Goal: Contribute content: Add original content to the website for others to see

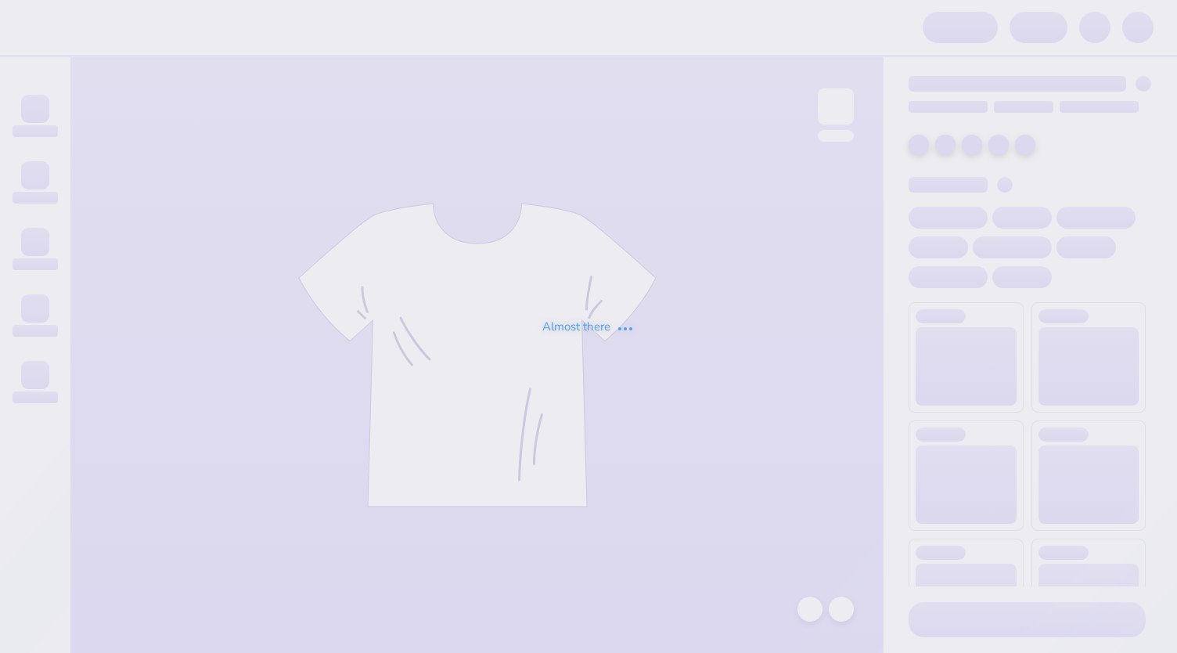
click at [610, 302] on div "Almost there" at bounding box center [588, 326] width 1177 height 653
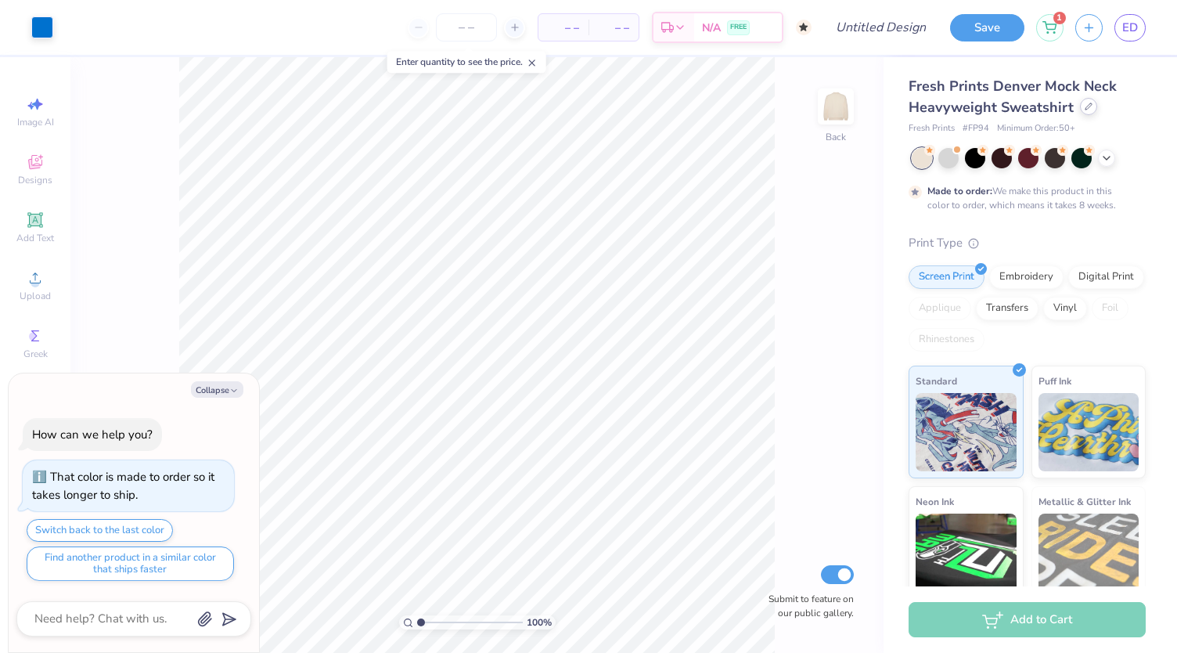
click at [1092, 108] on div at bounding box center [1088, 106] width 17 height 17
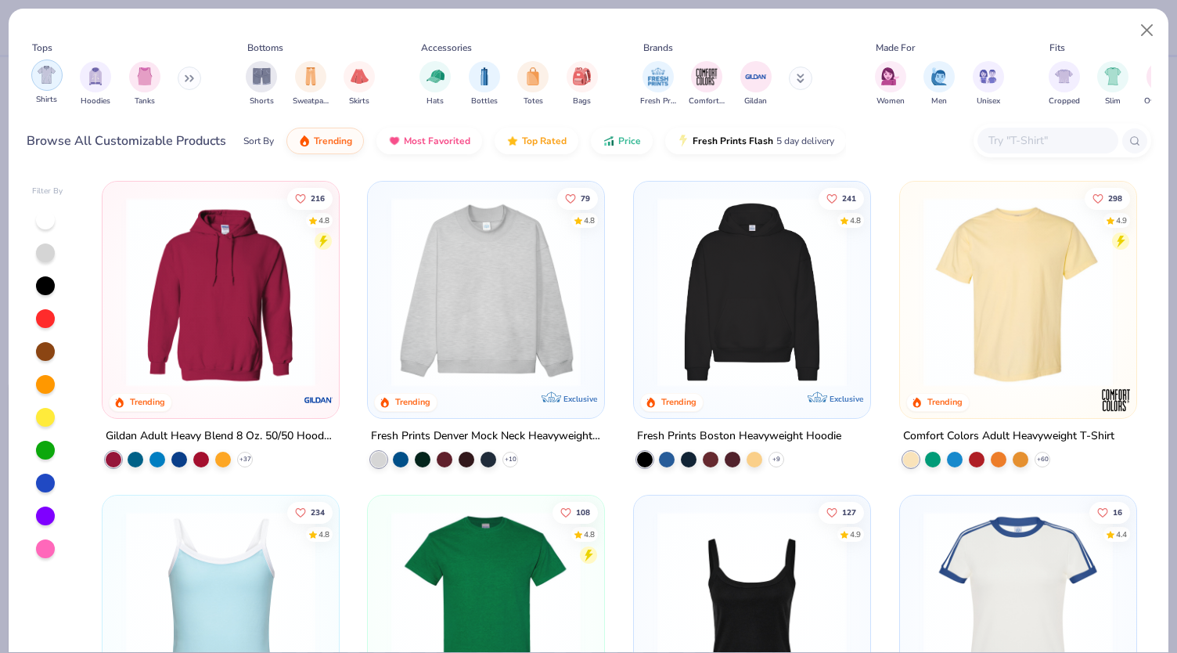
click at [39, 82] on img "filter for Shirts" at bounding box center [47, 75] width 18 height 18
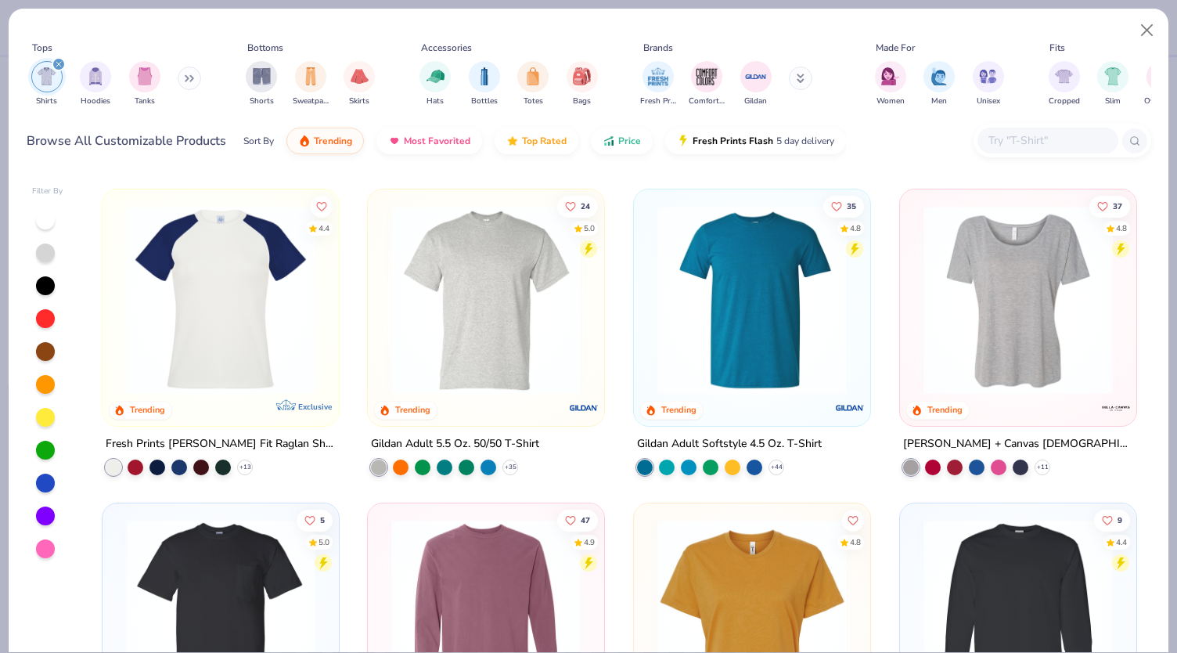
scroll to position [934, 0]
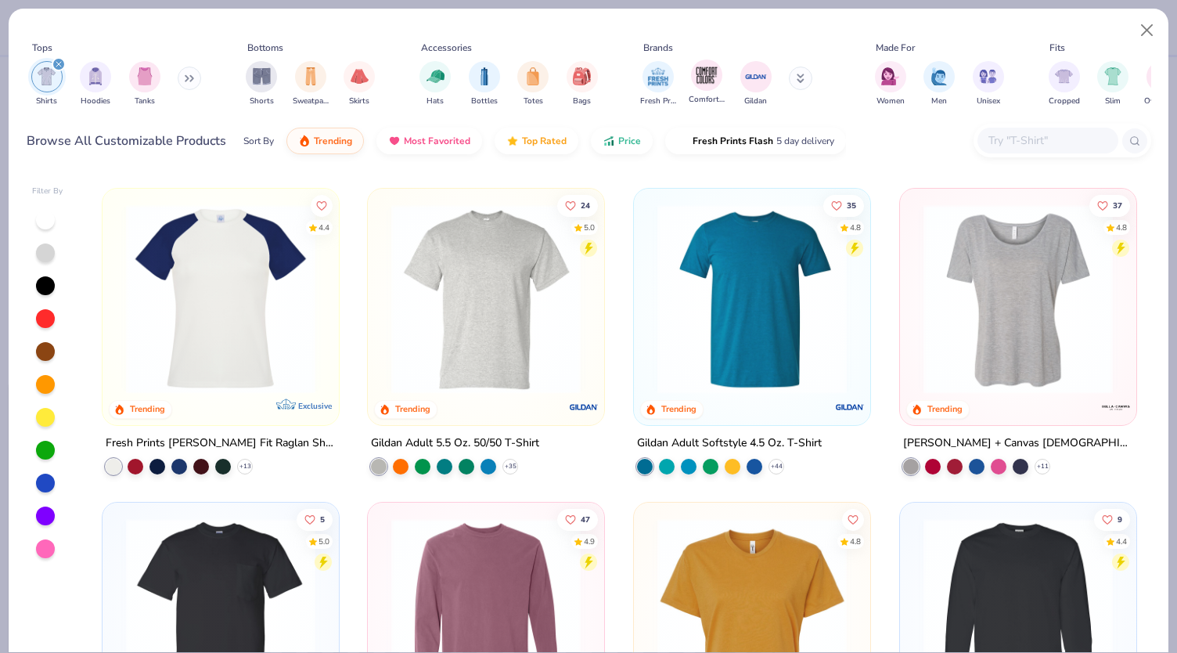
click at [697, 96] on span "Comfort Colors" at bounding box center [707, 100] width 36 height 12
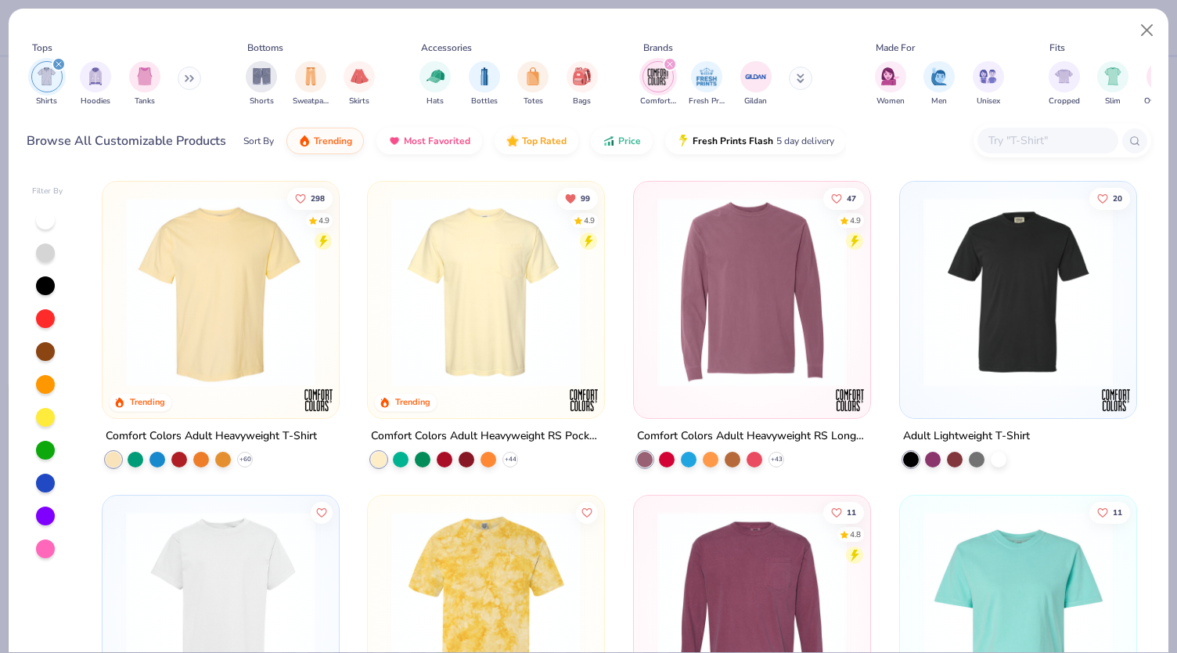
click at [442, 384] on div at bounding box center [486, 295] width 221 height 213
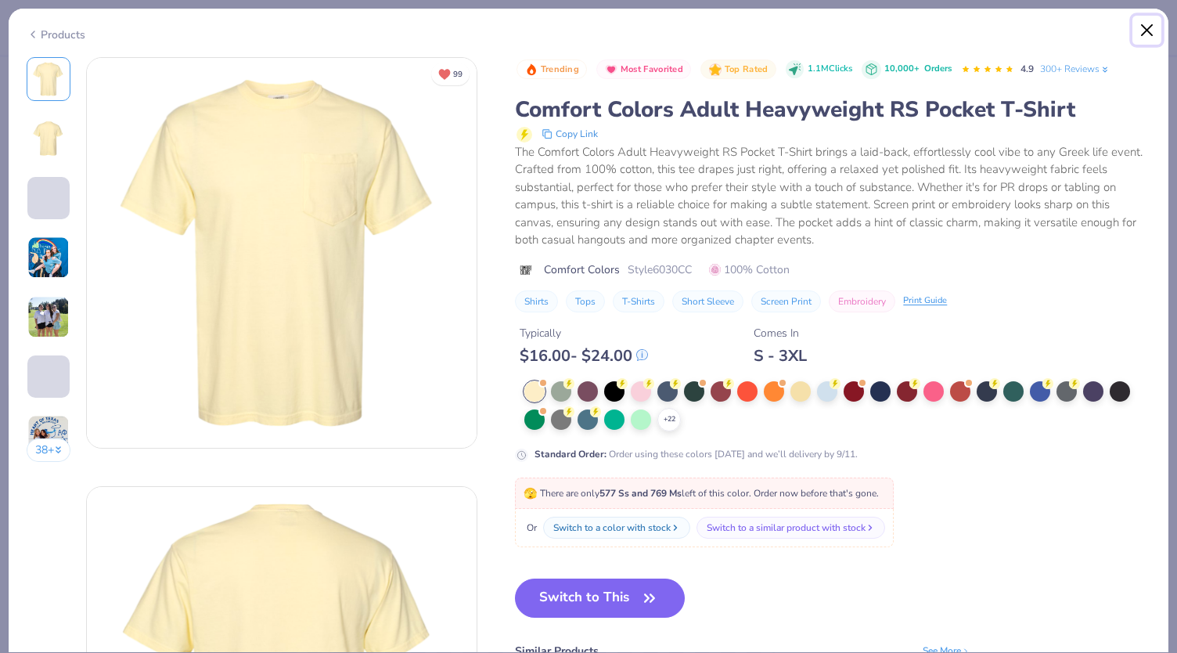
click at [1149, 31] on button "Close" at bounding box center [1147, 31] width 30 height 30
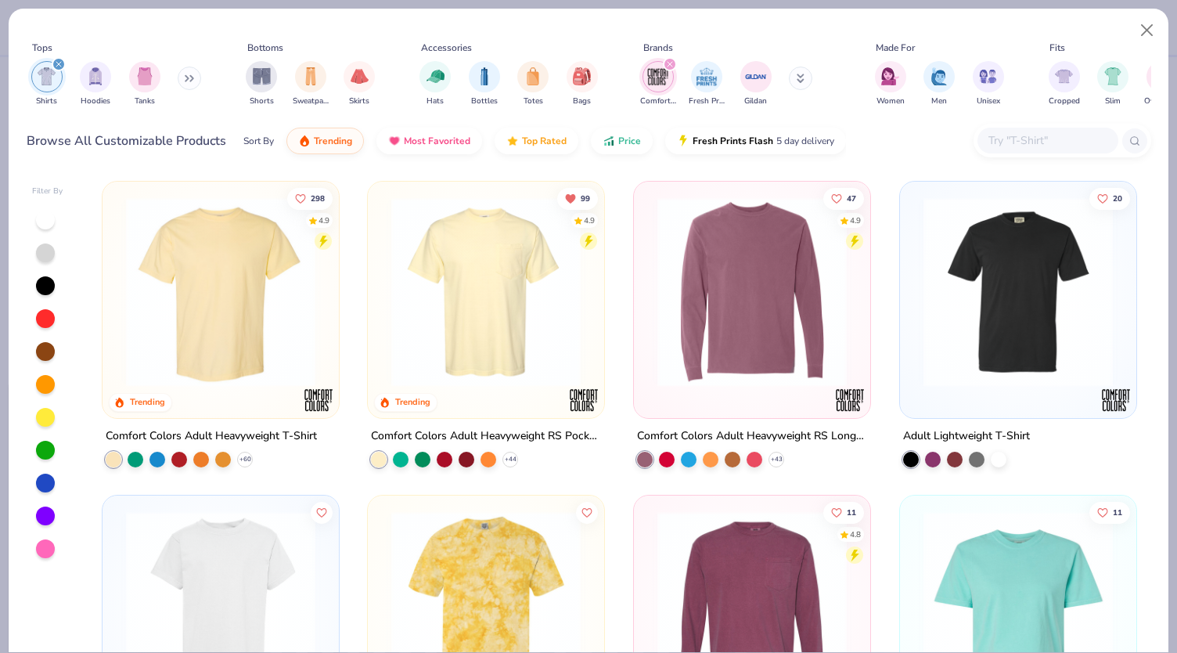
click at [282, 345] on img at bounding box center [220, 291] width 205 height 189
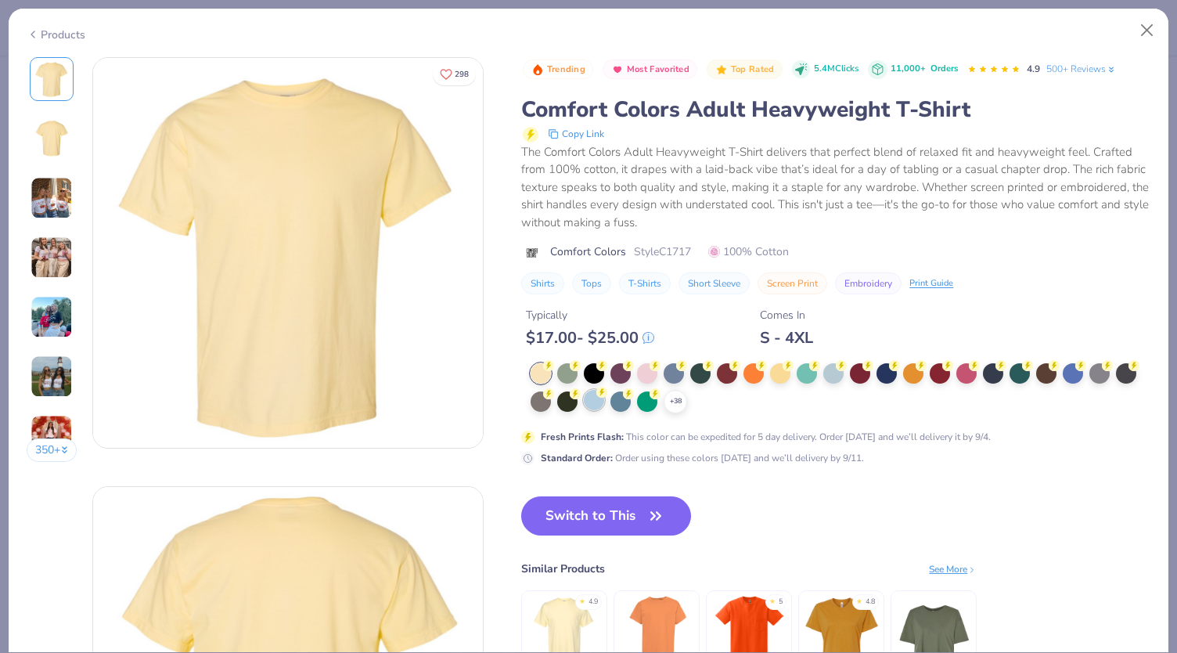
click at [599, 406] on div at bounding box center [594, 400] width 20 height 20
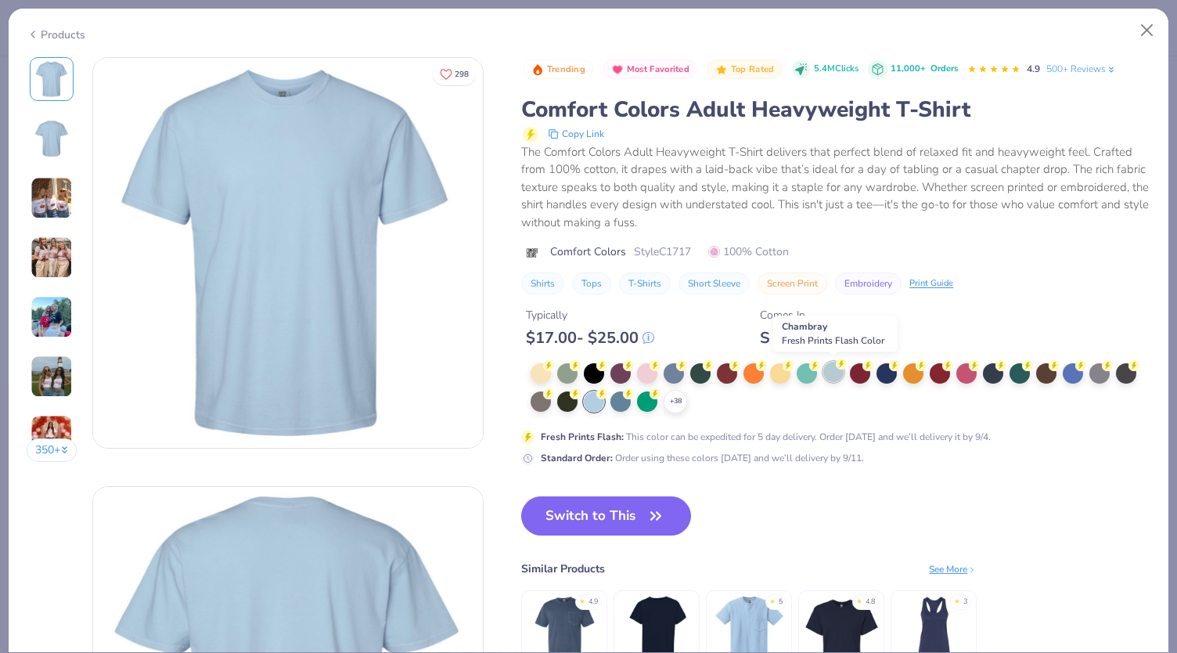
click at [836, 370] on div at bounding box center [833, 372] width 20 height 20
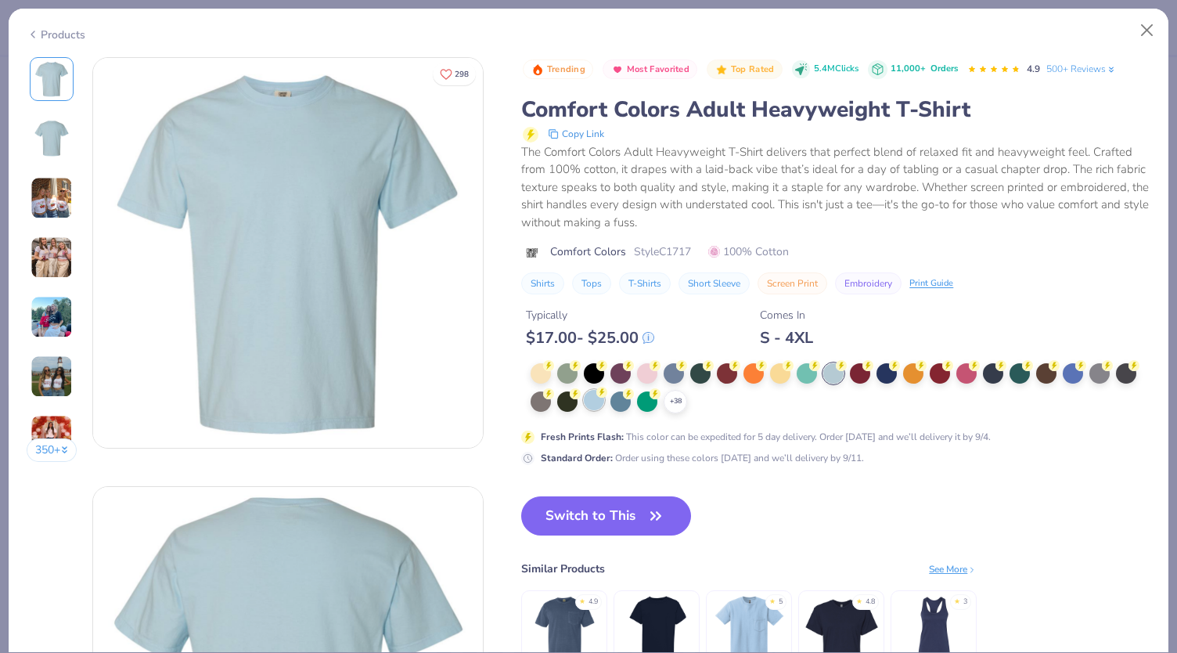
click at [589, 405] on div at bounding box center [594, 400] width 20 height 20
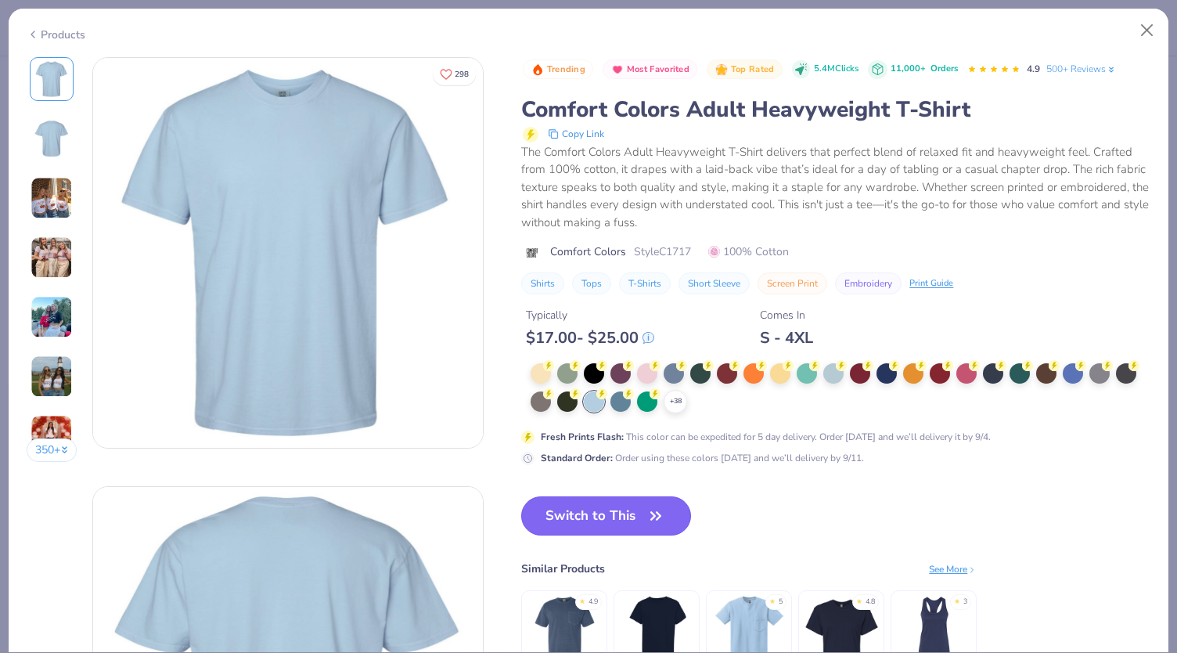
click at [571, 522] on button "Switch to This" at bounding box center [606, 515] width 170 height 39
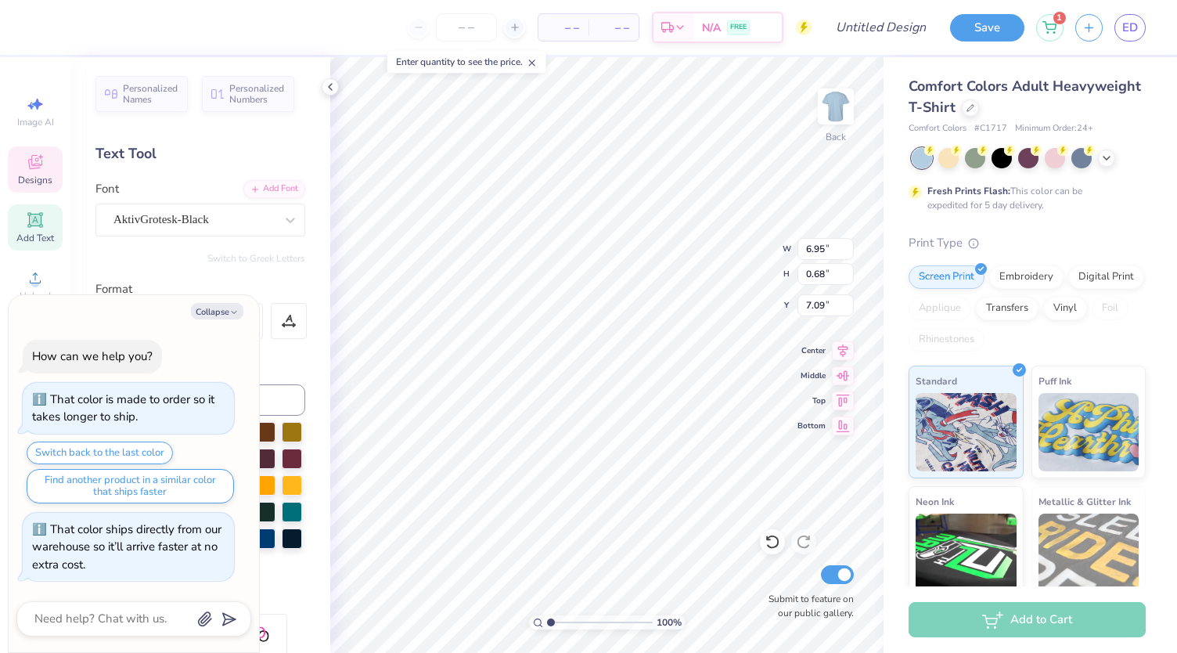
type textarea "x"
type textarea "RUNNING CLU"
type textarea "x"
type textarea "RUNNING CL"
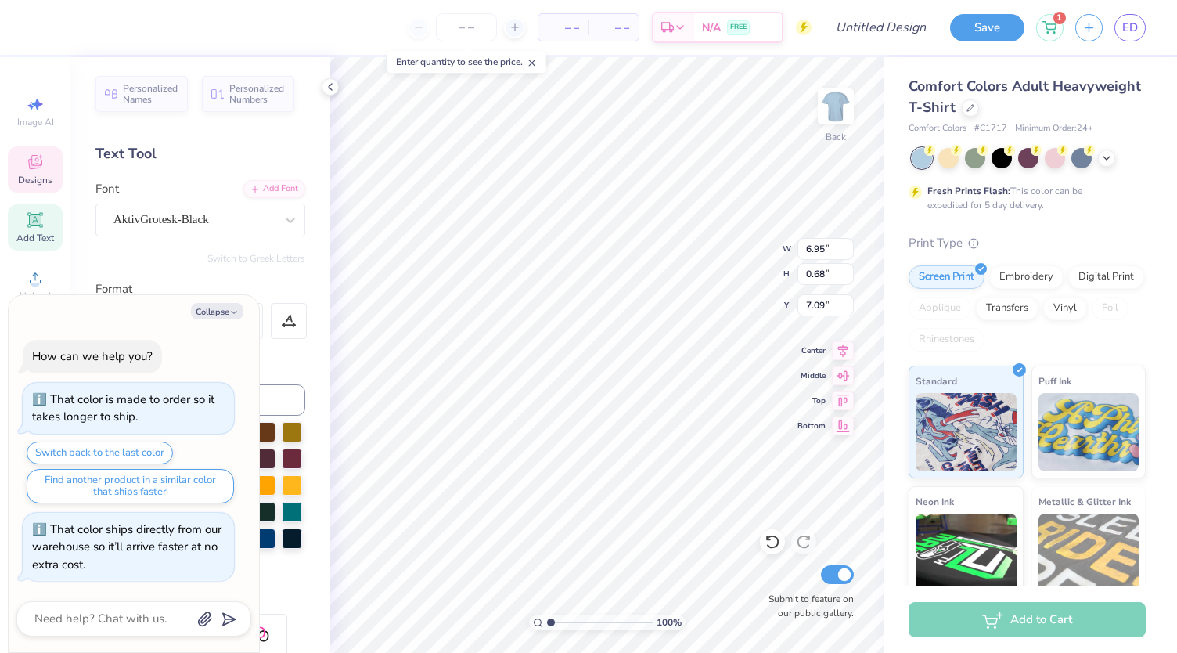
type textarea "x"
type textarea "RUNNING C"
type textarea "x"
type textarea "RUNNING"
type textarea "x"
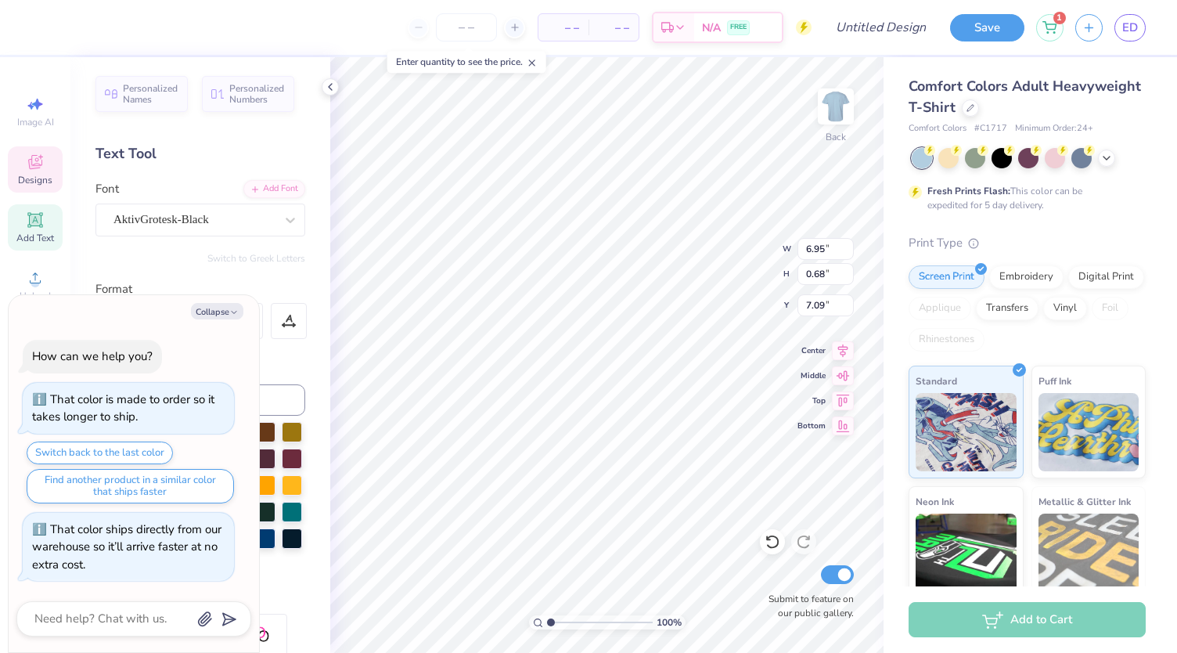
type textarea "RUNNING"
type textarea "x"
type textarea "RUNNIN"
type textarea "x"
type textarea "RUNNI"
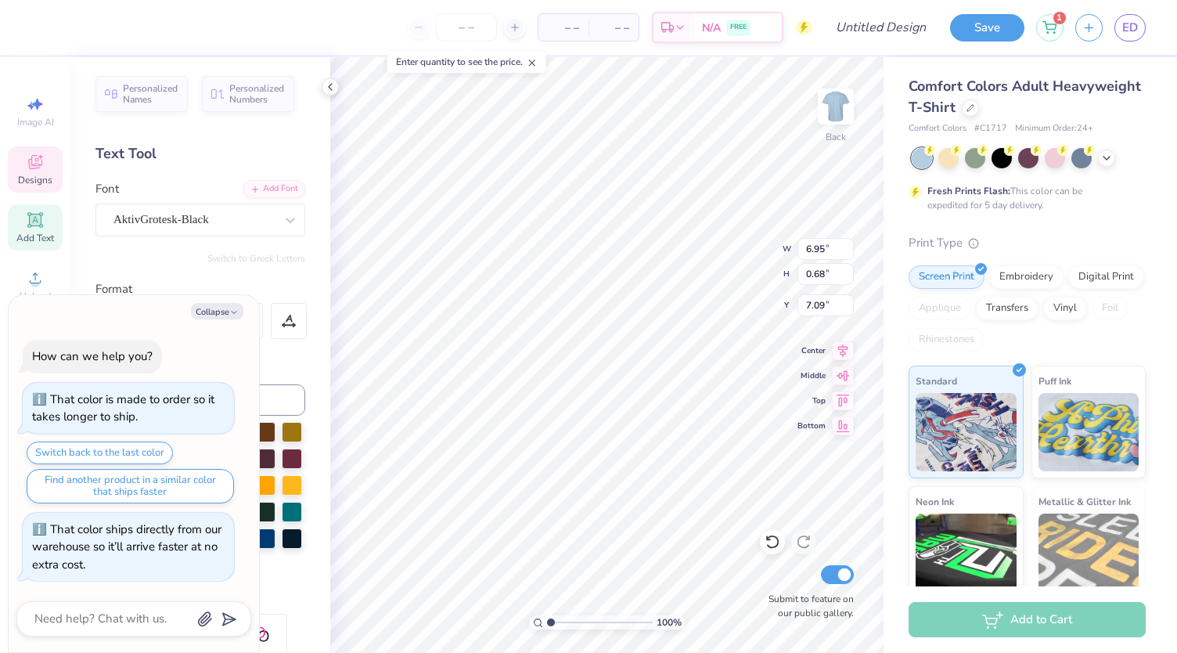
type textarea "x"
type textarea "RUNN"
type textarea "x"
type textarea "RU"
type textarea "x"
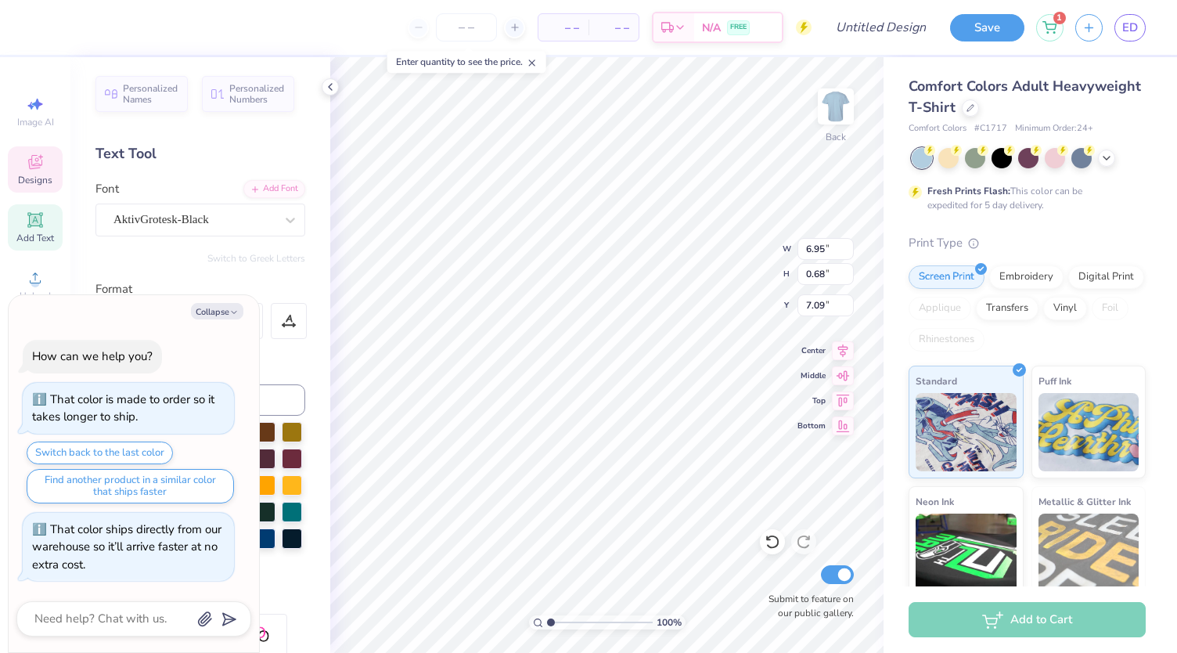
type textarea "R"
type textarea "x"
type textarea "g"
type textarea "x"
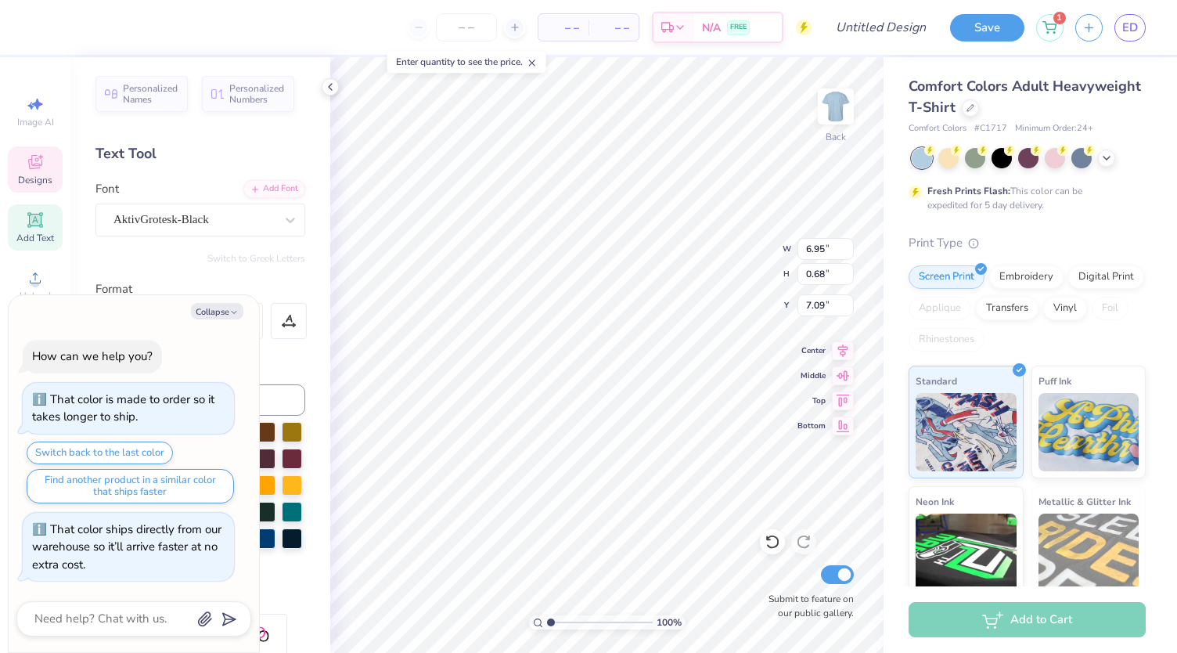
type textarea "go"
type textarea "x"
type textarea "go"
type textarea "x"
type textarea "g"
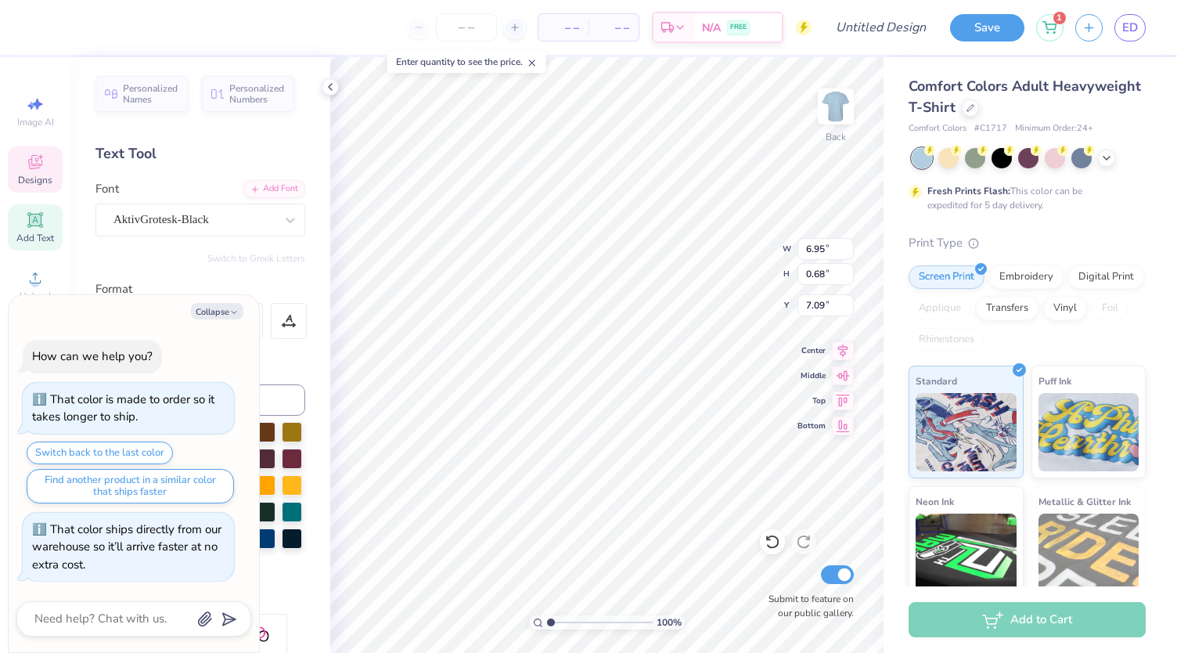
type textarea "x"
type textarea "G"
type textarea "x"
type textarea "GO"
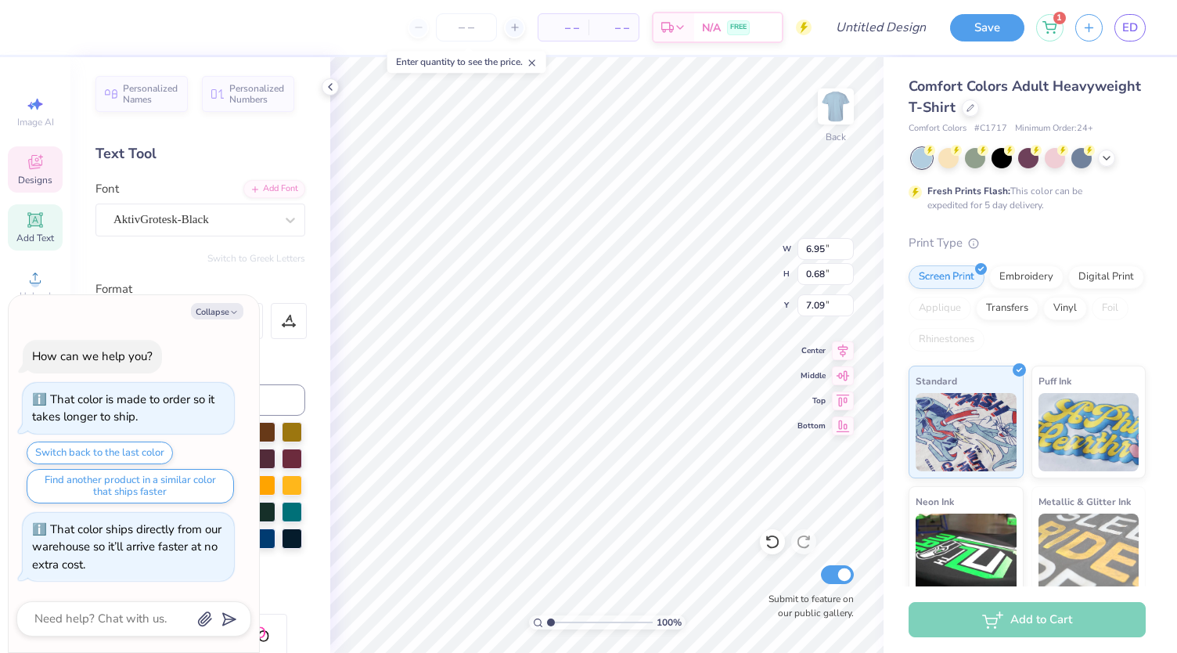
type textarea "x"
type textarea "GO"
type textarea "x"
type textarea "GO FOR"
type textarea "x"
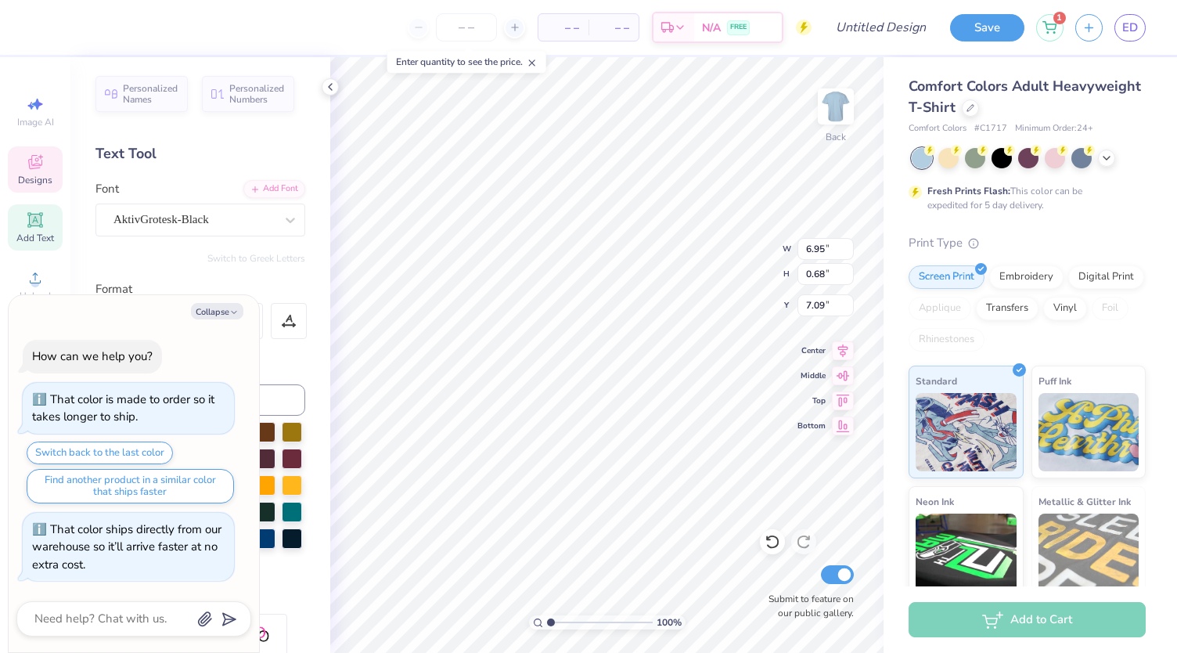
type textarea "GO FOR G"
type textarea "x"
type textarea "GO FOR GO"
type textarea "x"
type textarea "GO FOR GOLD"
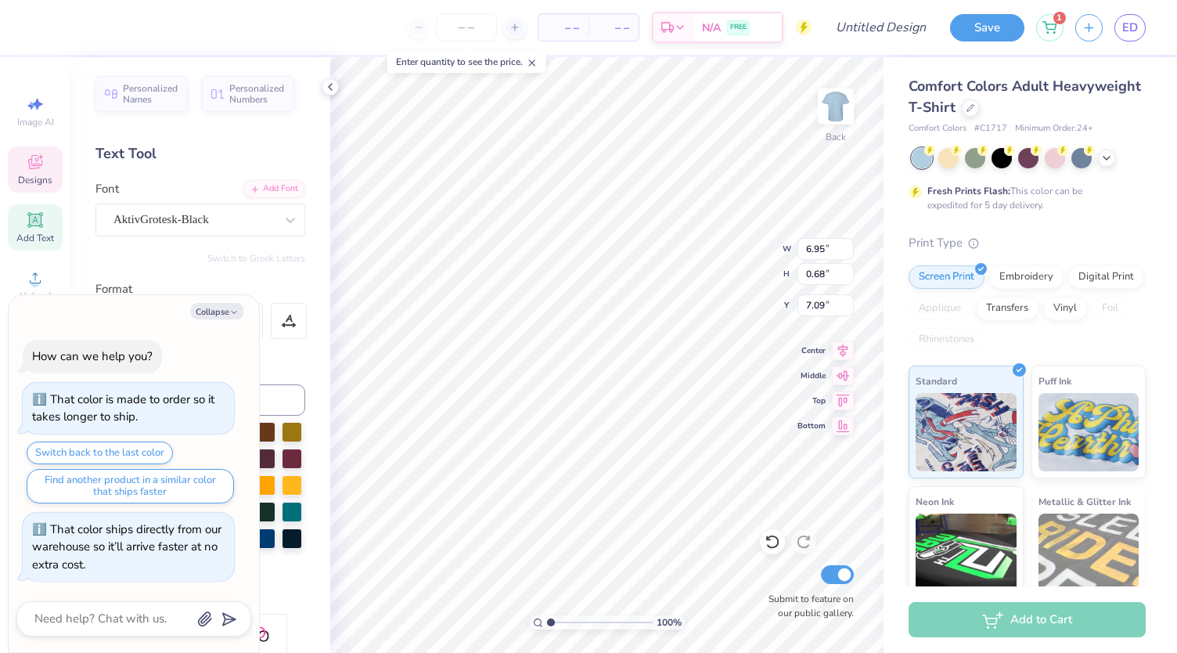
scroll to position [13, 5]
type textarea "x"
type input "2.39"
type input "1.57"
type input "5.43"
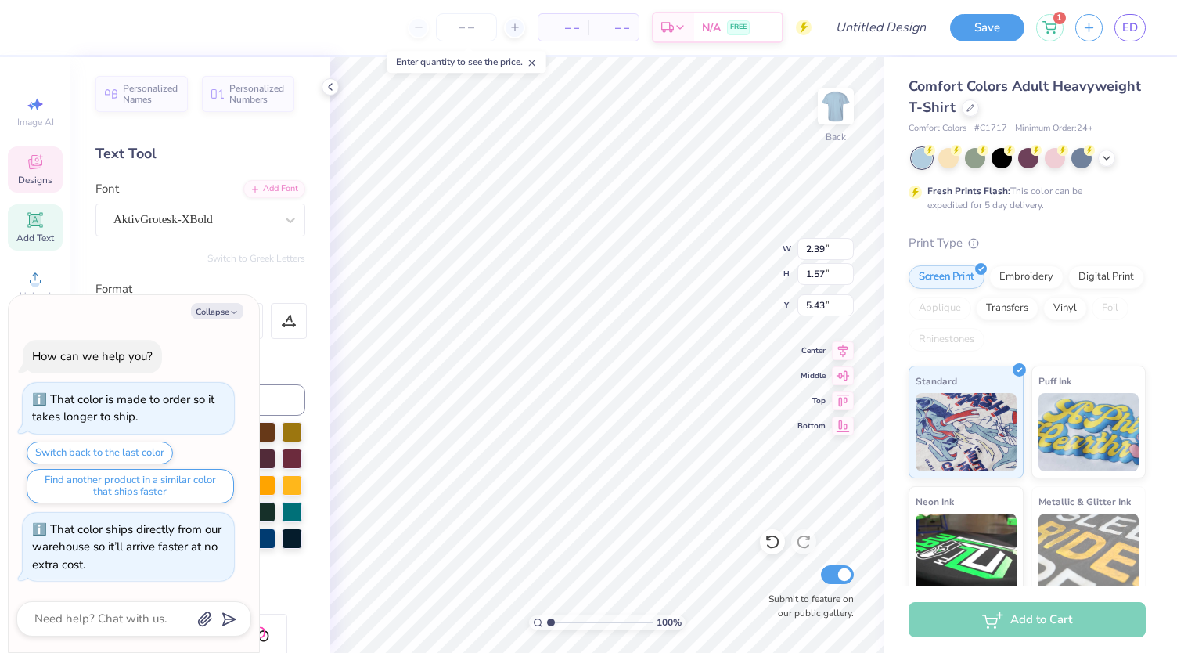
scroll to position [13, 2]
type textarea "5"
type textarea "x"
type textarea "5K"
type textarea "x"
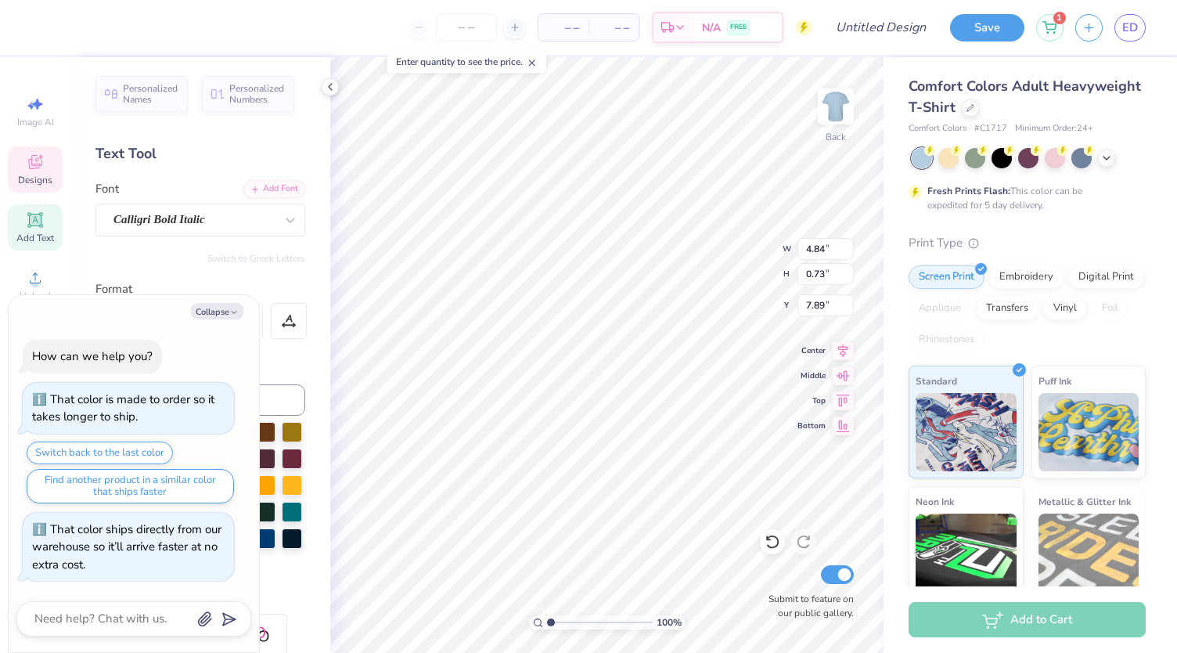
type textarea "T"
type textarea "x"
type textarea "Tr"
type textarea "x"
type textarea "Tri"
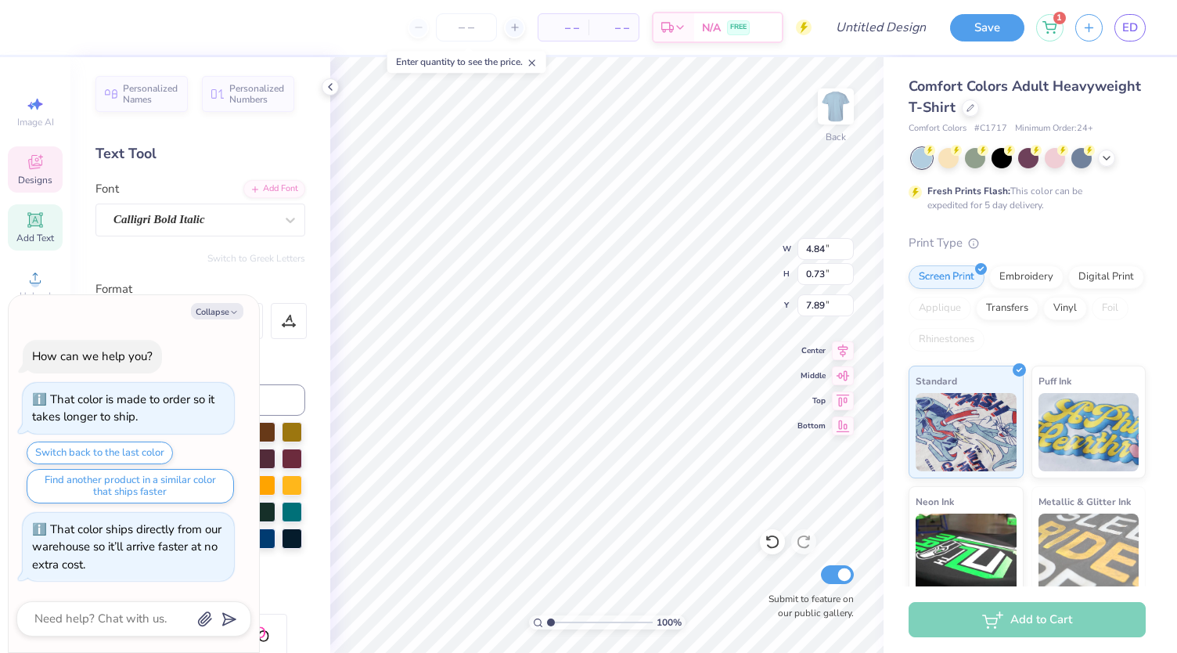
type textarea "x"
type textarea "Tri"
type textarea "x"
type textarea "Tri D"
type textarea "x"
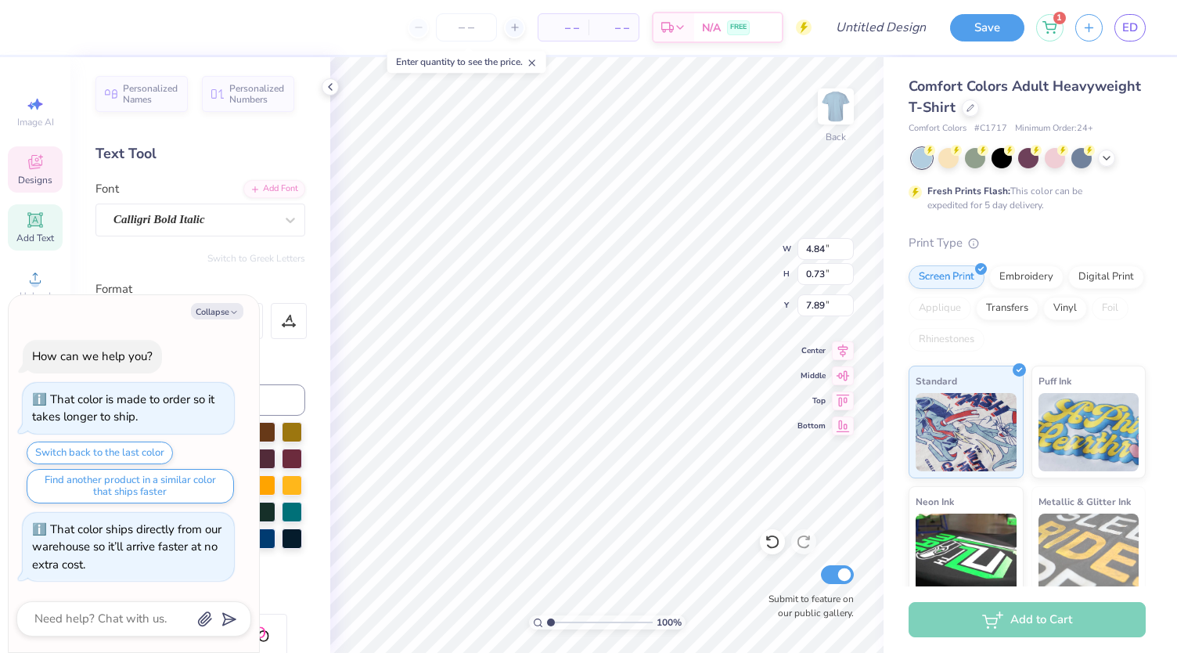
type textarea "Tri De"
type textarea "x"
type textarea "Tri Del"
type textarea "x"
type textarea "Tri Delt"
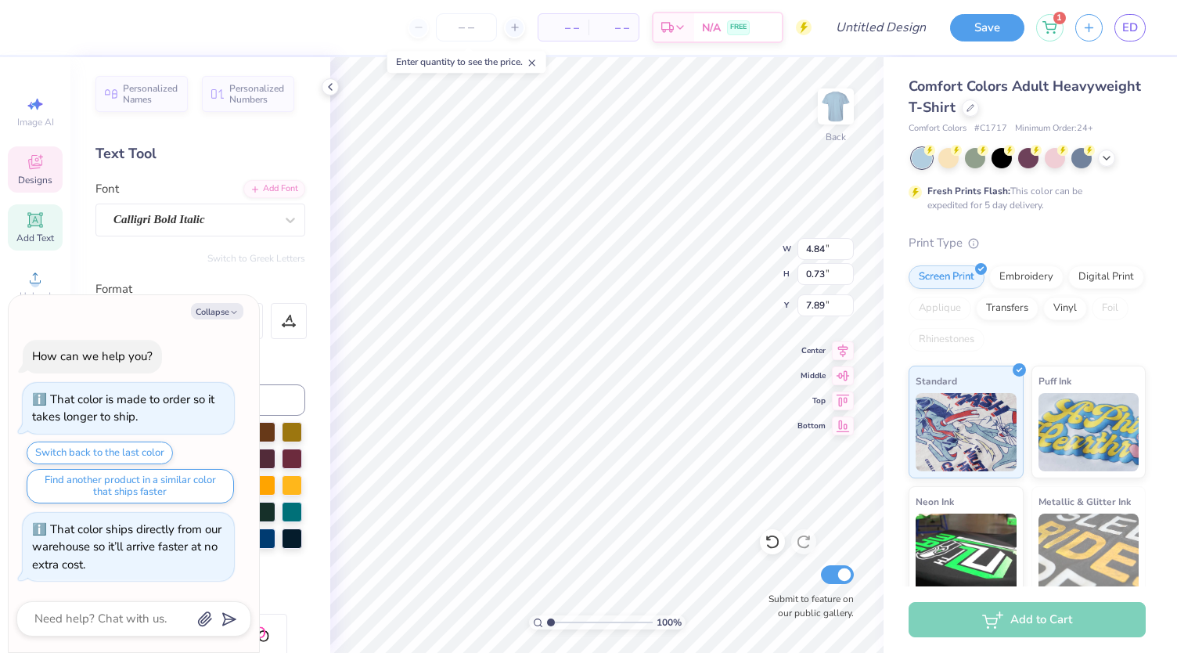
type textarea "x"
type textarea "Tri Delta"
type textarea "x"
type textarea "Tri Delta"
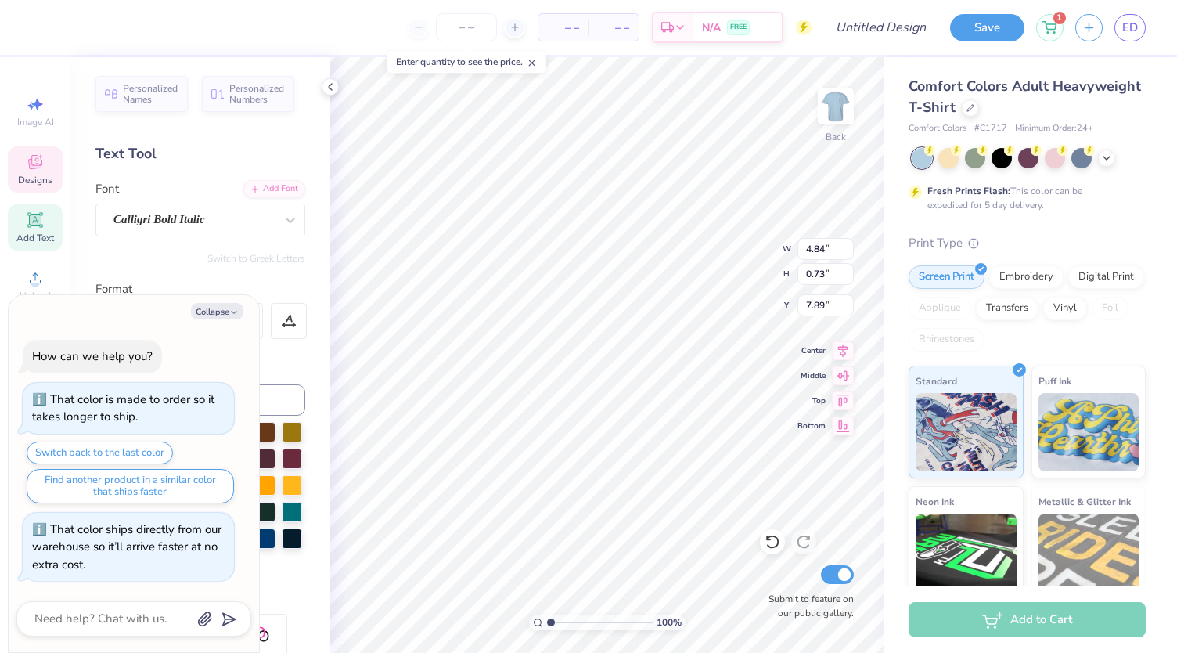
type textarea "x"
type textarea "Tri Delta C"
type textarea "x"
type textarea "Tri Delta Ch"
type textarea "x"
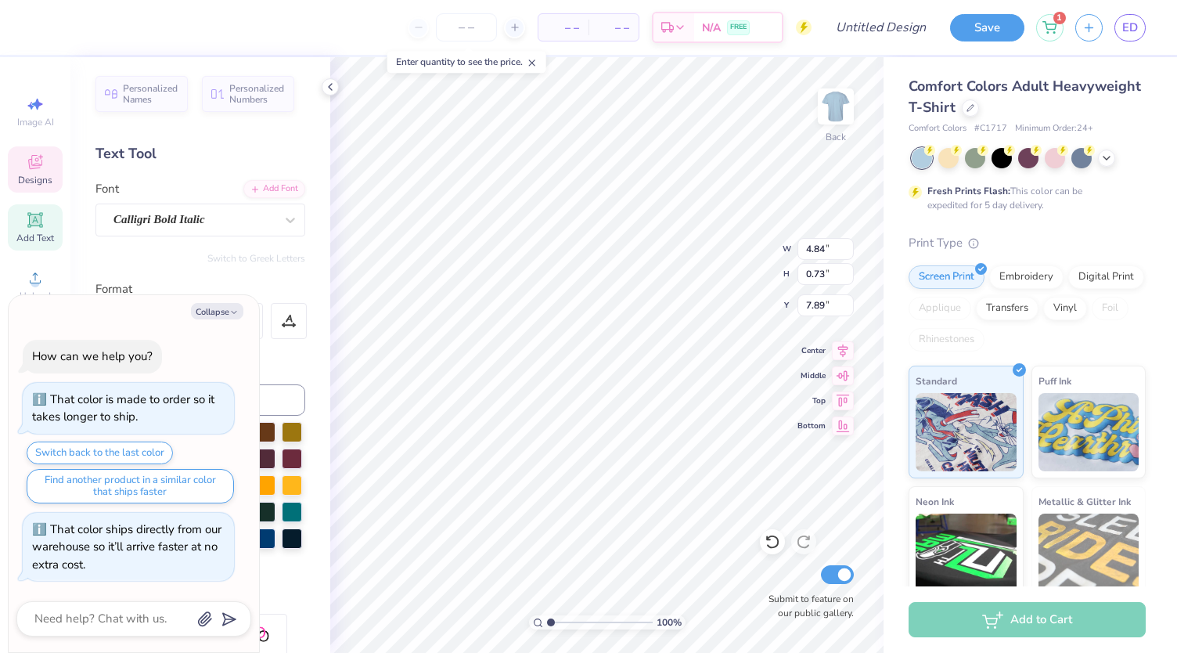
type textarea "Tri Delta Chi"
type textarea "x"
type input "4.53"
type textarea "x"
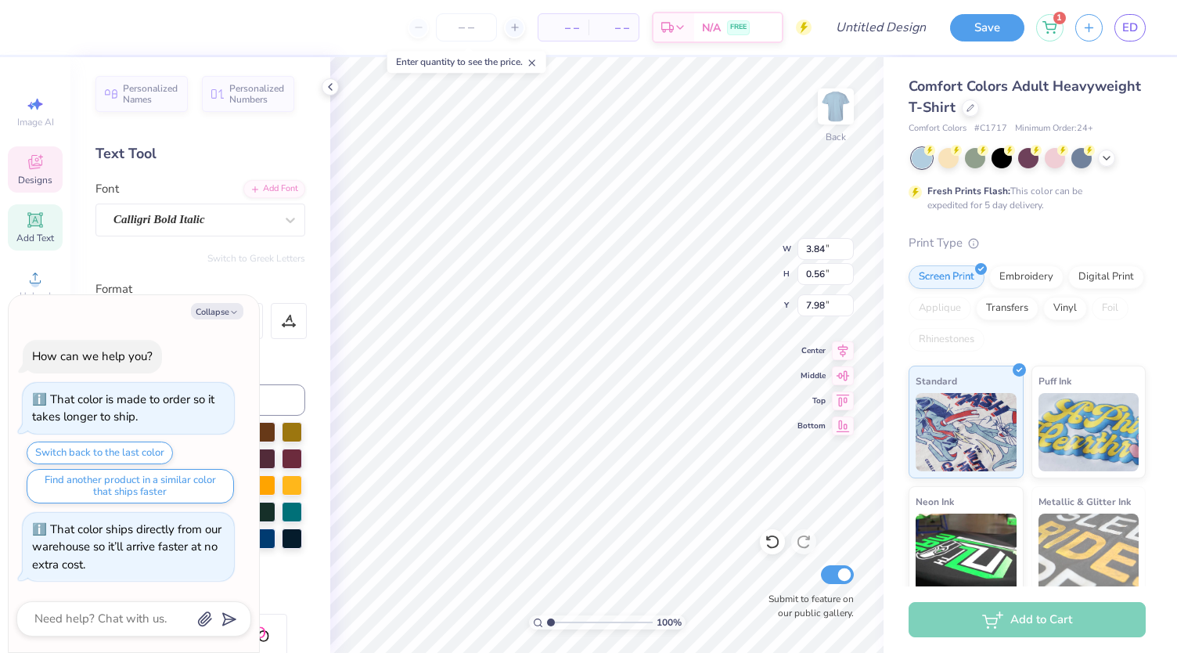
type input "7.14"
type textarea "x"
type input "5.21"
type textarea "x"
type input "3.69"
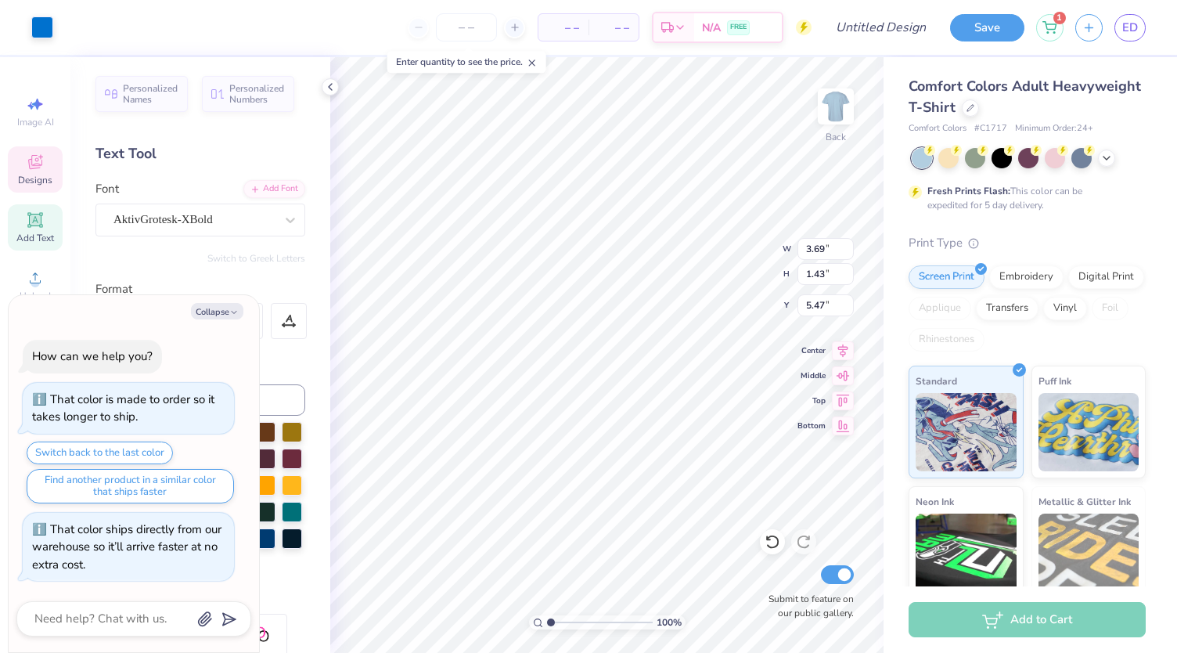
type input "1.43"
type input "5.47"
click at [221, 310] on button "Collapse" at bounding box center [217, 311] width 52 height 16
type textarea "x"
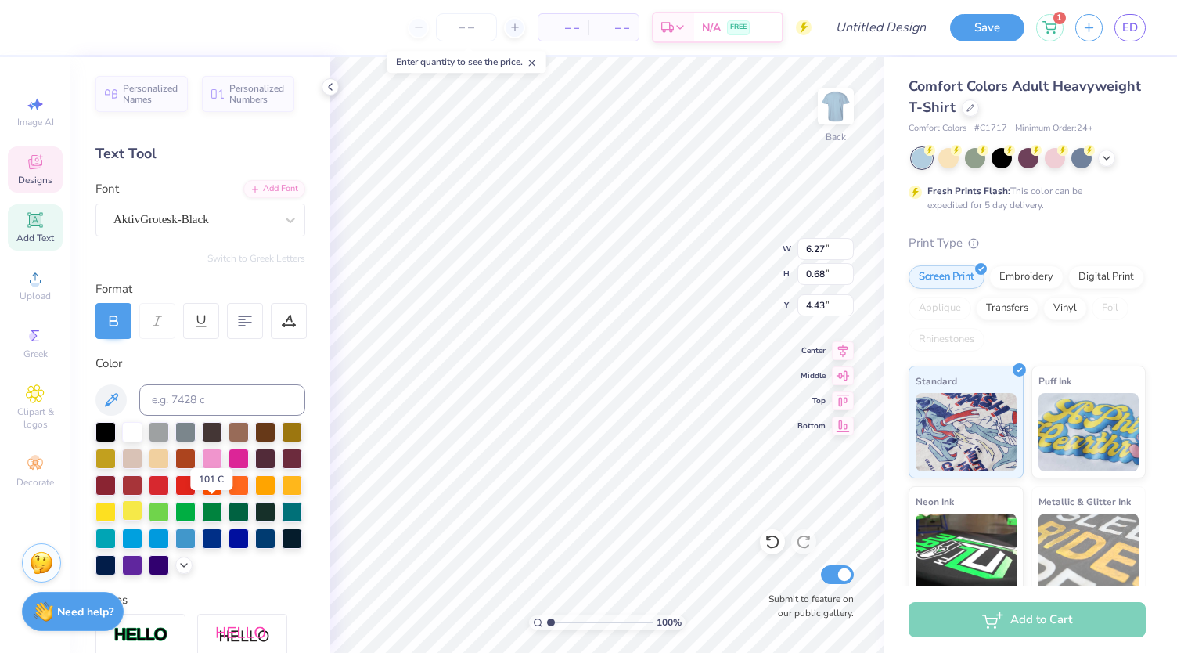
click at [142, 511] on div at bounding box center [132, 510] width 20 height 20
click at [114, 400] on icon at bounding box center [111, 400] width 19 height 19
click at [178, 570] on icon at bounding box center [184, 563] width 13 height 13
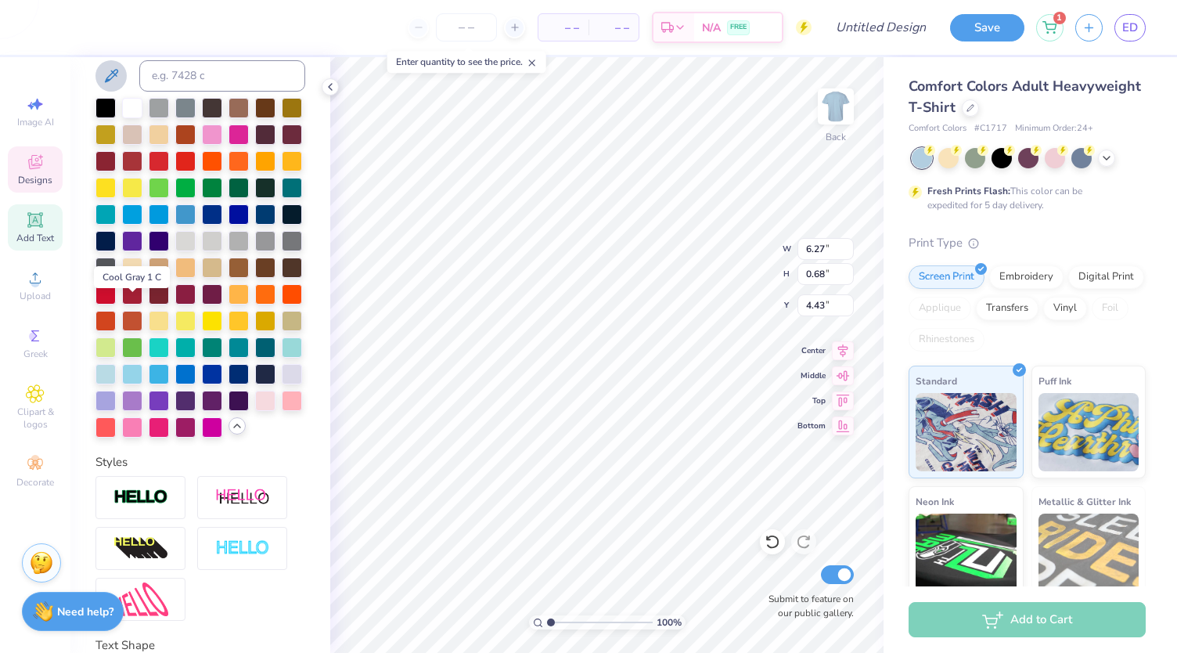
scroll to position [342, 0]
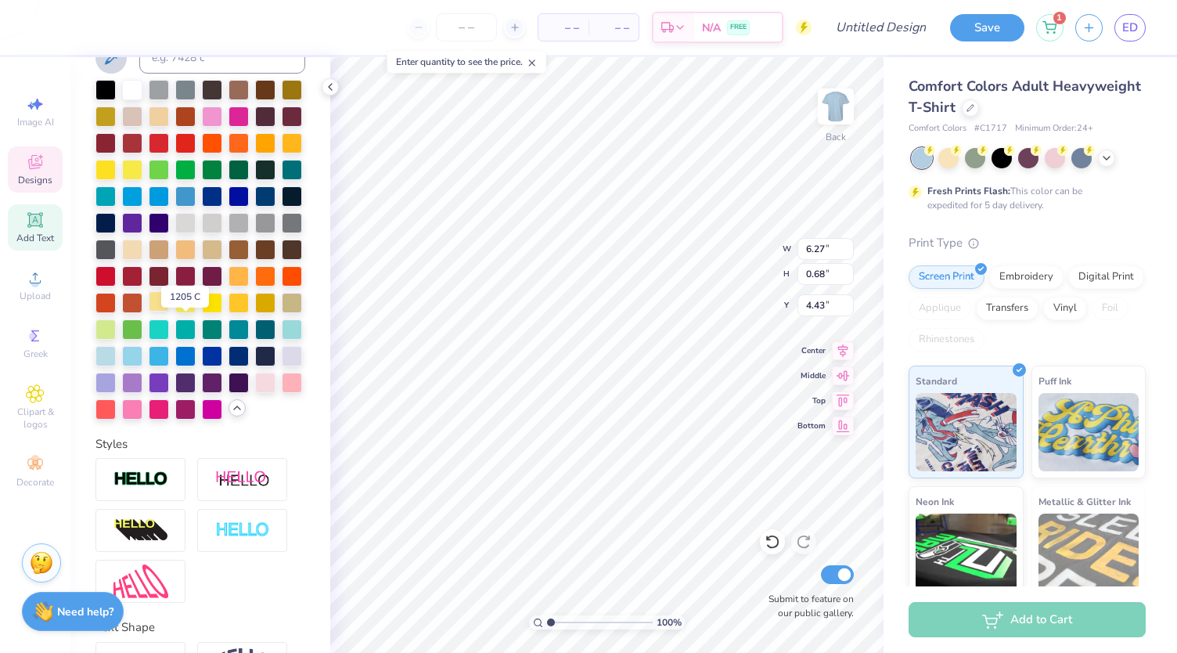
click at [169, 311] on div at bounding box center [159, 301] width 20 height 20
click at [196, 311] on div at bounding box center [185, 301] width 20 height 20
click at [231, 414] on icon at bounding box center [237, 407] width 13 height 13
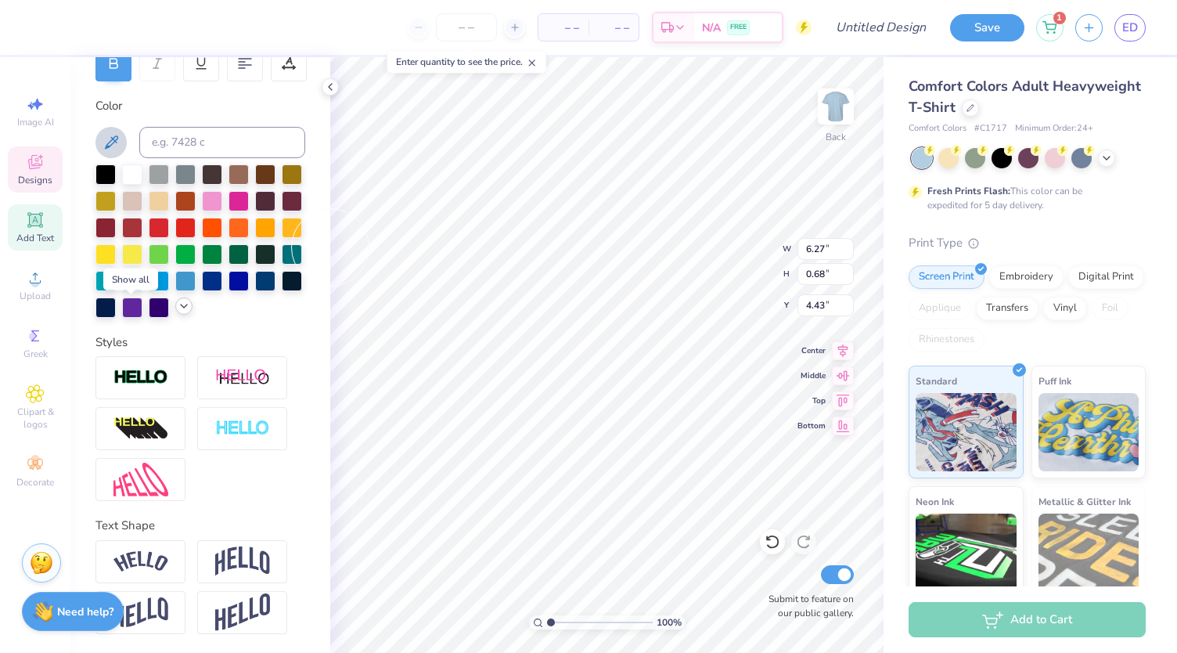
click at [114, 133] on icon at bounding box center [111, 142] width 19 height 19
type textarea "Tri Delta 2025"
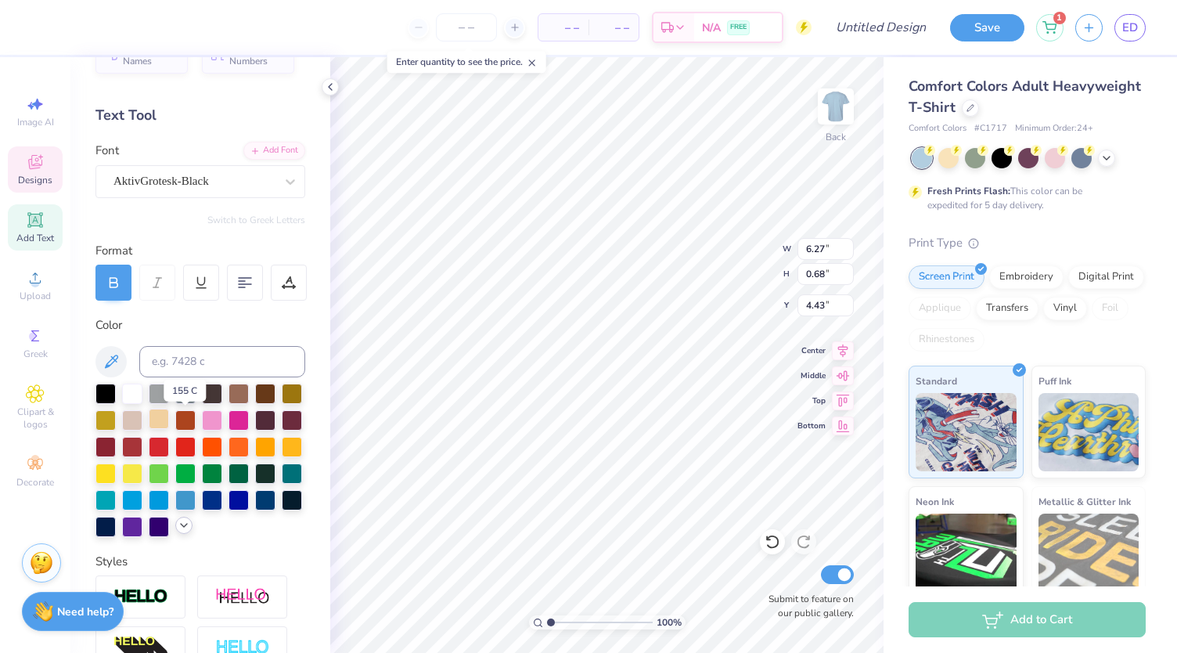
scroll to position [34, 0]
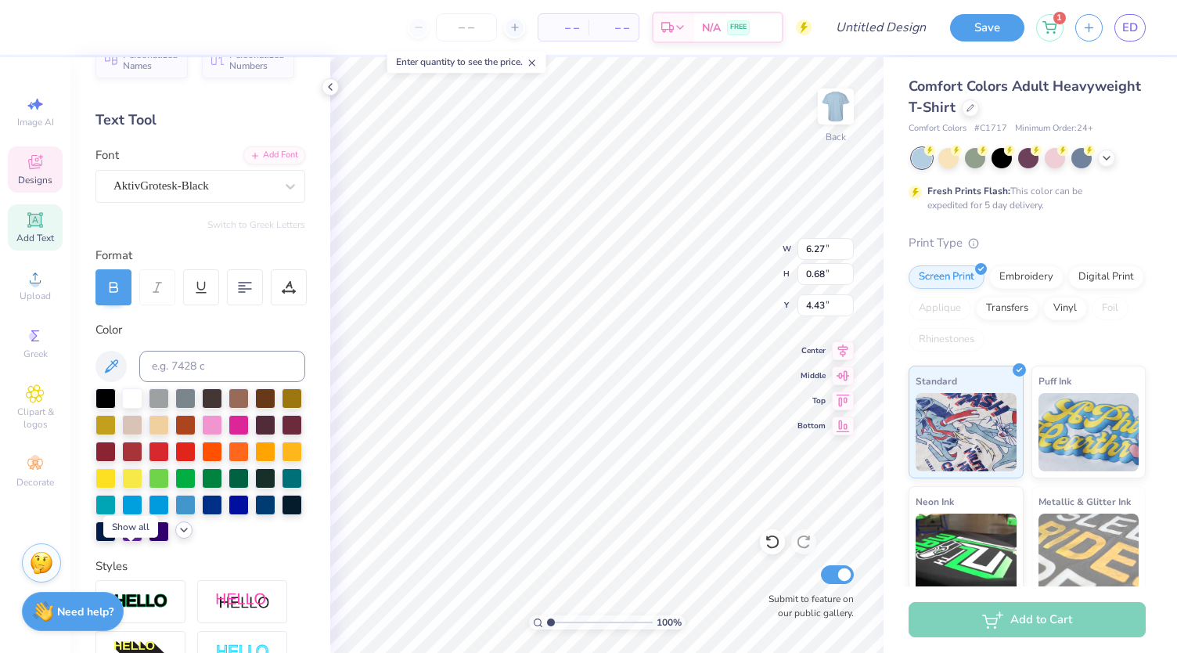
click at [178, 536] on icon at bounding box center [184, 530] width 13 height 13
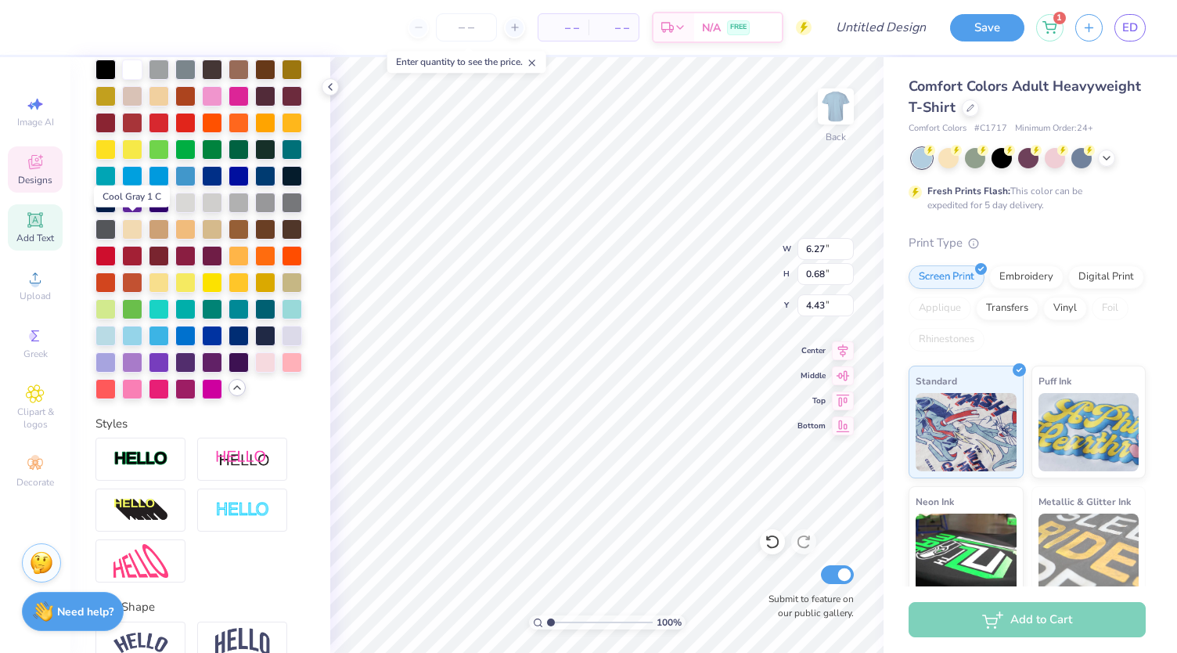
scroll to position [363, 0]
click at [169, 290] on div at bounding box center [159, 280] width 20 height 20
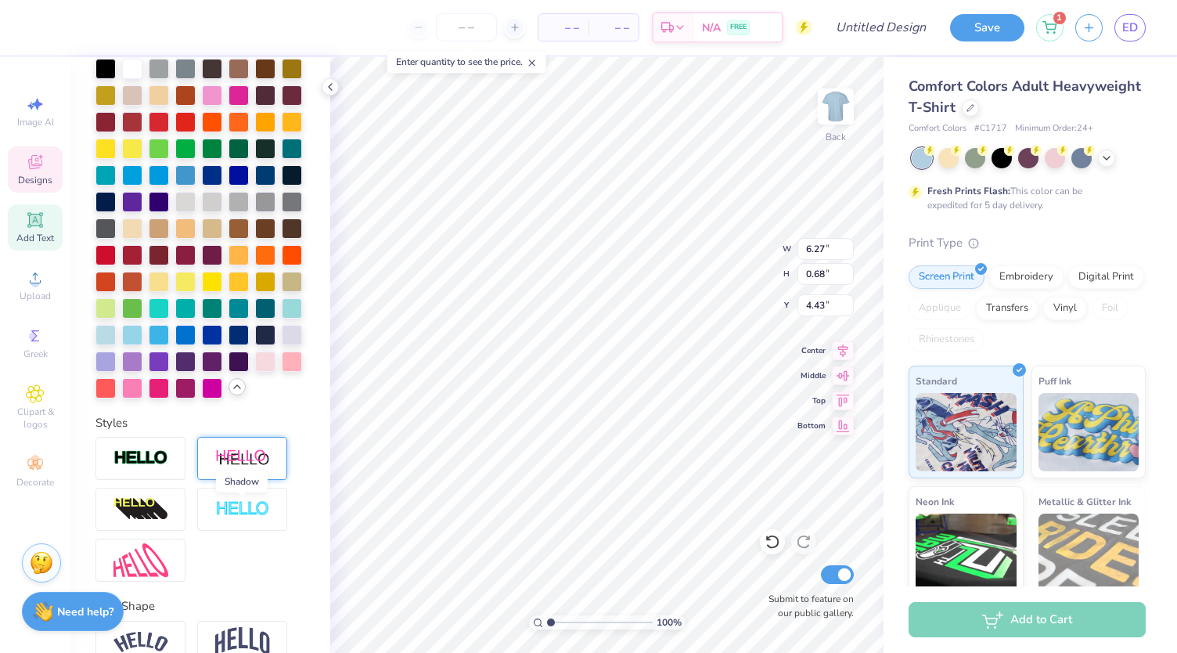
click at [246, 468] on img at bounding box center [242, 458] width 55 height 20
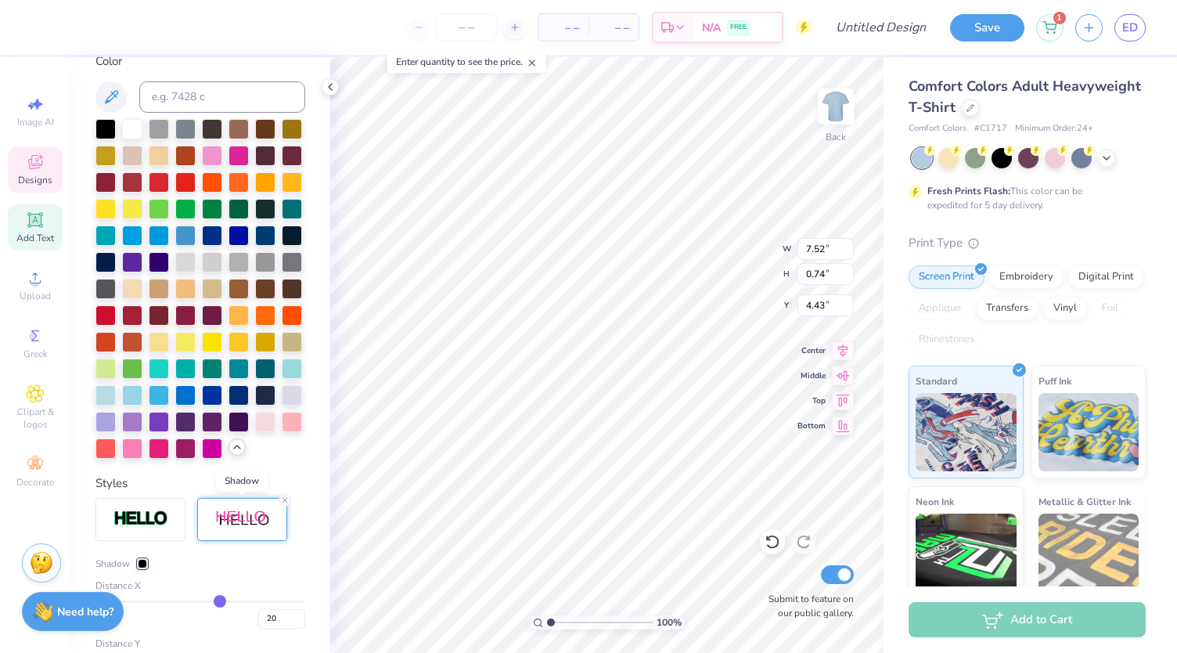
type input "7.52"
type input "0.74"
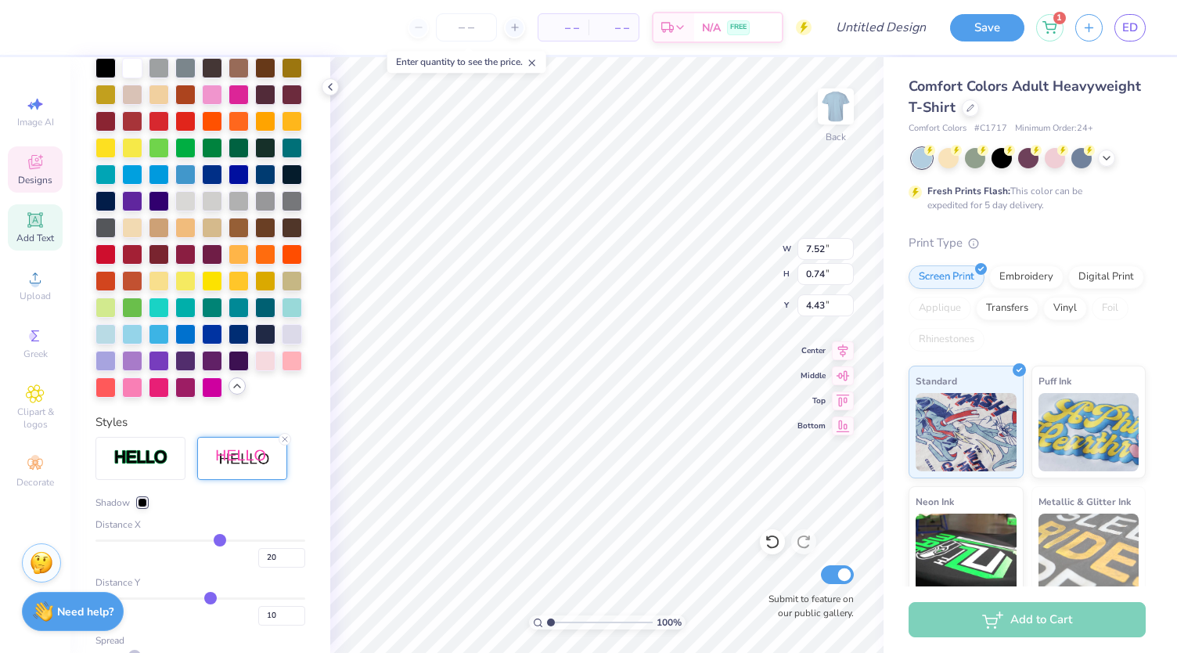
type input "14"
type input "12"
type input "7"
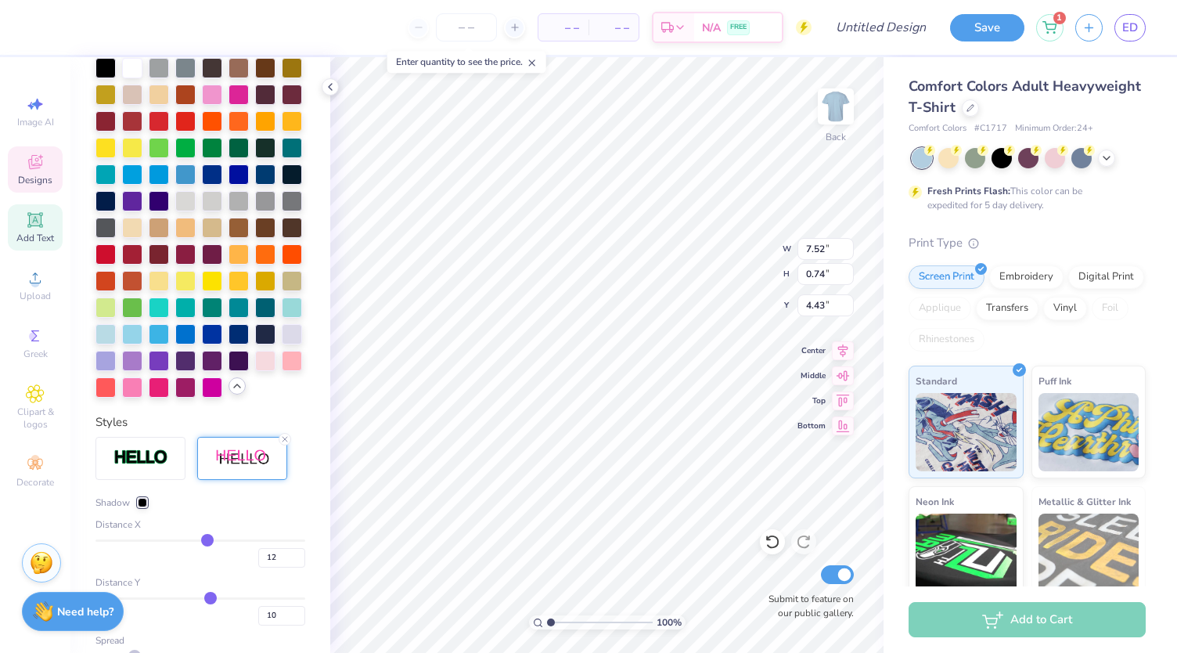
type input "7"
type input "6"
type input "5"
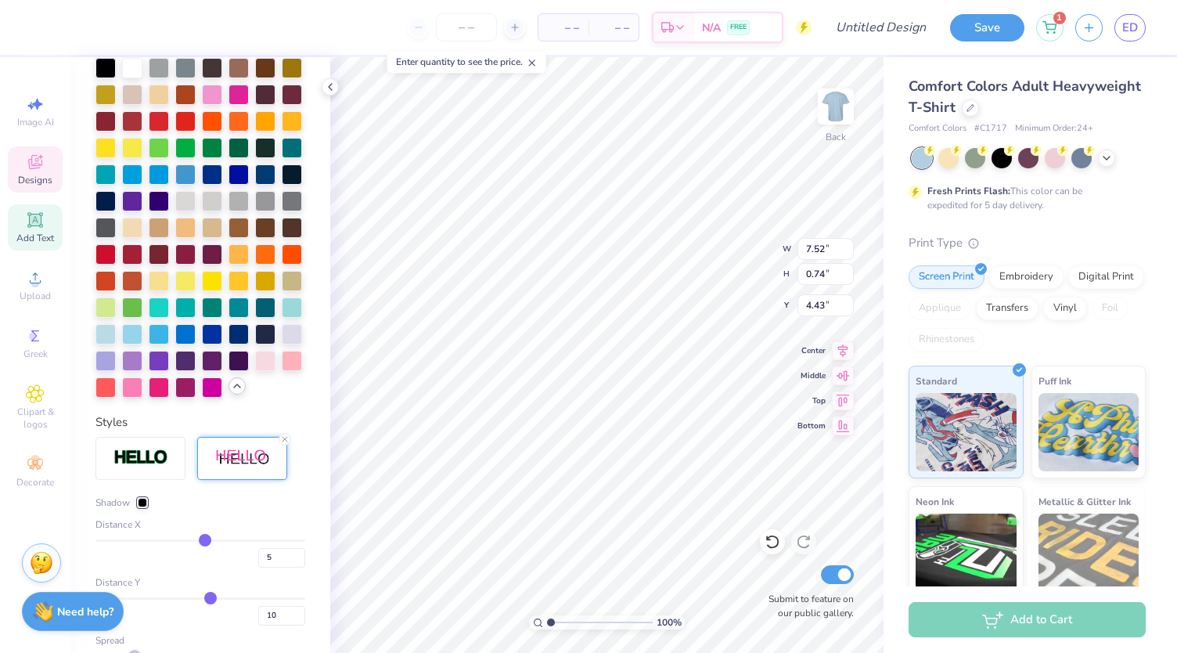
type input "4"
type input "3"
type input "2"
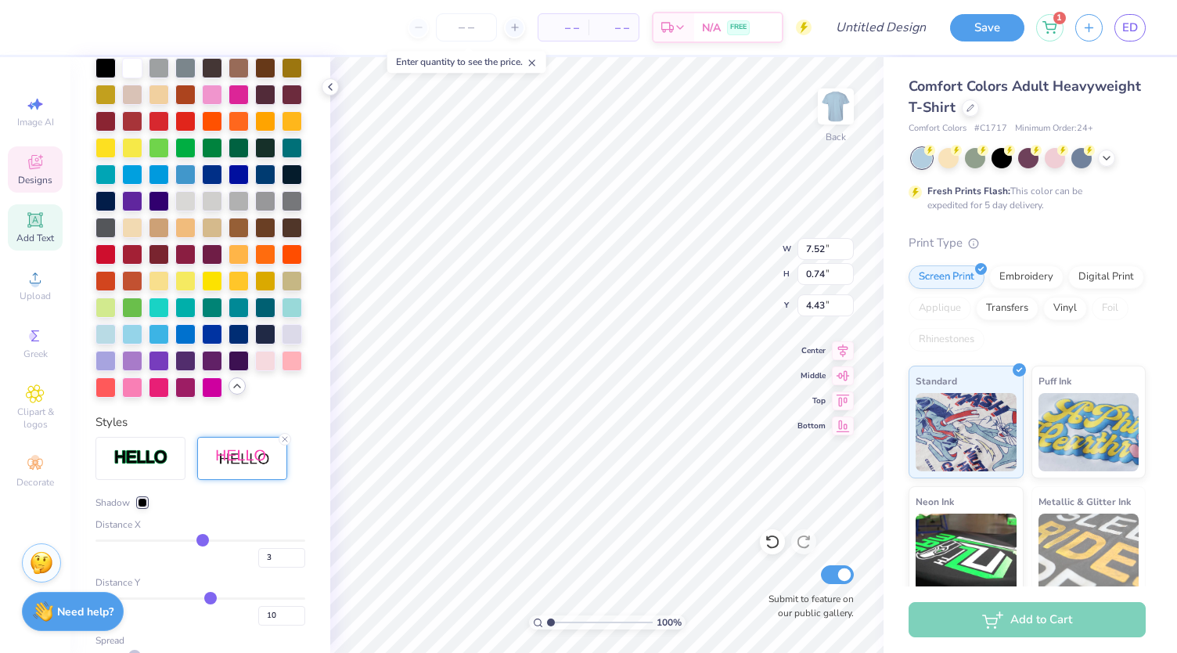
type input "2"
type input "1"
type input "0"
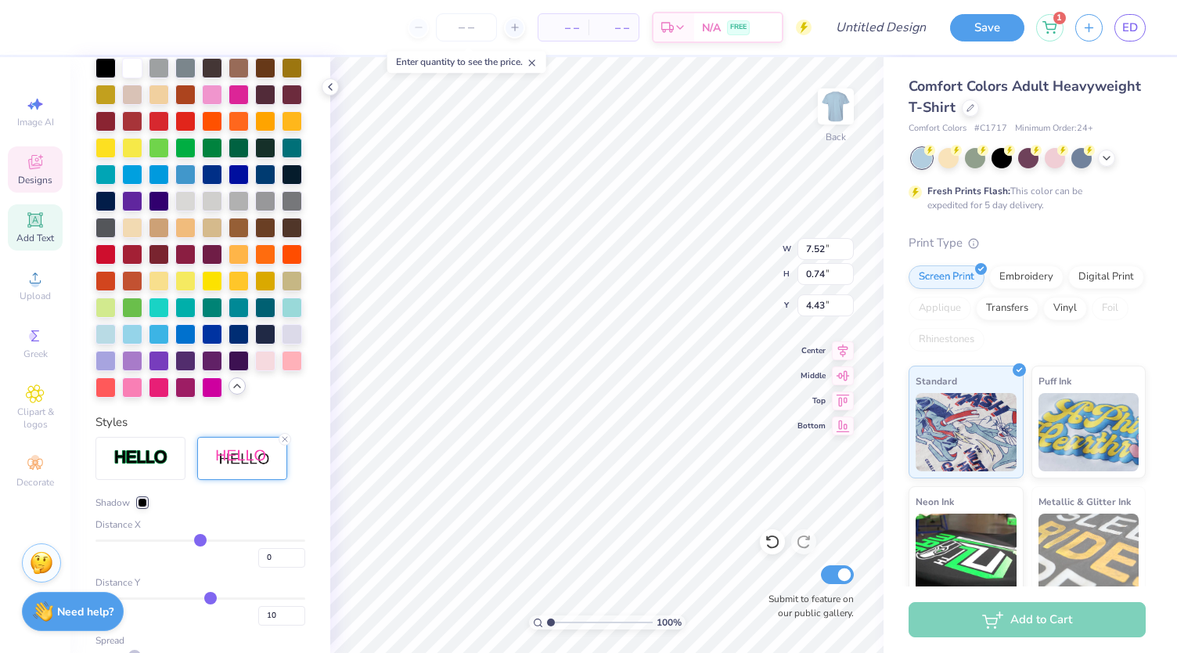
type input "-1"
type input "-2"
type input "-3"
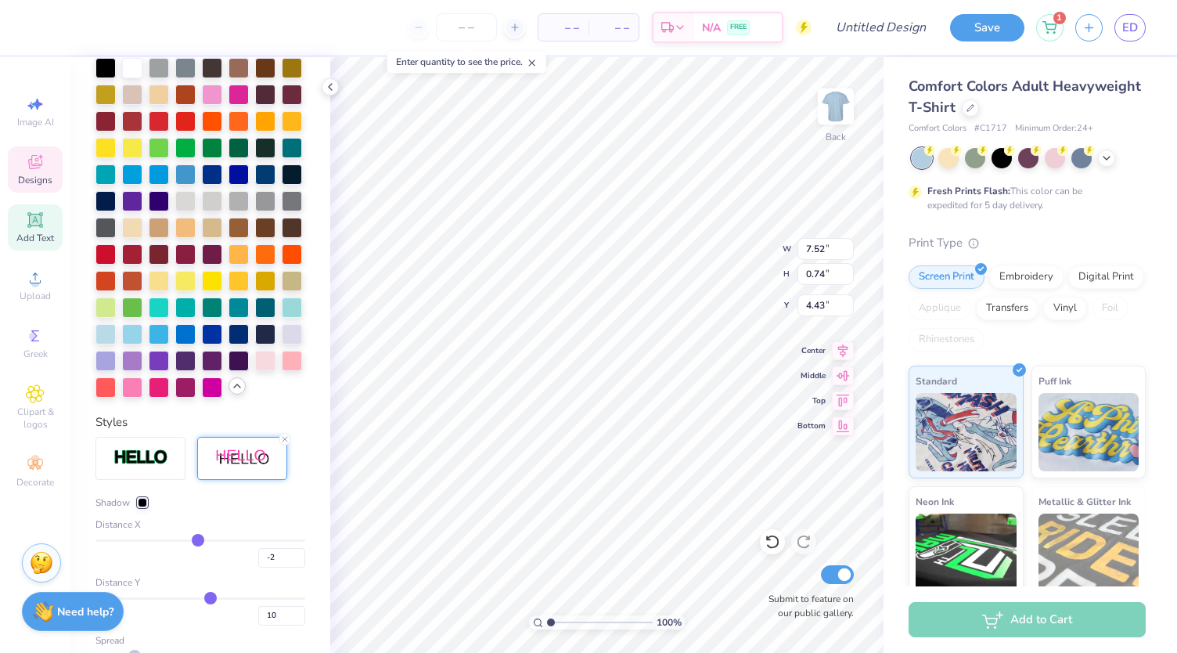
type input "-3"
type input "-2"
type input "-1"
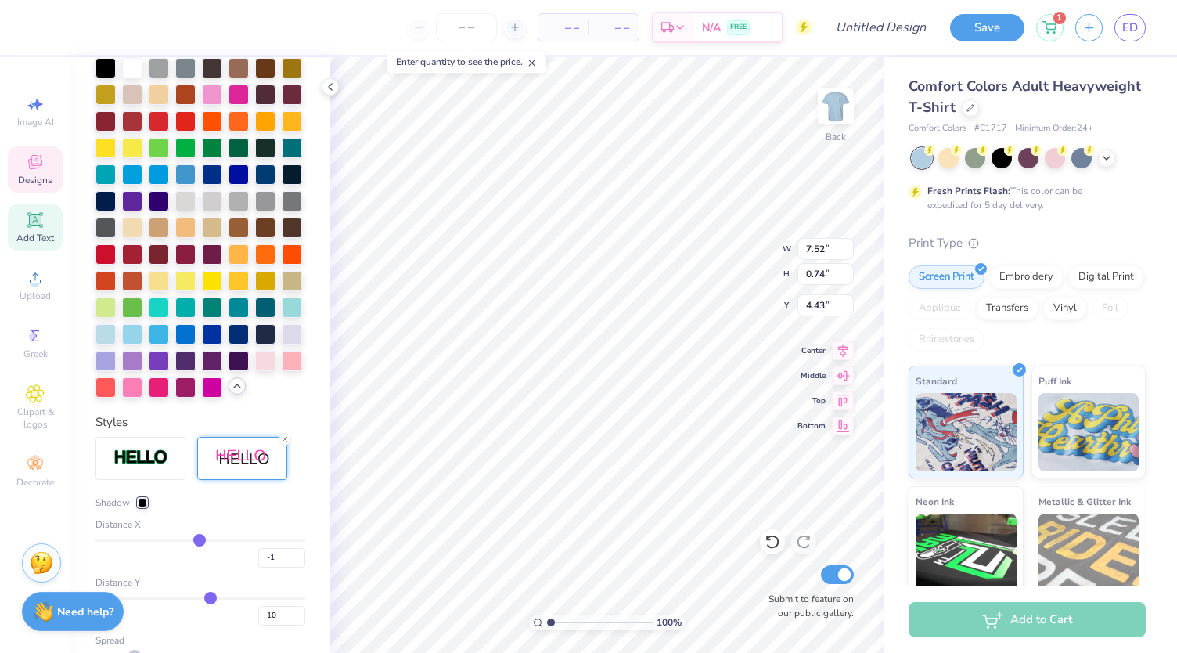
type input "0"
drag, startPoint x: 211, startPoint y: 596, endPoint x: 194, endPoint y: 596, distance: 17.2
type input "0"
click at [194, 542] on input "range" at bounding box center [200, 540] width 210 height 2
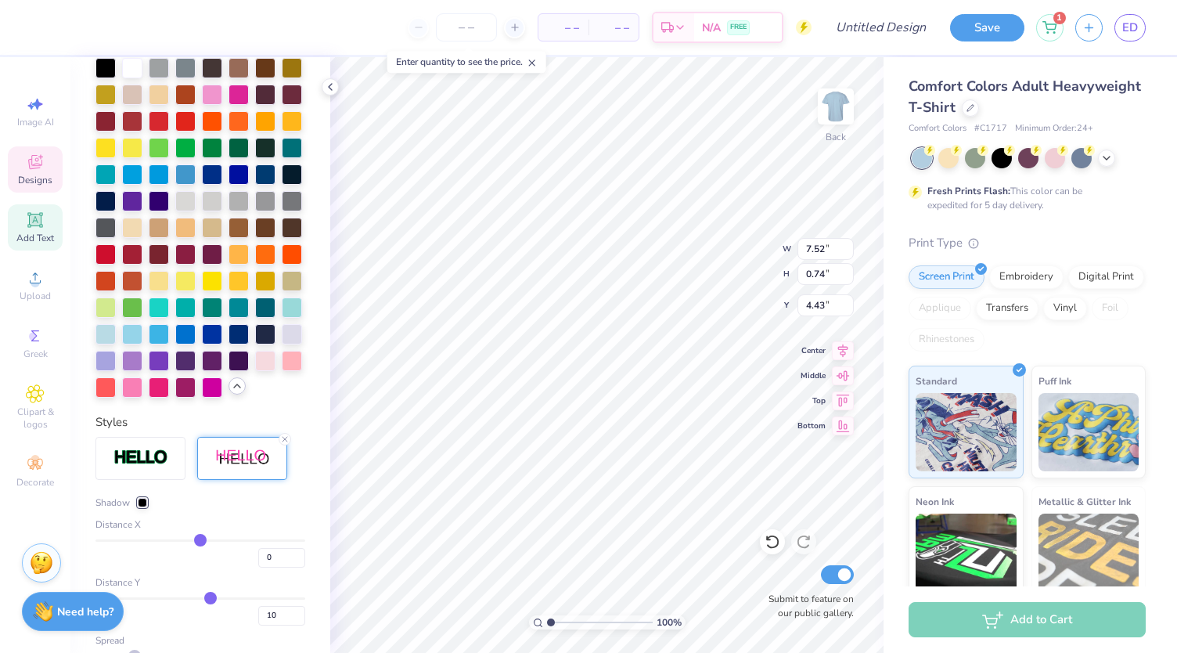
type input "6.27"
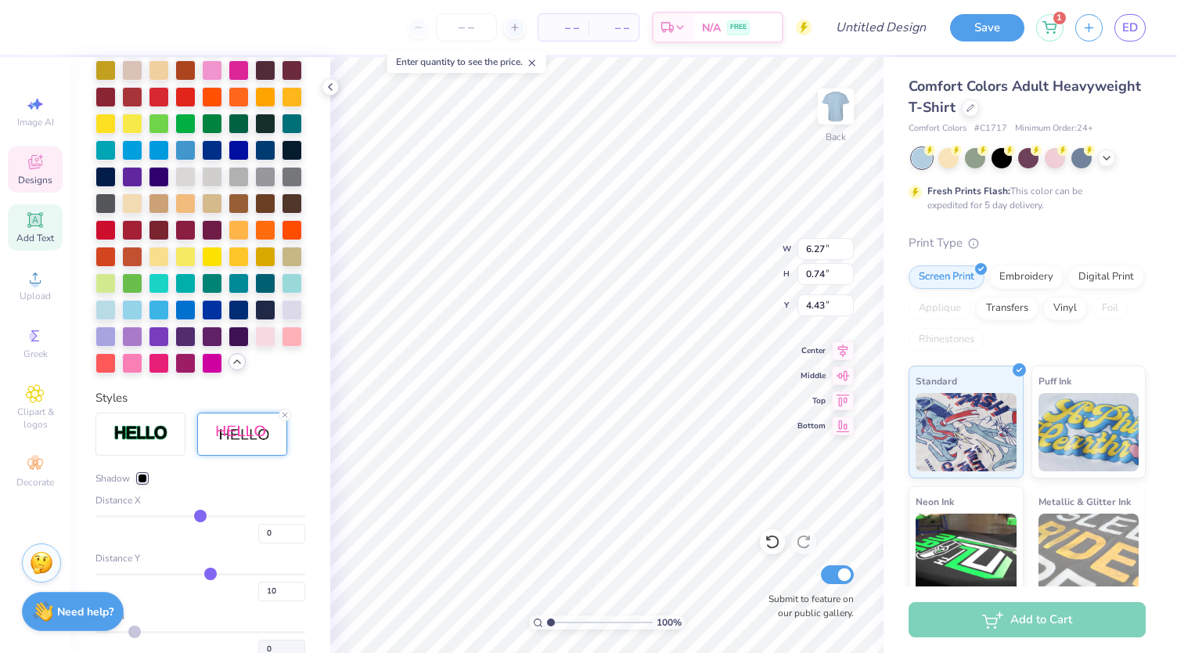
scroll to position [449, 0]
click at [261, 542] on input "0" at bounding box center [281, 533] width 47 height 20
click at [285, 542] on input "1" at bounding box center [281, 533] width 47 height 20
click at [286, 542] on input "2" at bounding box center [281, 533] width 47 height 20
click at [285, 542] on input "3" at bounding box center [281, 533] width 47 height 20
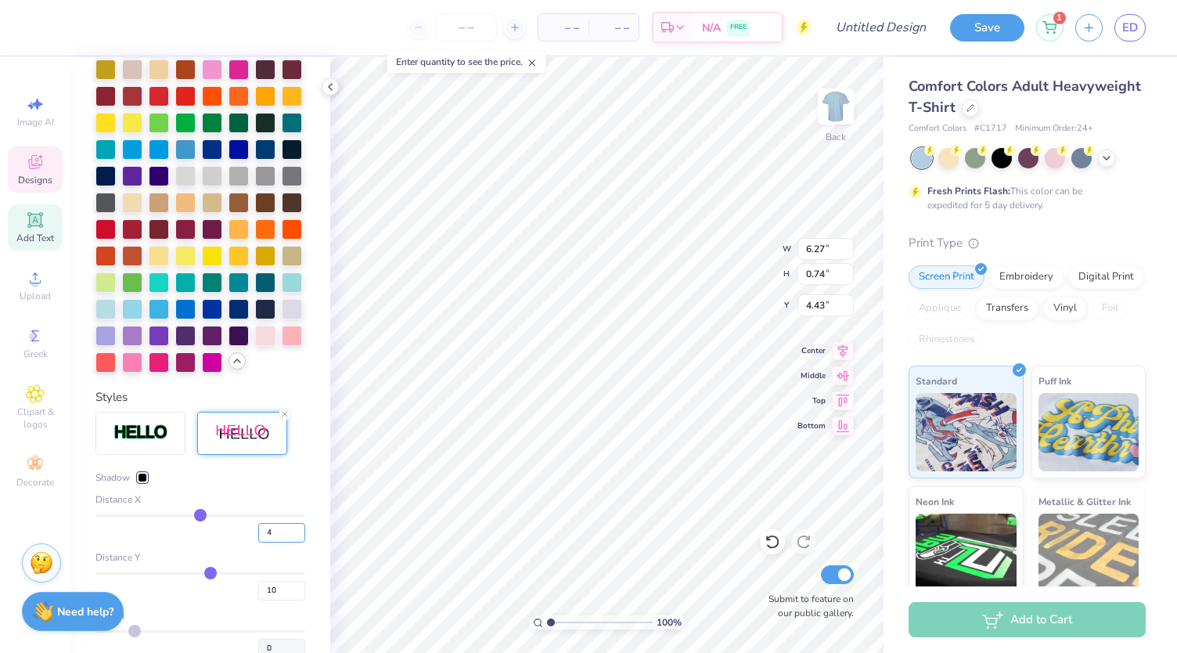
click at [285, 542] on input "4" at bounding box center [281, 533] width 47 height 20
click at [285, 542] on input "5" at bounding box center [281, 533] width 47 height 20
type input "6"
click at [285, 542] on input "6" at bounding box center [281, 533] width 47 height 20
type input "6"
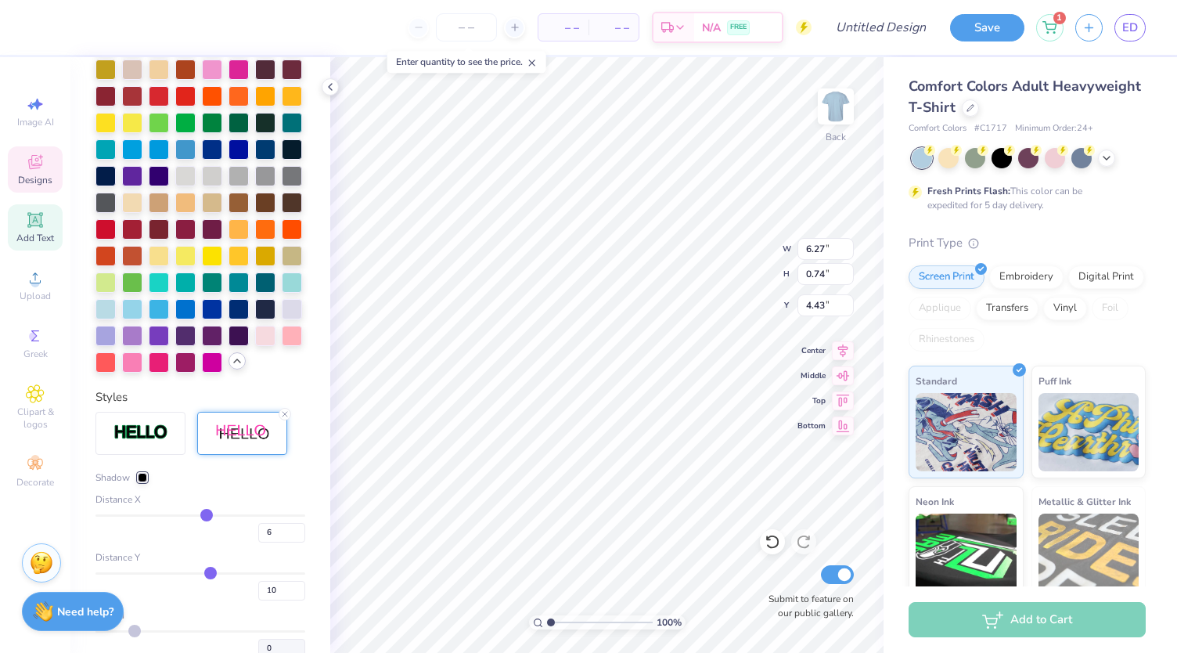
click at [316, 546] on div "Personalized Names Personalized Numbers Text Tool Add Font Font AktivGrotesk-Bl…" at bounding box center [200, 355] width 260 height 596
type input "6.64"
click at [286, 542] on input "5" at bounding box center [281, 533] width 47 height 20
click at [286, 542] on input "4" at bounding box center [281, 533] width 47 height 20
type input "3"
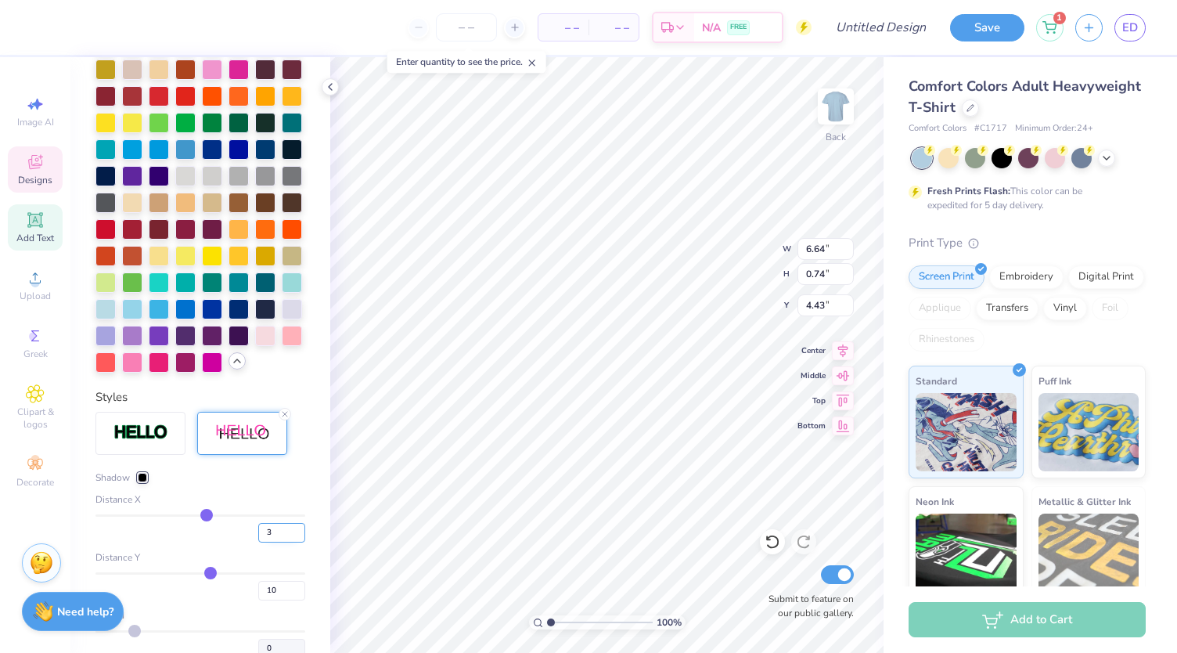
click at [286, 542] on input "3" at bounding box center [281, 533] width 47 height 20
type input "3"
click at [295, 552] on div "Personalized Names Personalized Numbers Text Tool Add Font Font AktivGrotesk-Bl…" at bounding box center [200, 355] width 260 height 596
click at [255, 318] on div at bounding box center [265, 307] width 20 height 20
click at [169, 265] on div at bounding box center [159, 254] width 20 height 20
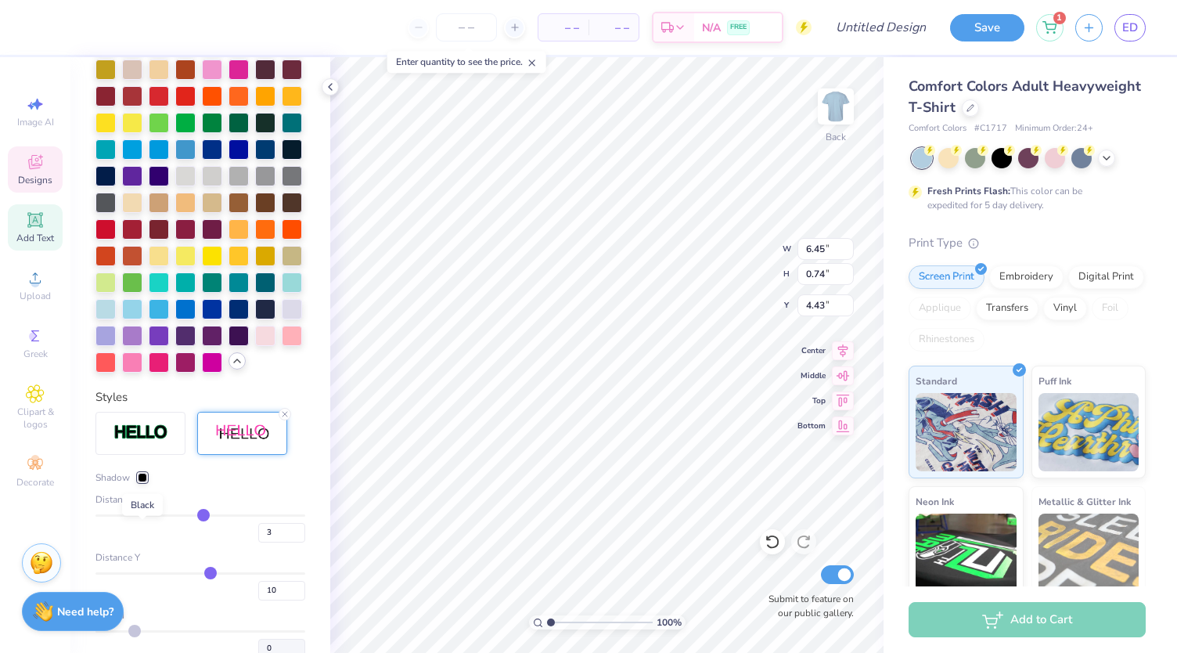
click at [142, 482] on div at bounding box center [142, 477] width 9 height 9
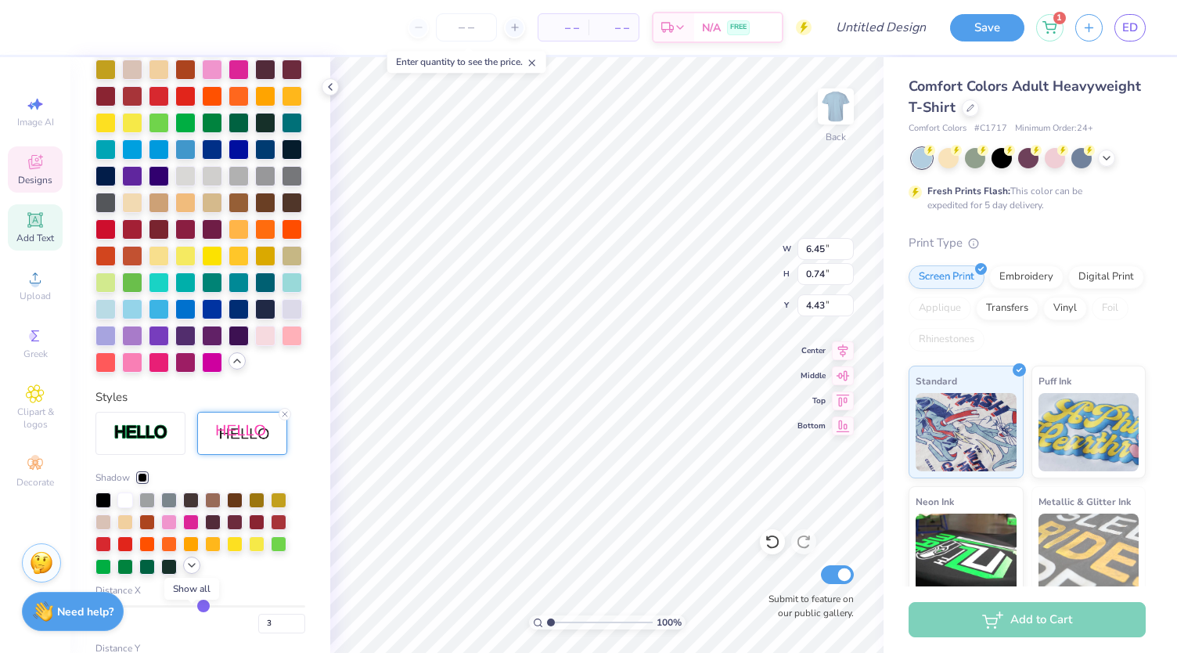
click at [191, 571] on icon at bounding box center [191, 565] width 13 height 13
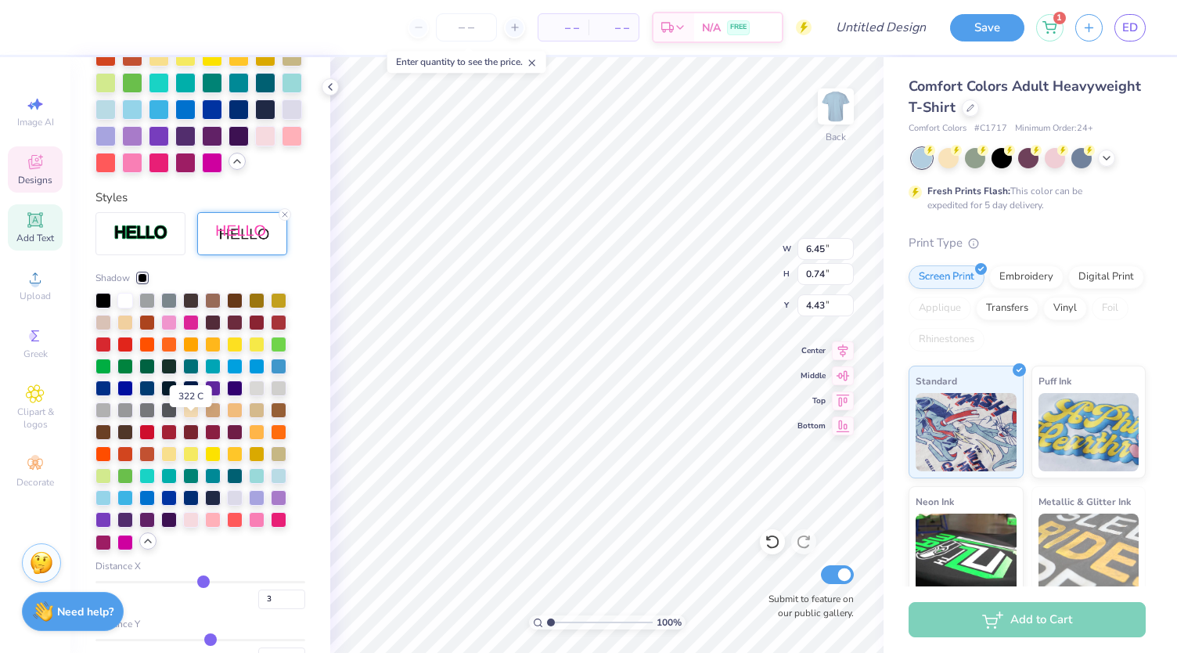
scroll to position [653, 0]
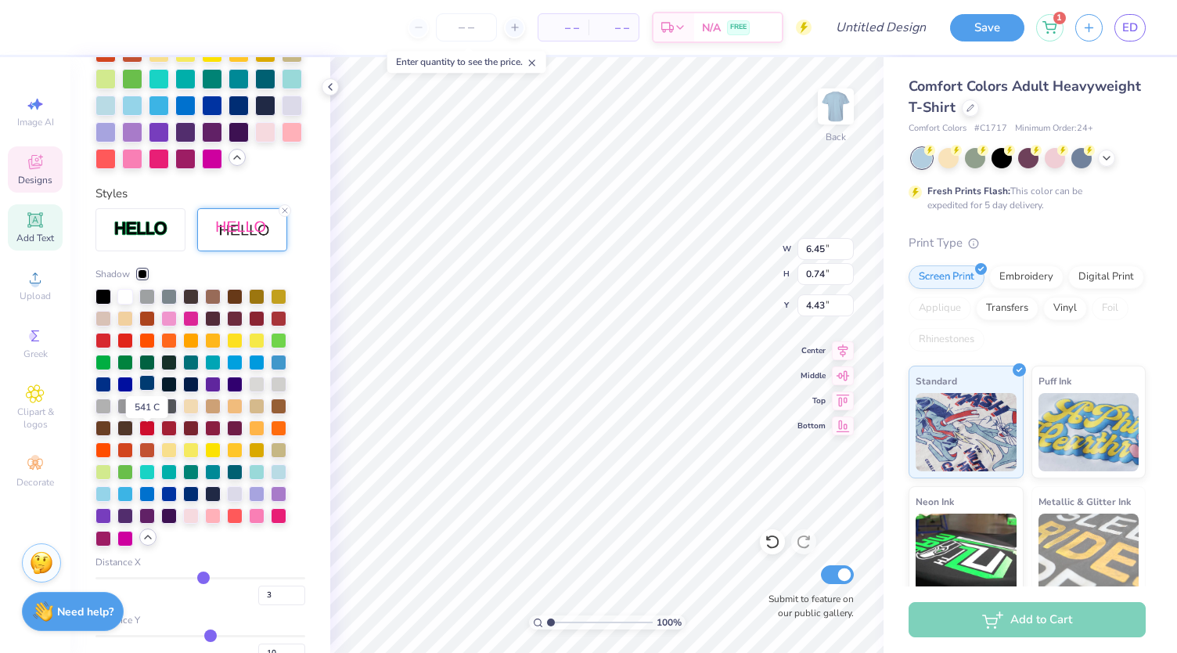
click at [150, 391] on div at bounding box center [147, 383] width 16 height 16
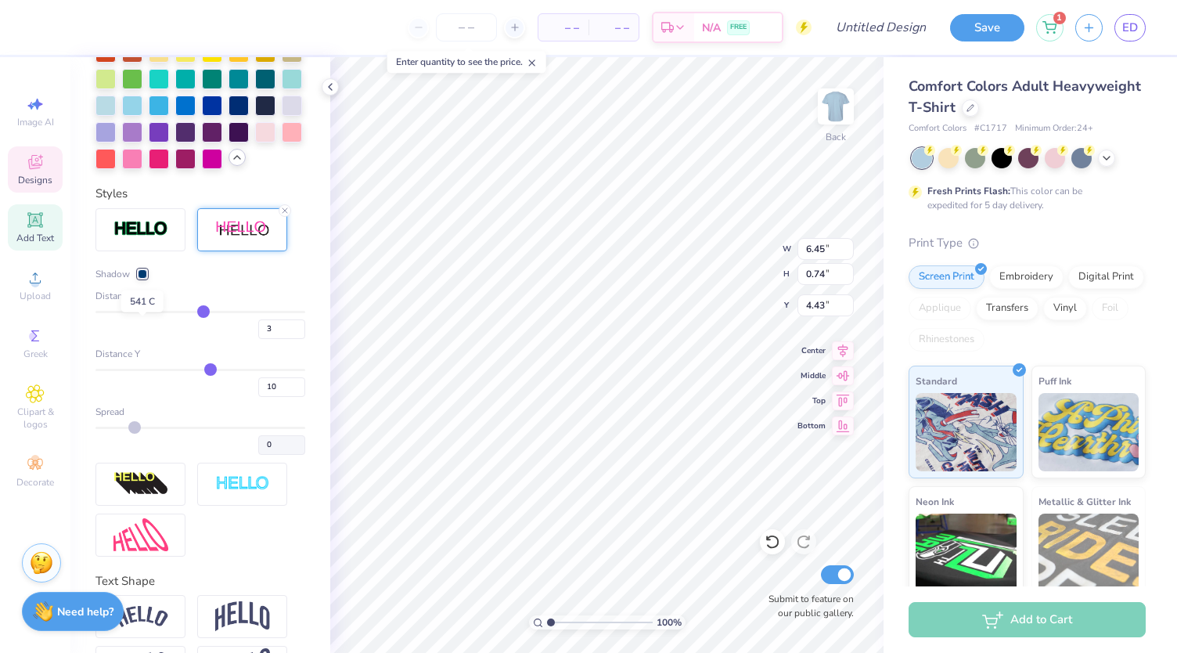
click at [141, 279] on div at bounding box center [142, 273] width 9 height 9
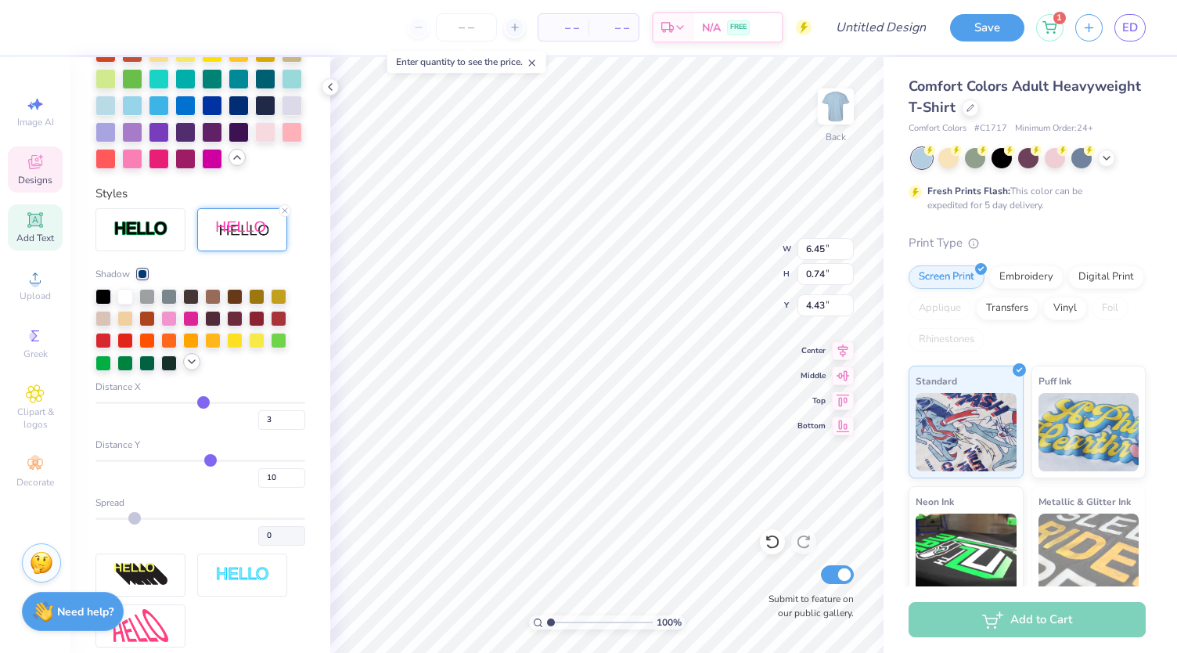
click at [191, 368] on icon at bounding box center [191, 361] width 13 height 13
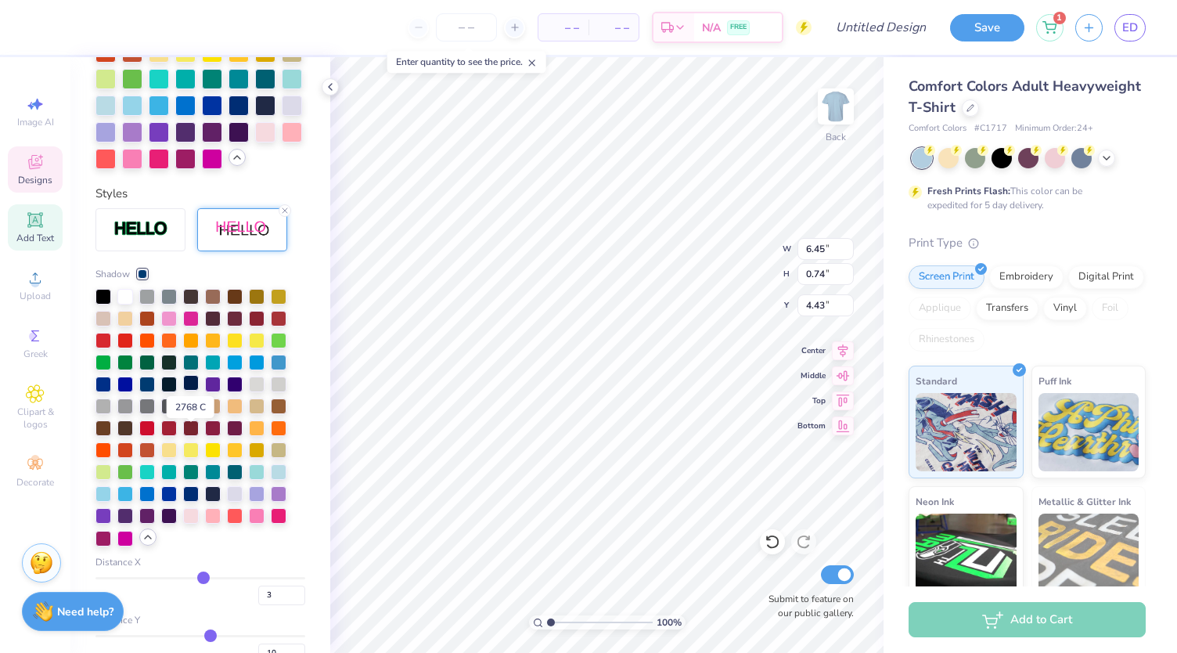
click at [198, 391] on div at bounding box center [191, 383] width 16 height 16
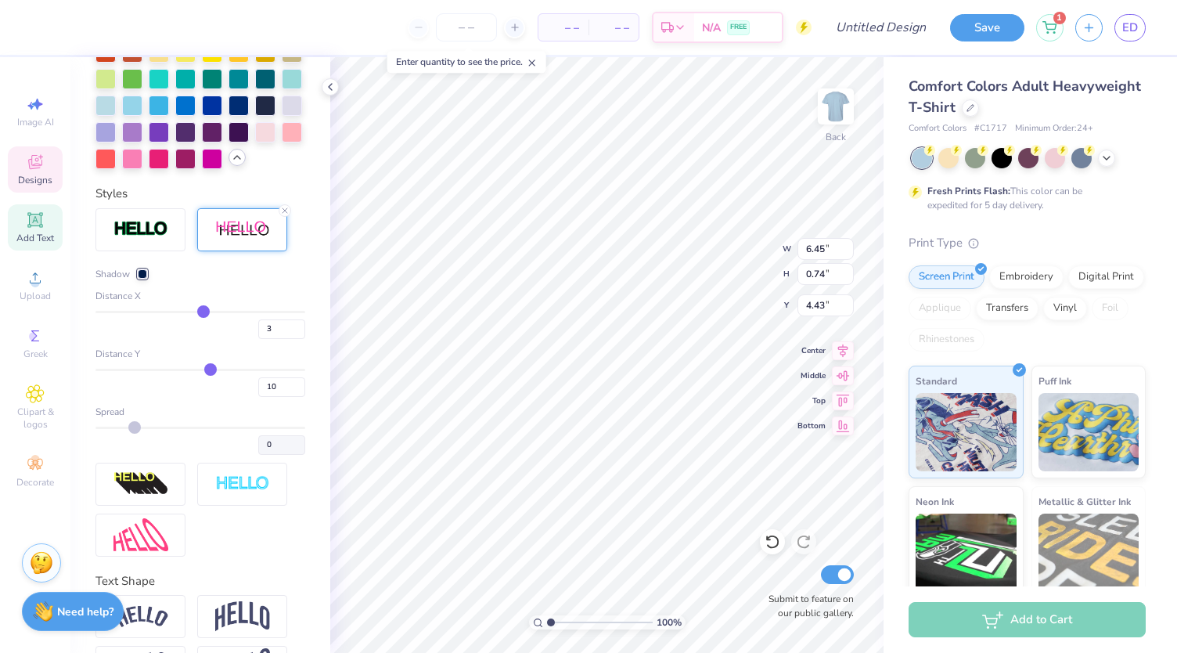
type input "4.02"
type input "0.51"
type input "7.17"
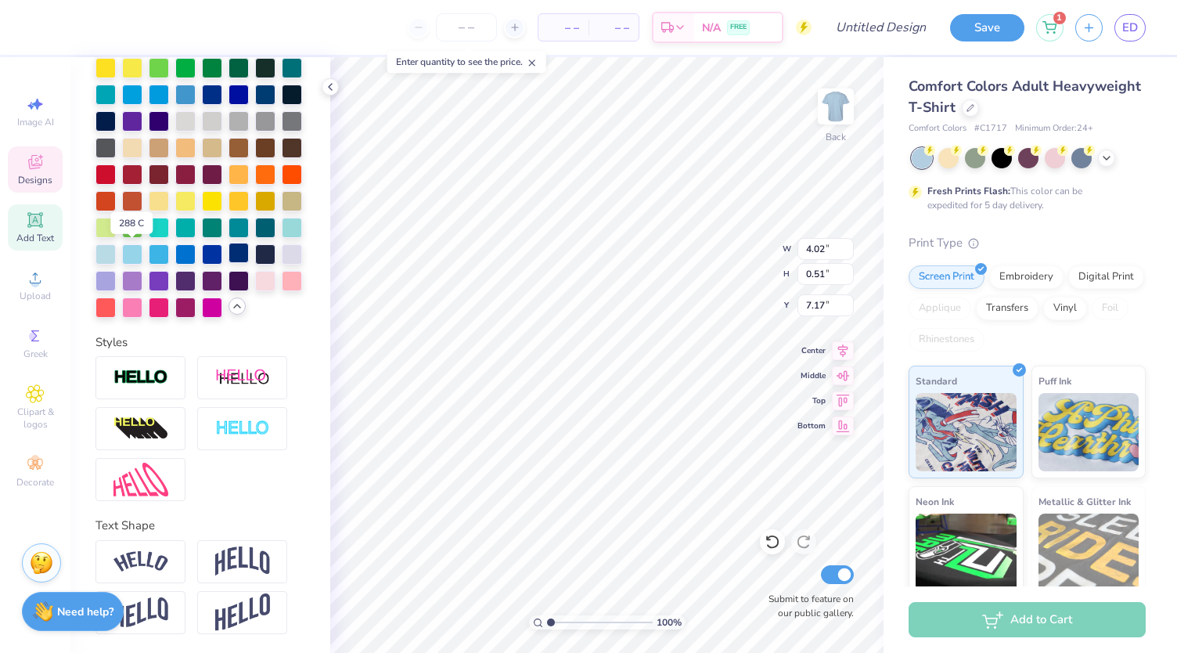
click at [229, 263] on div at bounding box center [239, 253] width 20 height 20
click at [255, 83] on div at bounding box center [265, 93] width 20 height 20
click at [282, 83] on div at bounding box center [292, 93] width 20 height 20
click at [116, 110] on div at bounding box center [105, 120] width 20 height 20
click at [142, 243] on div at bounding box center [132, 253] width 20 height 20
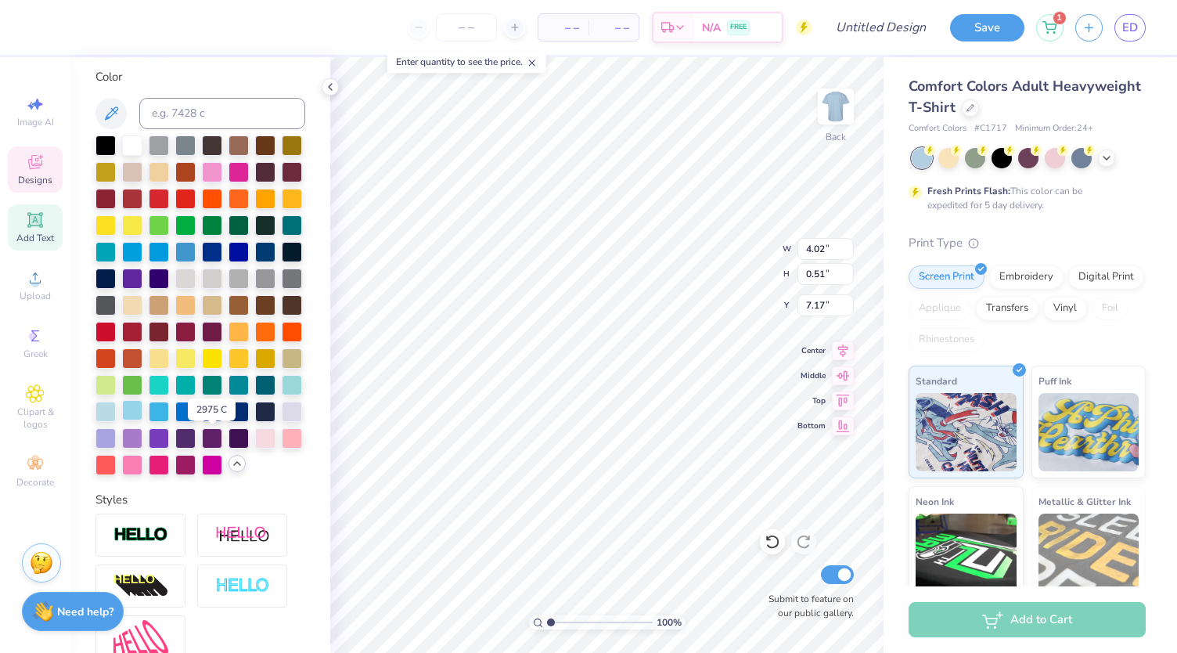
scroll to position [281, 0]
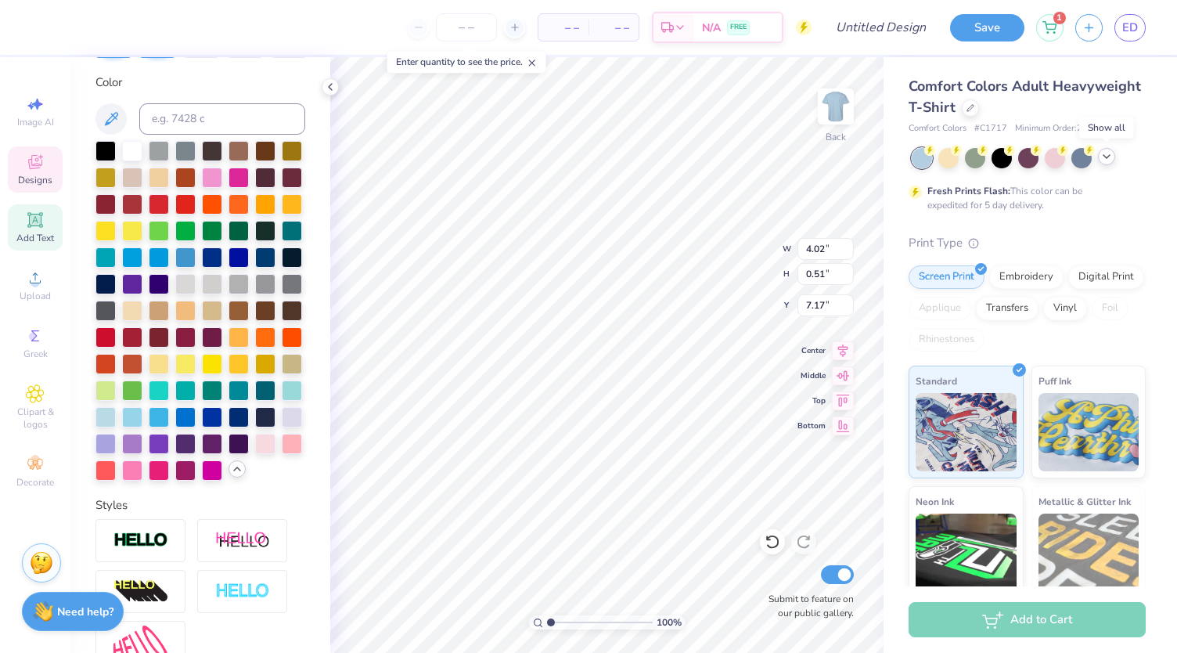
click at [1106, 156] on icon at bounding box center [1106, 156] width 13 height 13
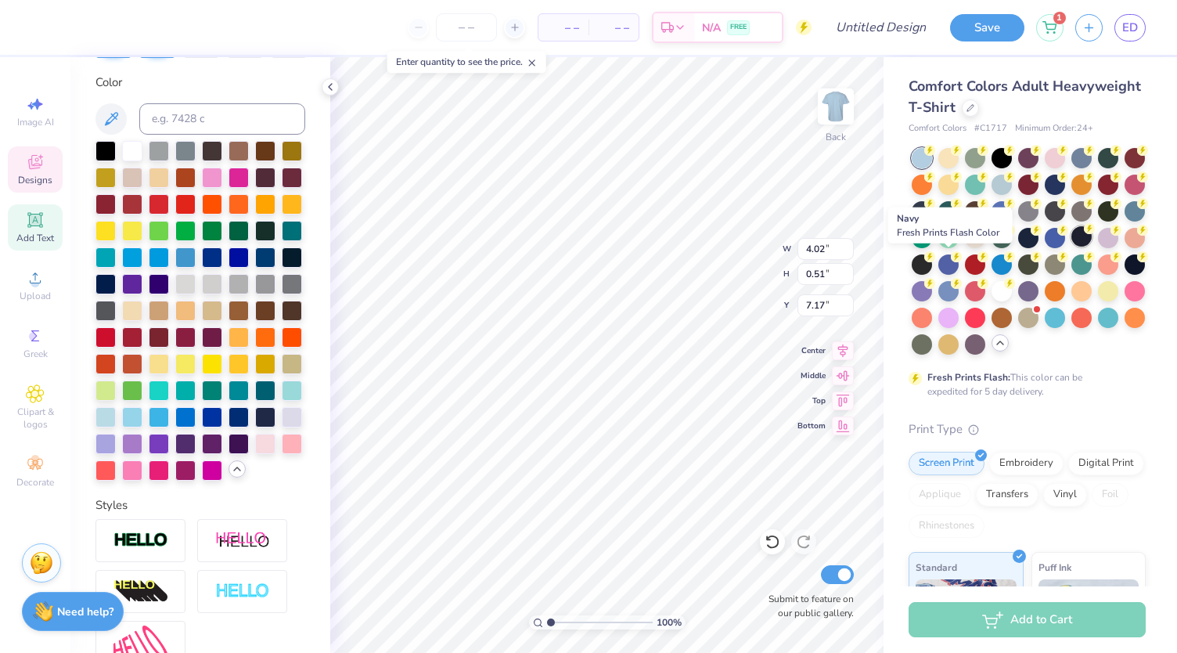
click at [1071, 247] on div at bounding box center [1081, 236] width 20 height 20
click at [1045, 247] on div at bounding box center [1055, 236] width 20 height 20
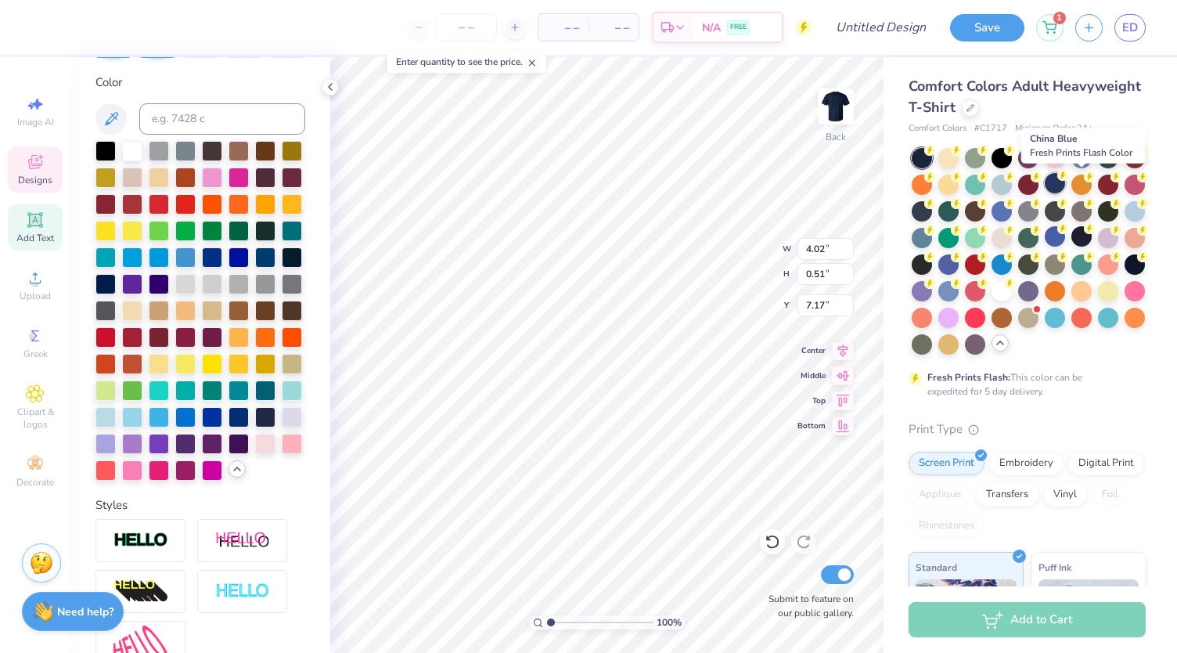
click at [1065, 186] on div at bounding box center [1055, 183] width 20 height 20
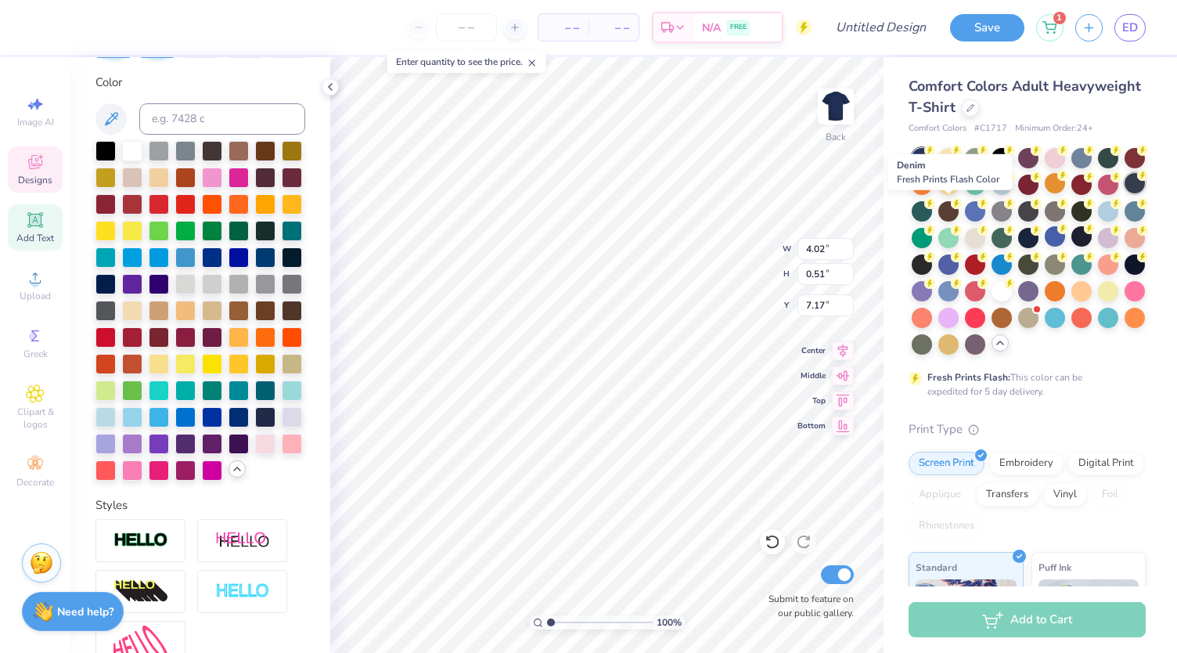
click at [1125, 193] on div at bounding box center [1135, 183] width 20 height 20
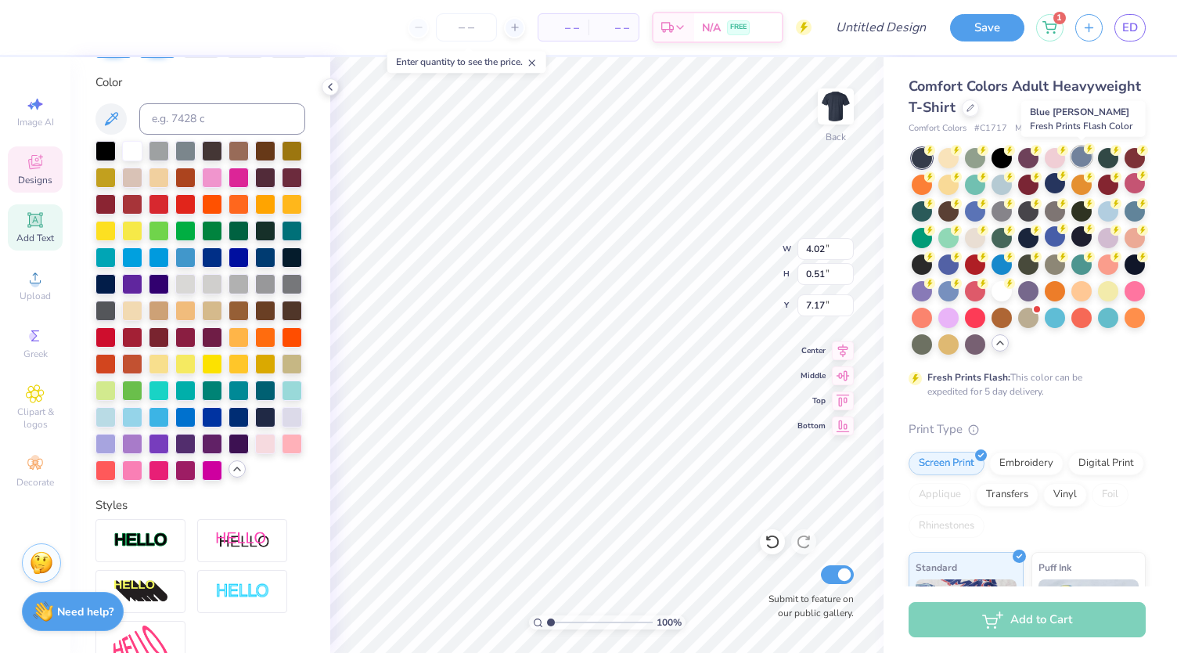
click at [1085, 161] on div at bounding box center [1081, 156] width 20 height 20
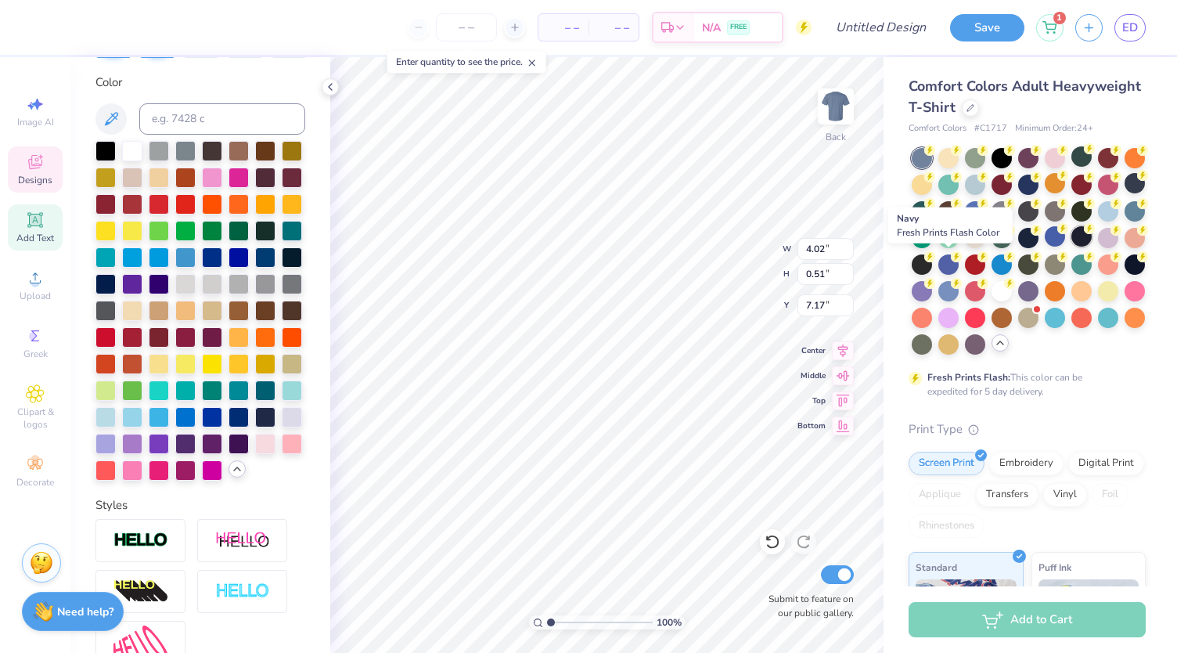
click at [1071, 247] on div at bounding box center [1081, 236] width 20 height 20
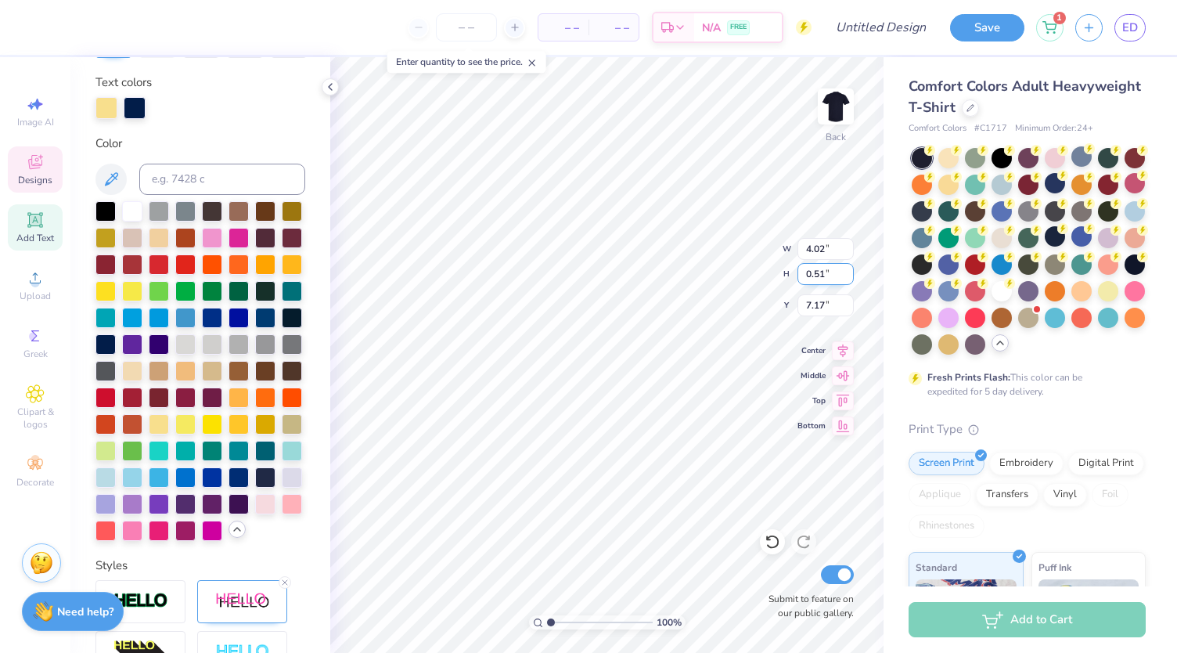
type input "6.45"
type input "0.74"
type input "4.43"
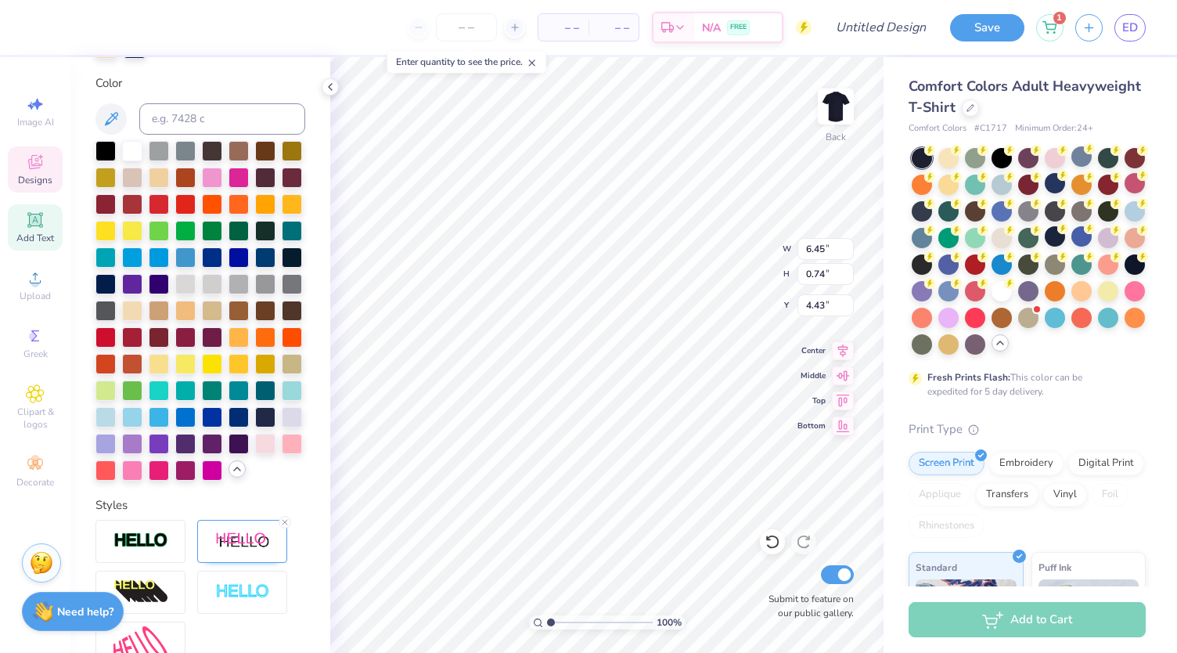
scroll to position [556, 0]
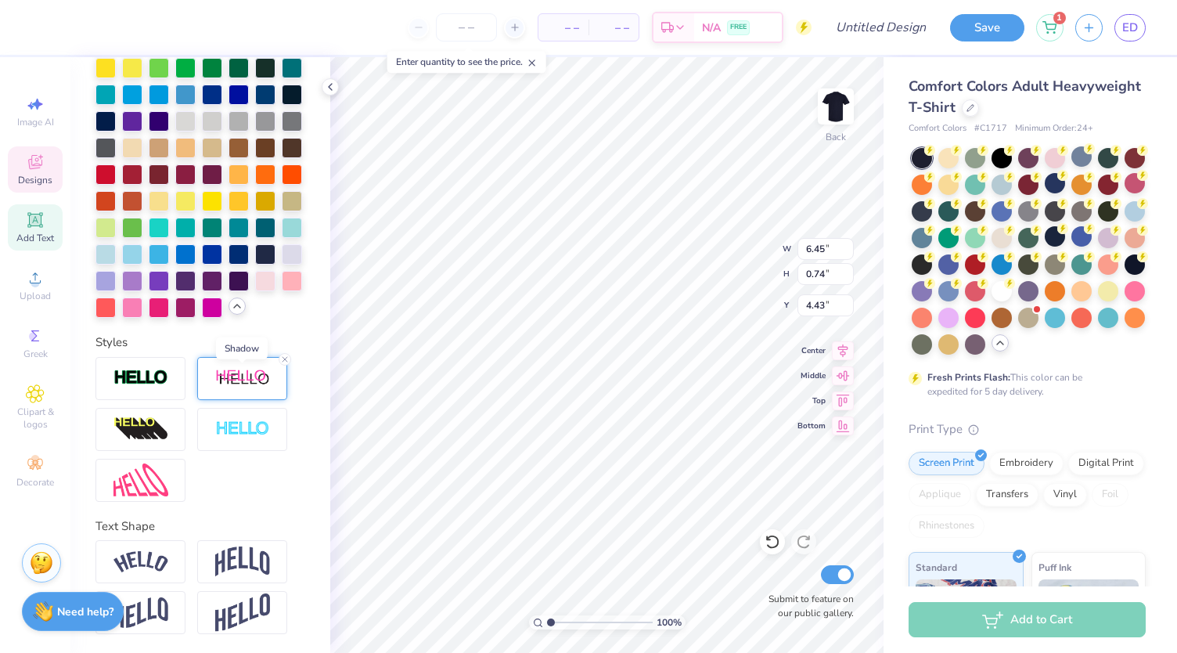
click at [225, 374] on img at bounding box center [242, 379] width 55 height 20
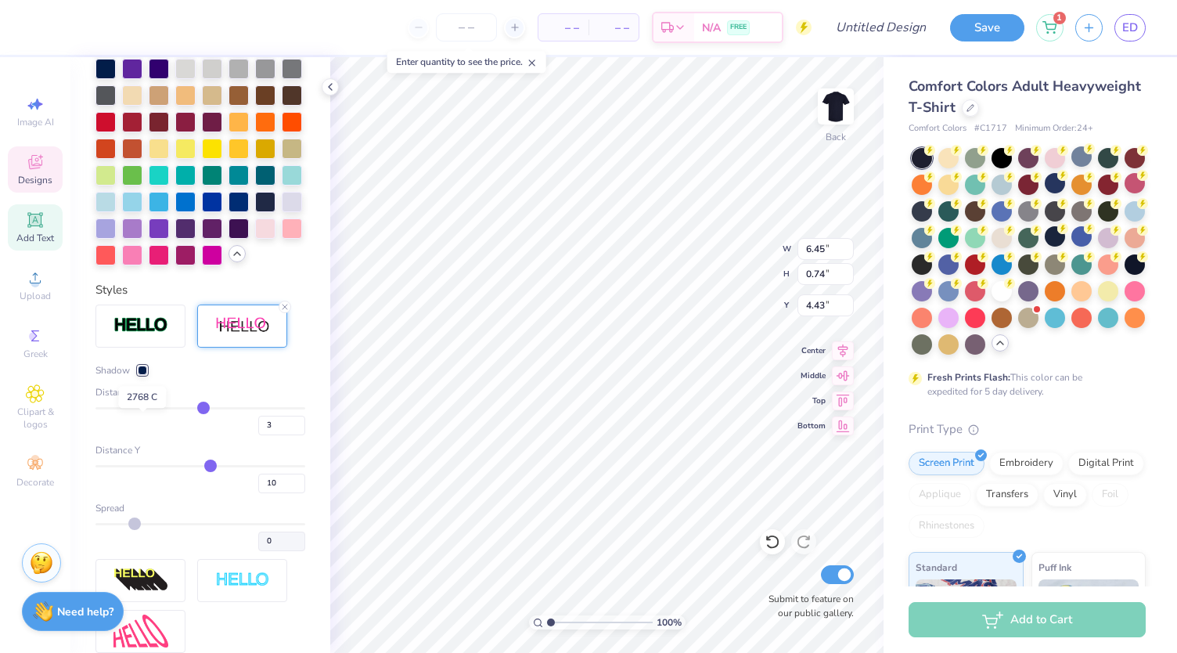
click at [146, 375] on div at bounding box center [142, 369] width 9 height 9
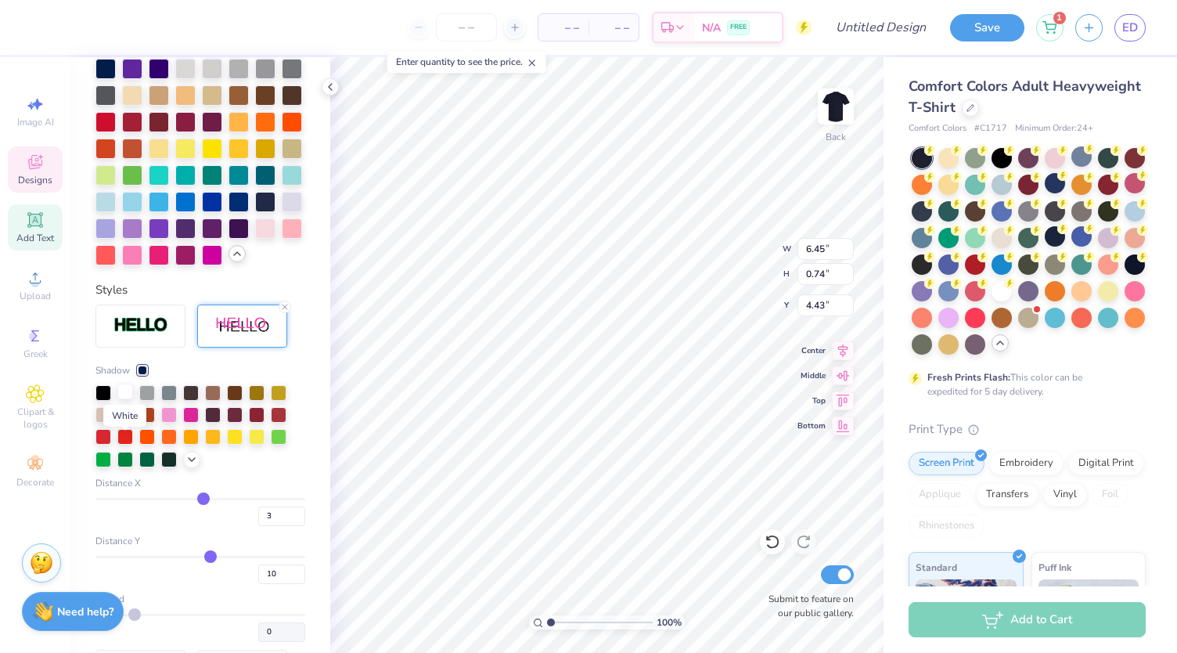
click at [128, 399] on div at bounding box center [125, 391] width 16 height 16
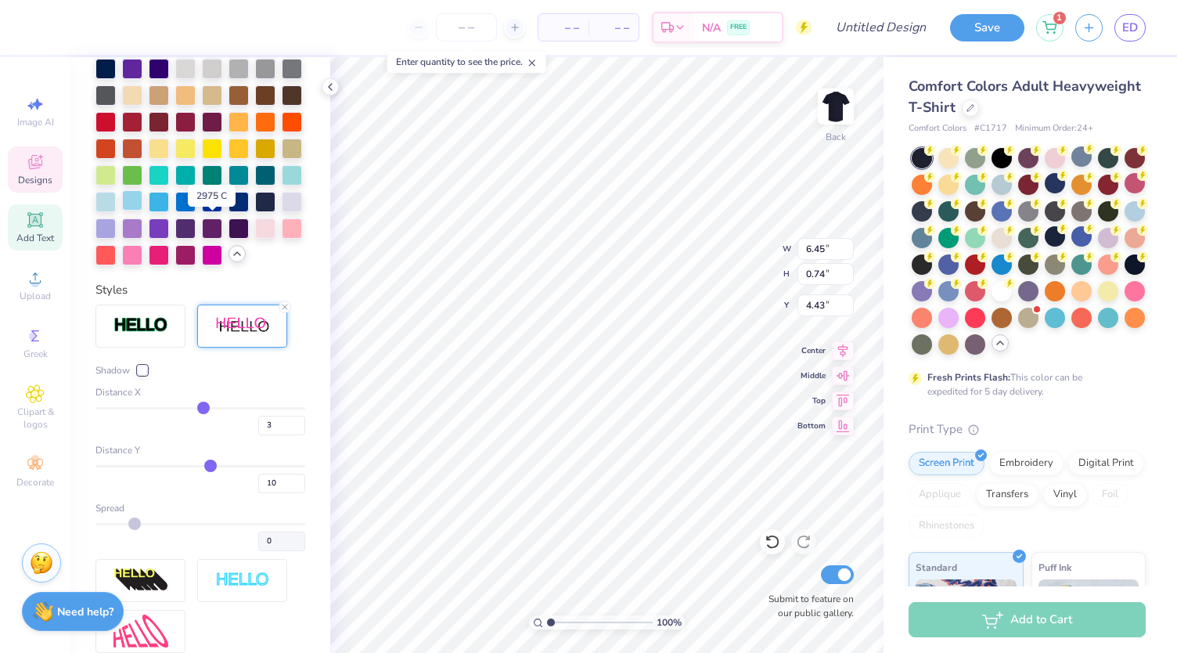
click at [142, 211] on div at bounding box center [132, 200] width 20 height 20
click at [142, 375] on div at bounding box center [142, 369] width 9 height 9
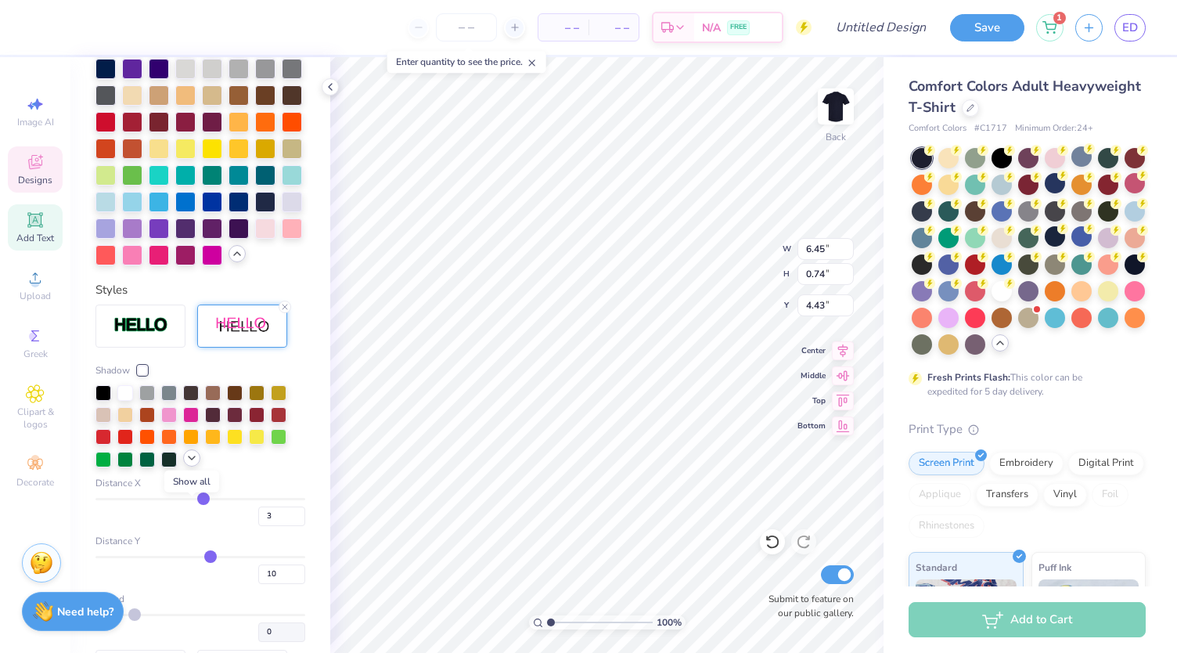
click at [189, 464] on icon at bounding box center [191, 458] width 13 height 13
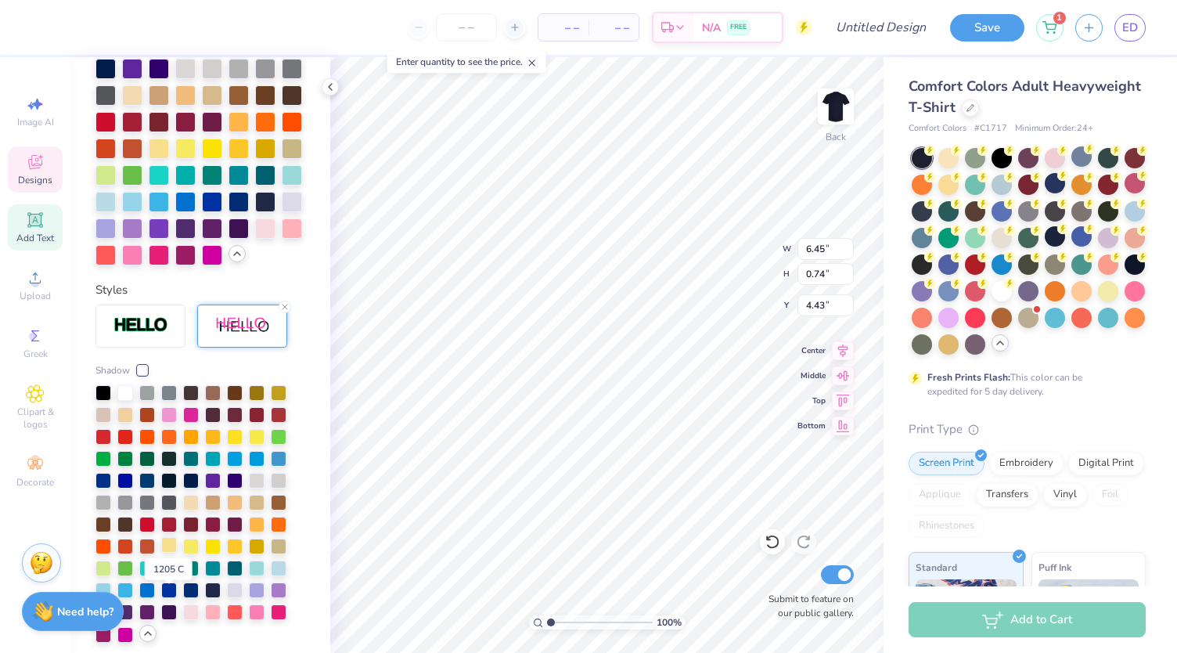
click at [175, 553] on div at bounding box center [169, 545] width 16 height 16
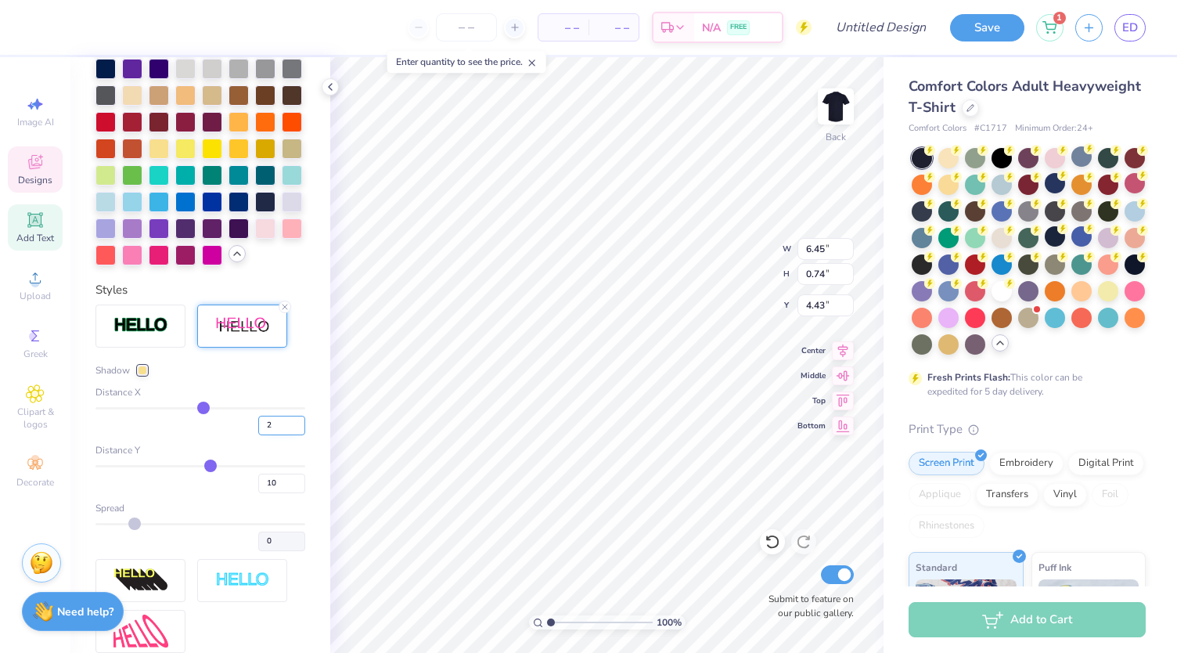
click at [285, 435] on input "2" at bounding box center [281, 426] width 47 height 20
type input "1"
click at [285, 435] on input "1" at bounding box center [281, 426] width 47 height 20
type input "1"
click at [299, 499] on div "Personalized Names Personalized Numbers Text Tool Add Font Font AktivGrotesk-Bl…" at bounding box center [200, 355] width 260 height 596
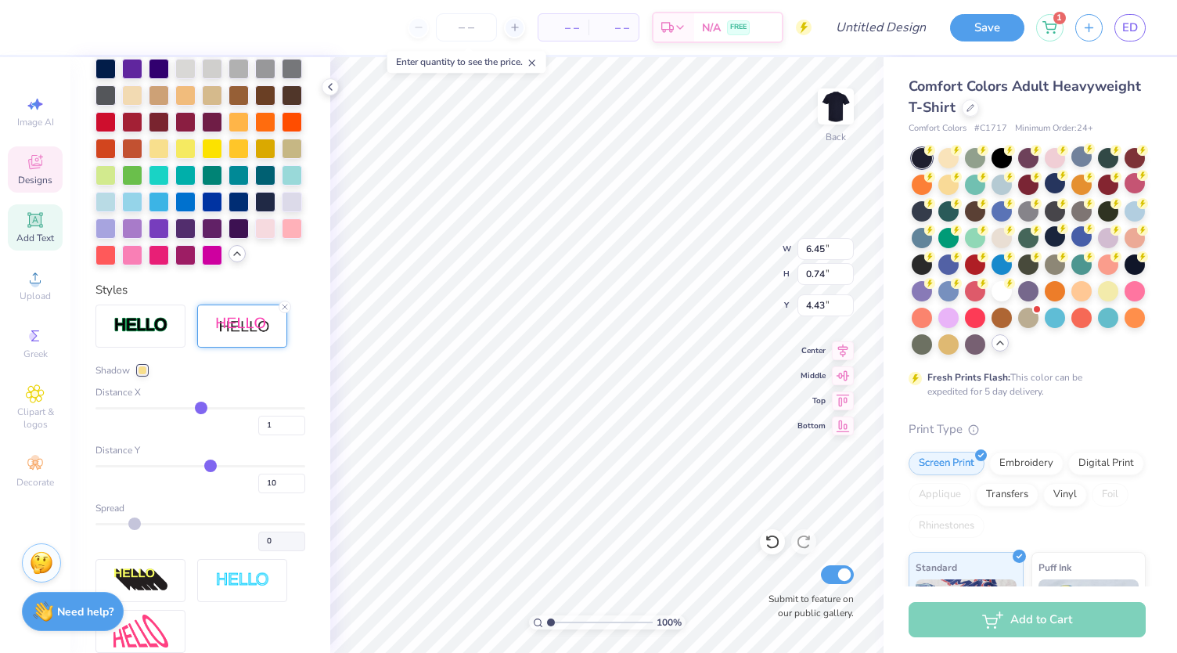
type input "6.33"
type input "2"
click at [287, 435] on input "2" at bounding box center [281, 426] width 47 height 20
type input "2"
click at [299, 484] on div "Personalized Names Personalized Numbers Text Tool Add Font Font AktivGrotesk-Bl…" at bounding box center [200, 355] width 260 height 596
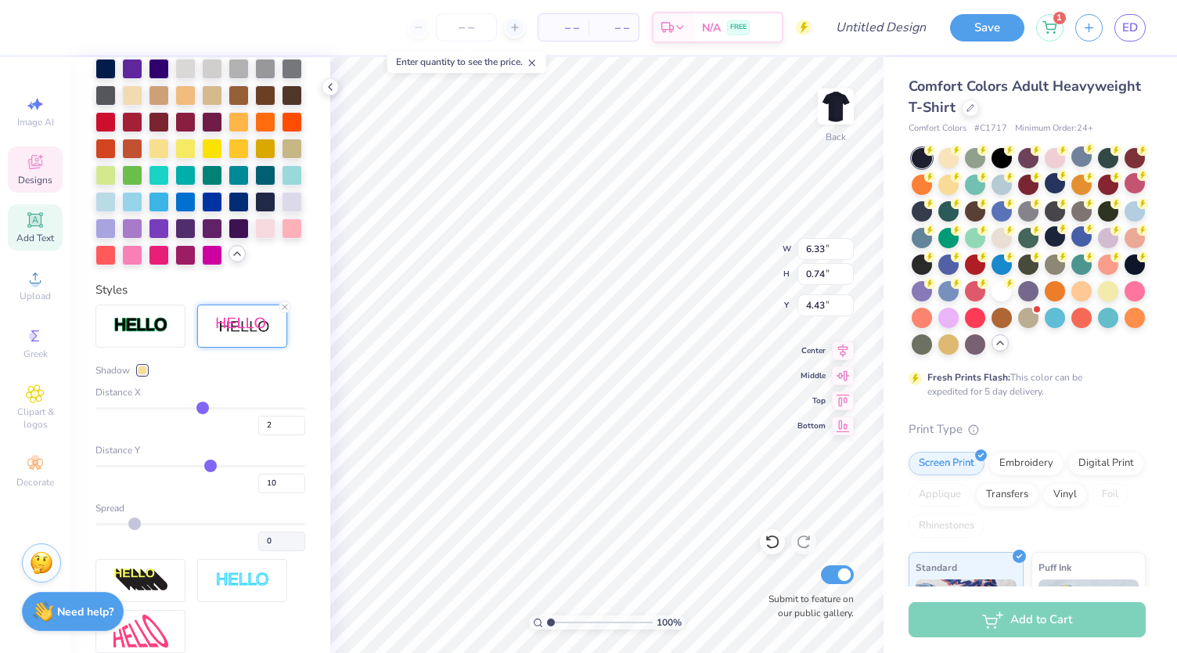
type input "6.39"
type input "1"
click at [284, 435] on input "1" at bounding box center [281, 426] width 47 height 20
type input "1"
click at [169, 157] on div at bounding box center [159, 147] width 20 height 20
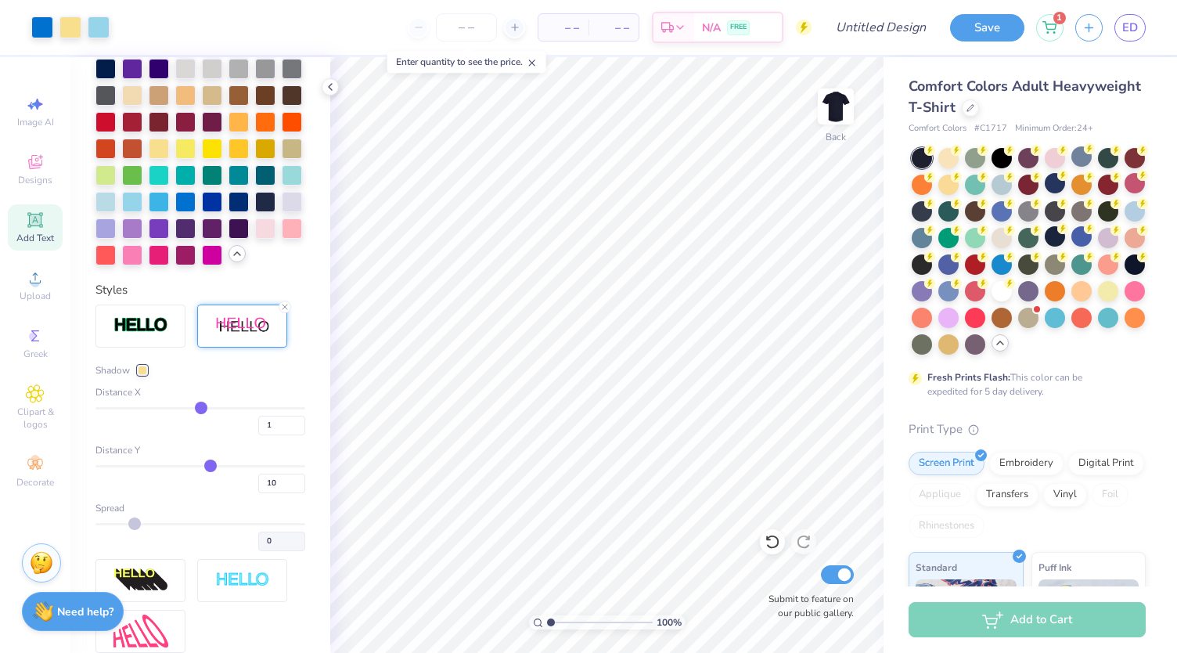
click at [142, 375] on div at bounding box center [142, 369] width 9 height 9
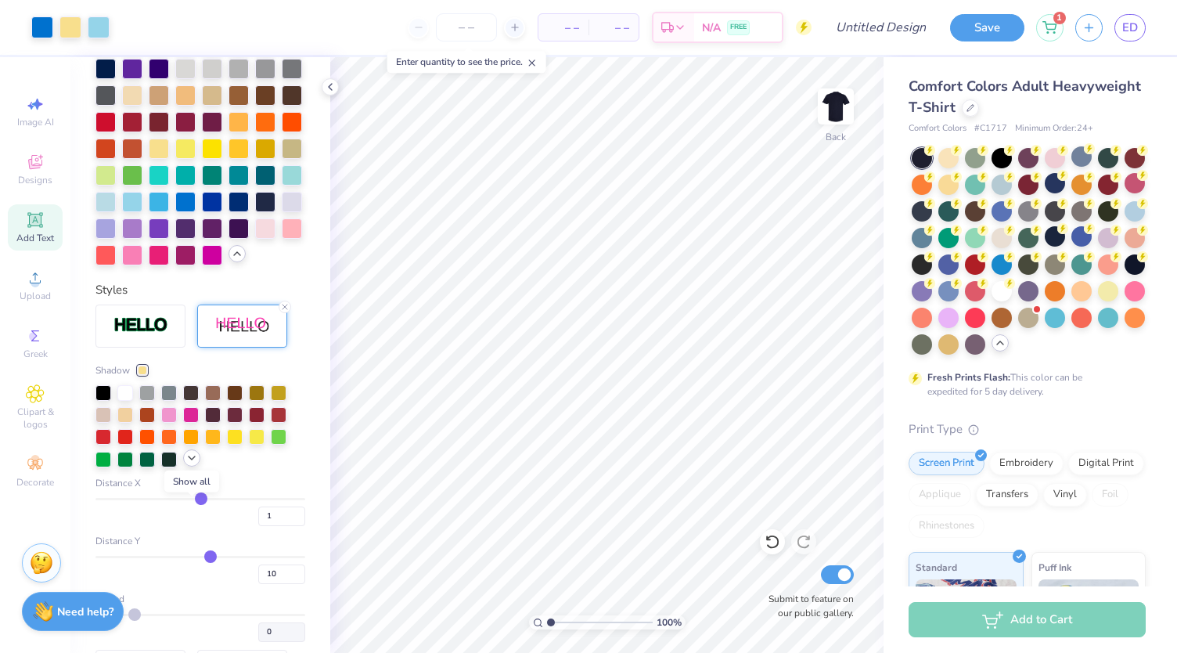
click at [193, 464] on icon at bounding box center [191, 458] width 13 height 13
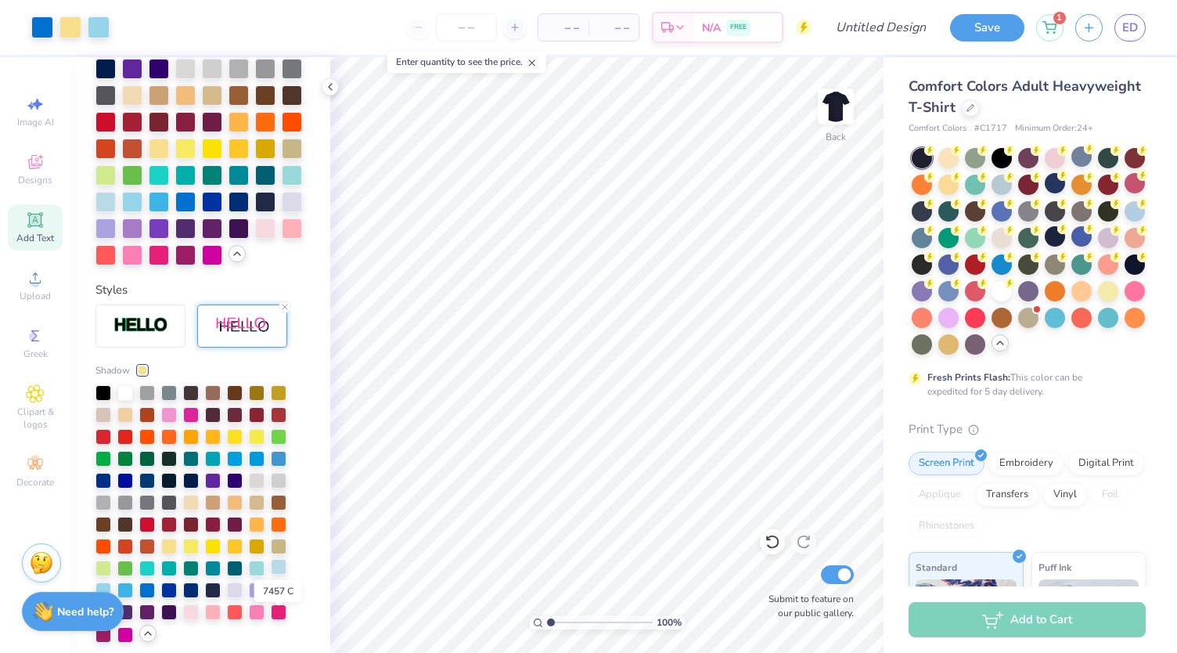
click at [279, 574] on div at bounding box center [279, 567] width 16 height 16
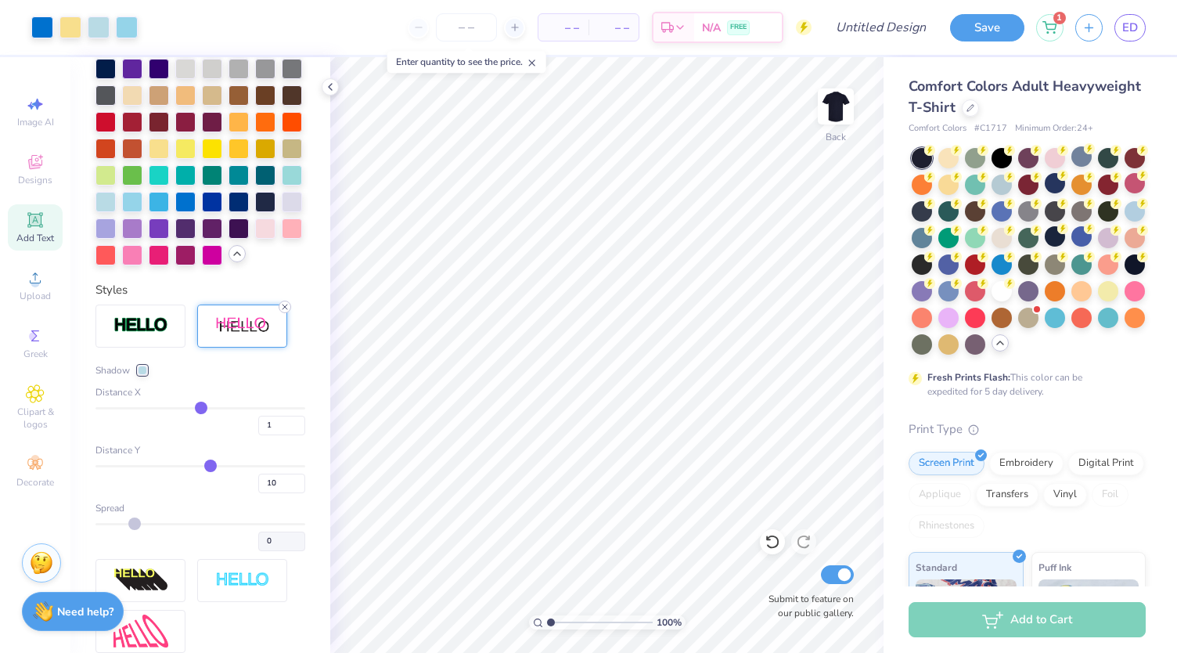
click at [286, 311] on icon at bounding box center [284, 306] width 9 height 9
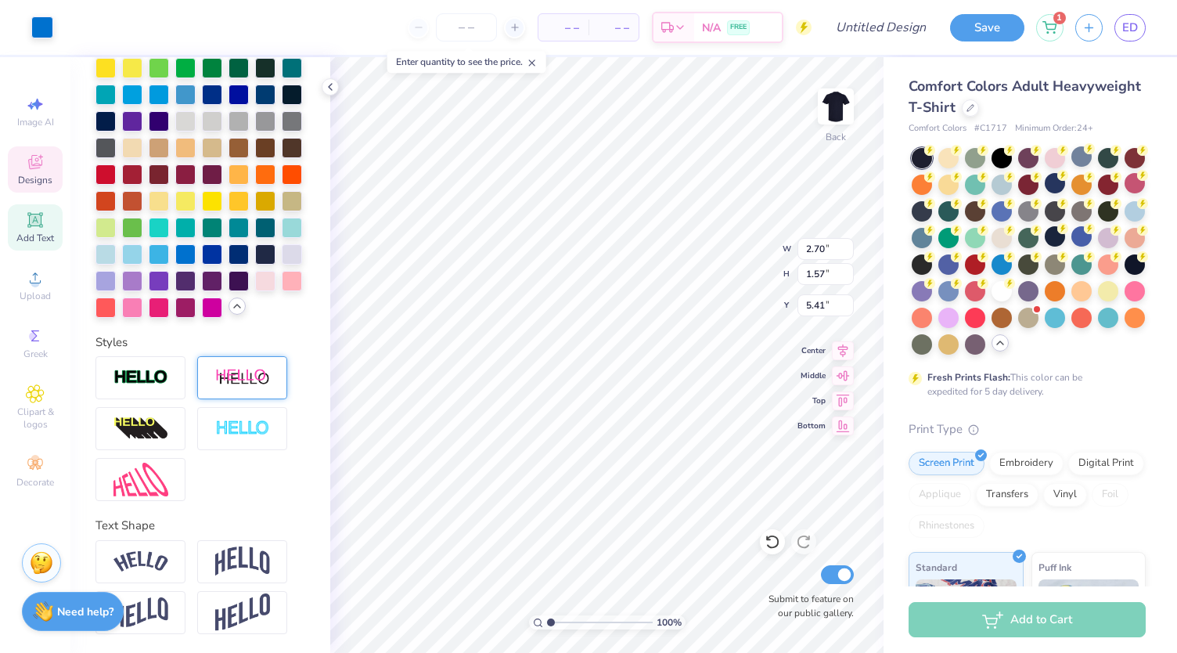
scroll to position [495, 0]
click at [169, 189] on div at bounding box center [159, 199] width 20 height 20
click at [46, 25] on div at bounding box center [42, 26] width 22 height 22
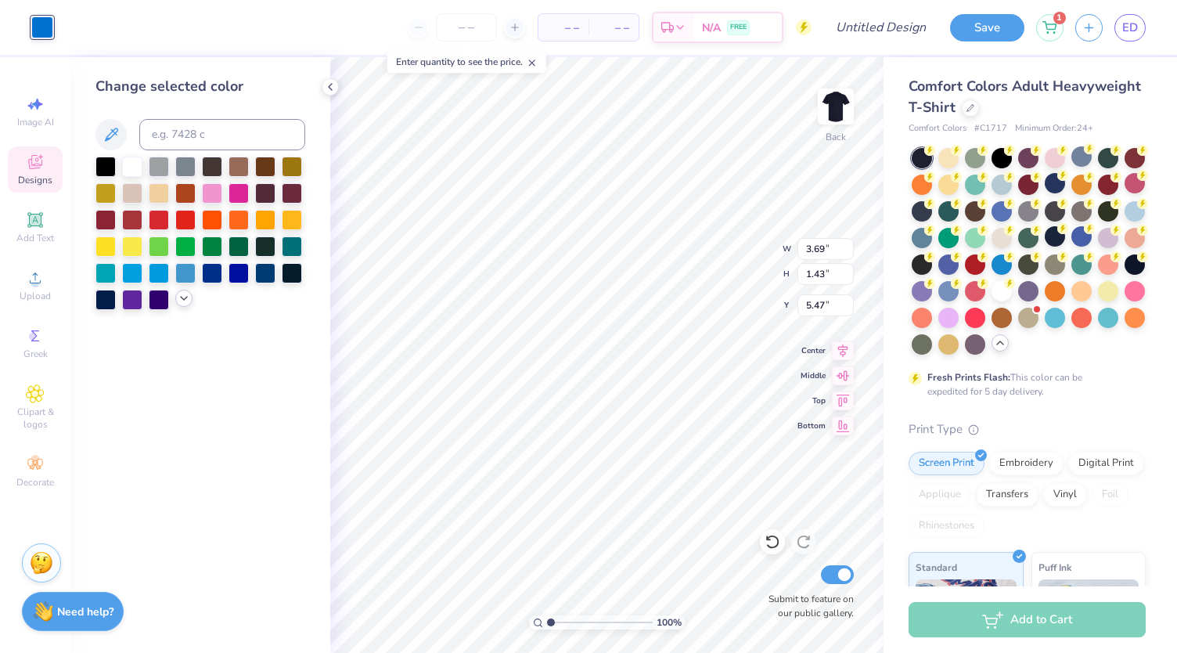
click at [182, 296] on icon at bounding box center [184, 298] width 13 height 13
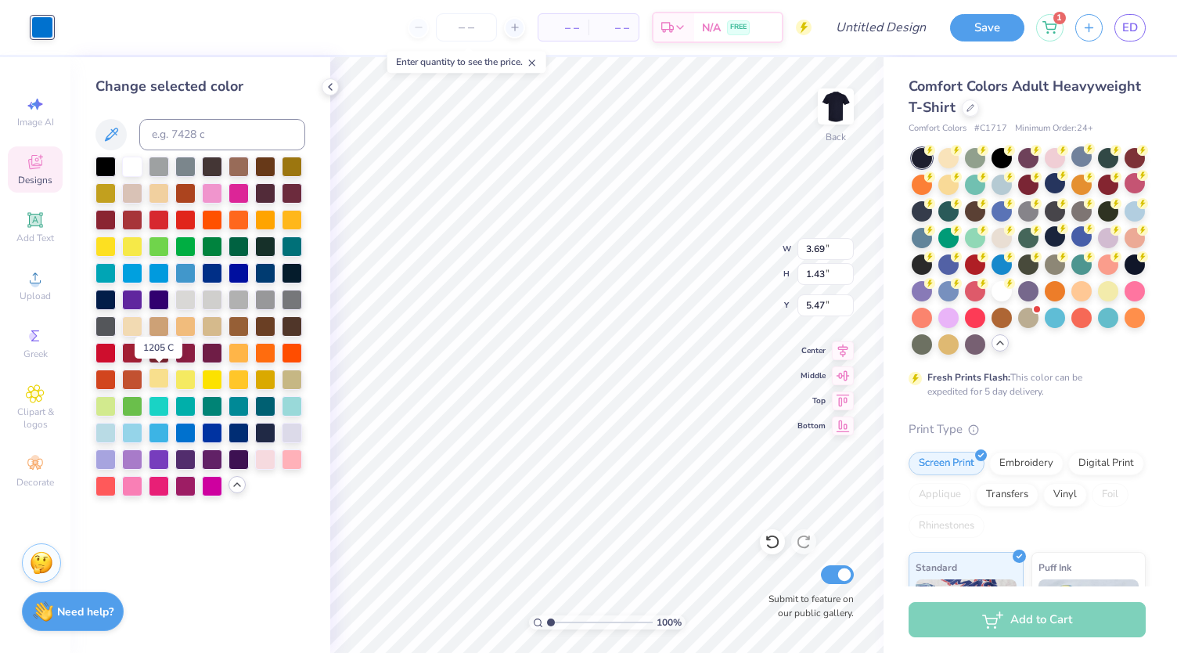
click at [157, 376] on div at bounding box center [159, 378] width 20 height 20
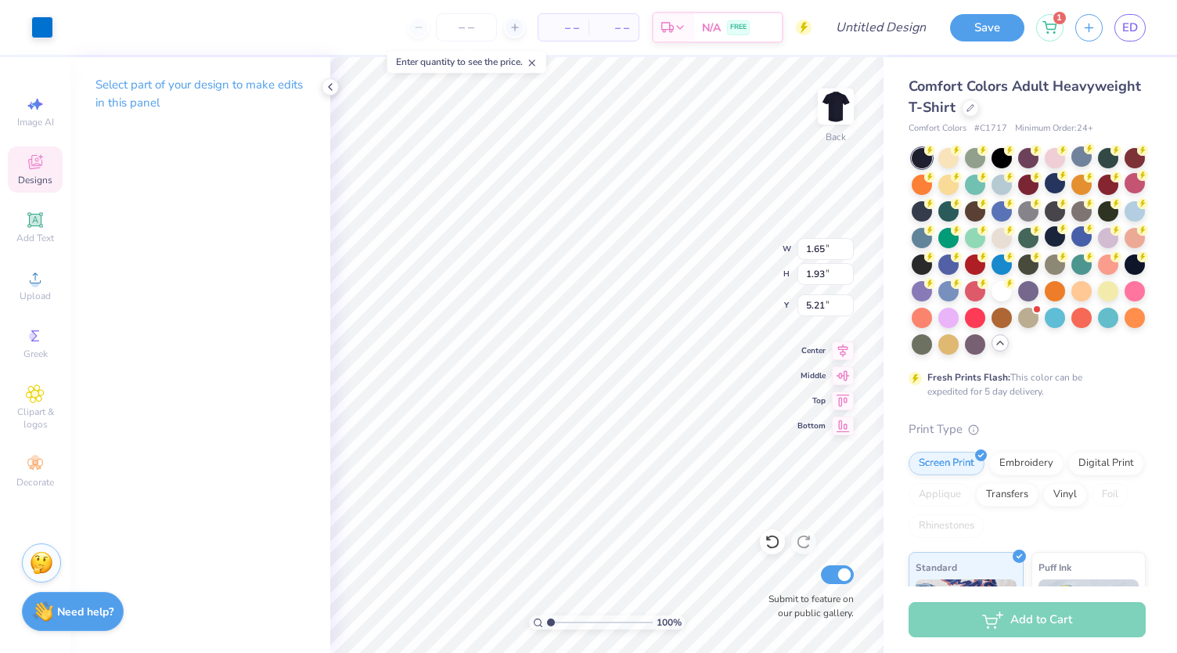
type input "1.65"
type input "1.93"
type input "5.21"
click at [41, 24] on div at bounding box center [42, 26] width 22 height 22
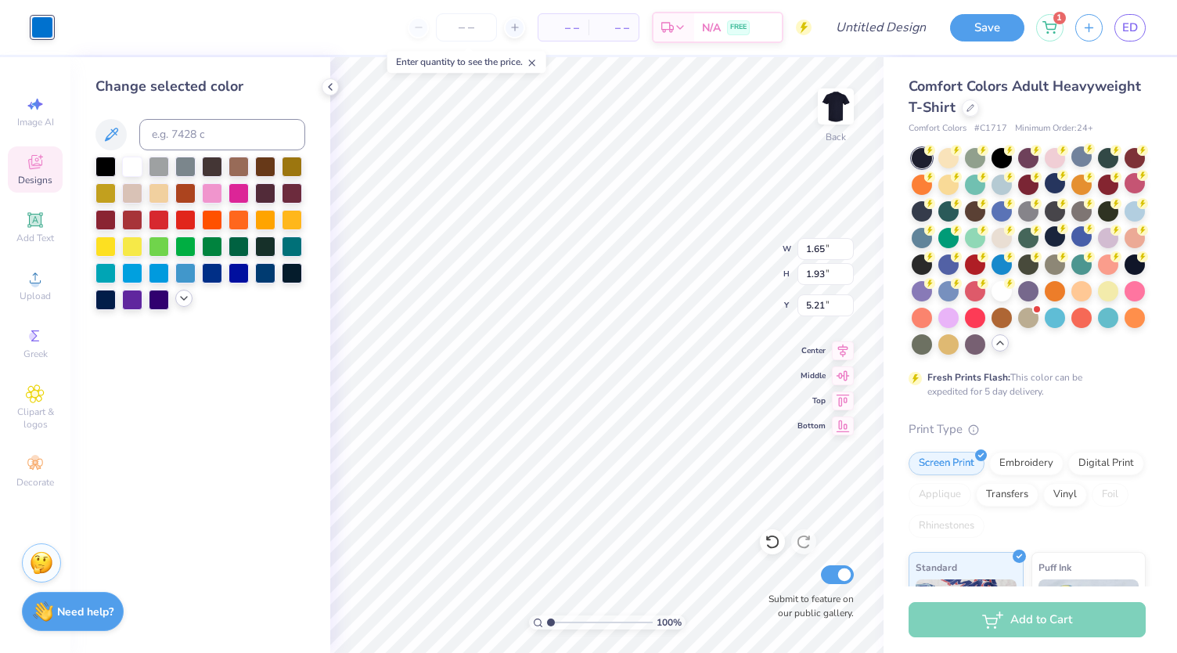
click at [182, 295] on icon at bounding box center [184, 298] width 13 height 13
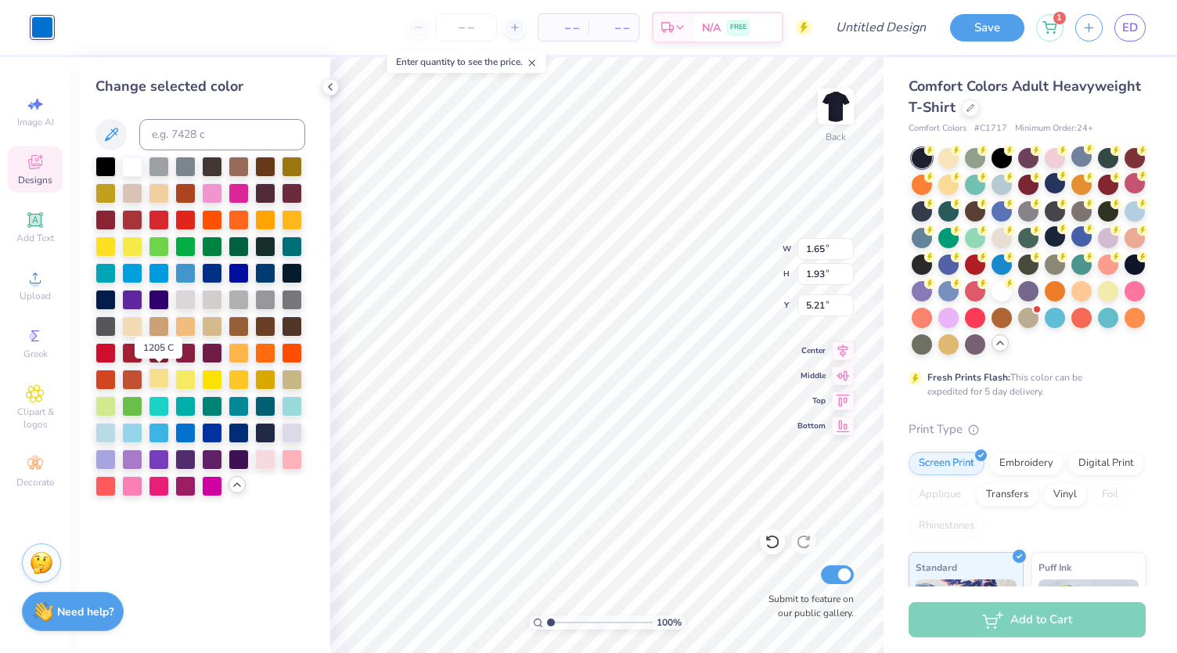
click at [166, 383] on div at bounding box center [159, 378] width 20 height 20
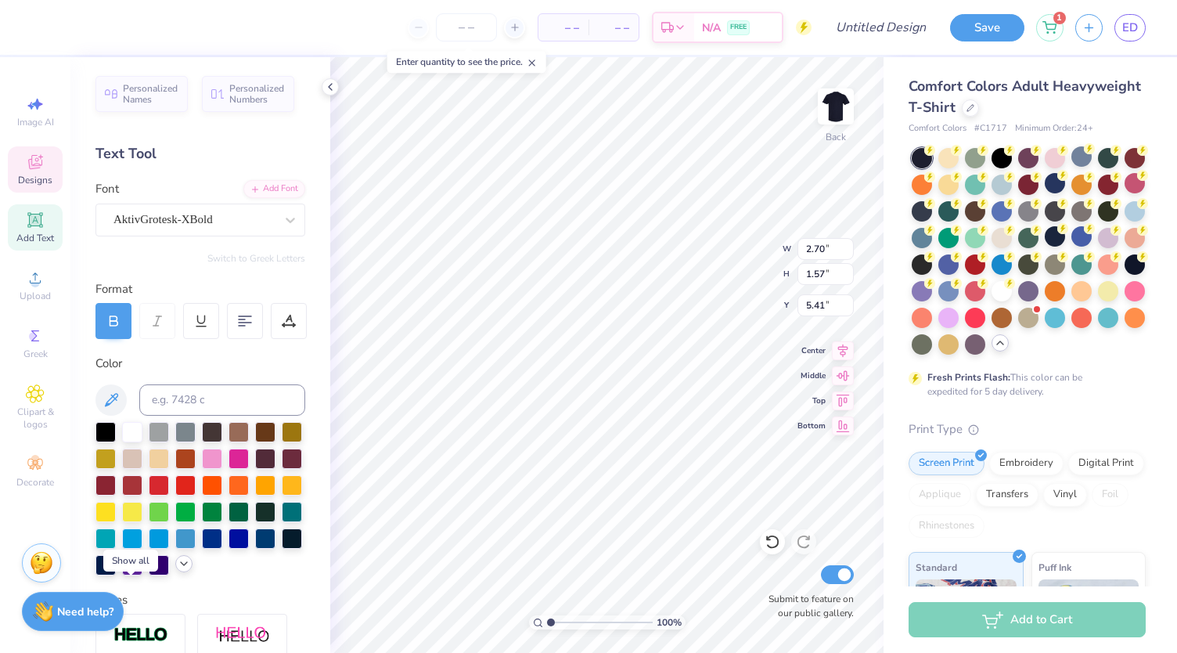
click at [178, 570] on icon at bounding box center [184, 563] width 13 height 13
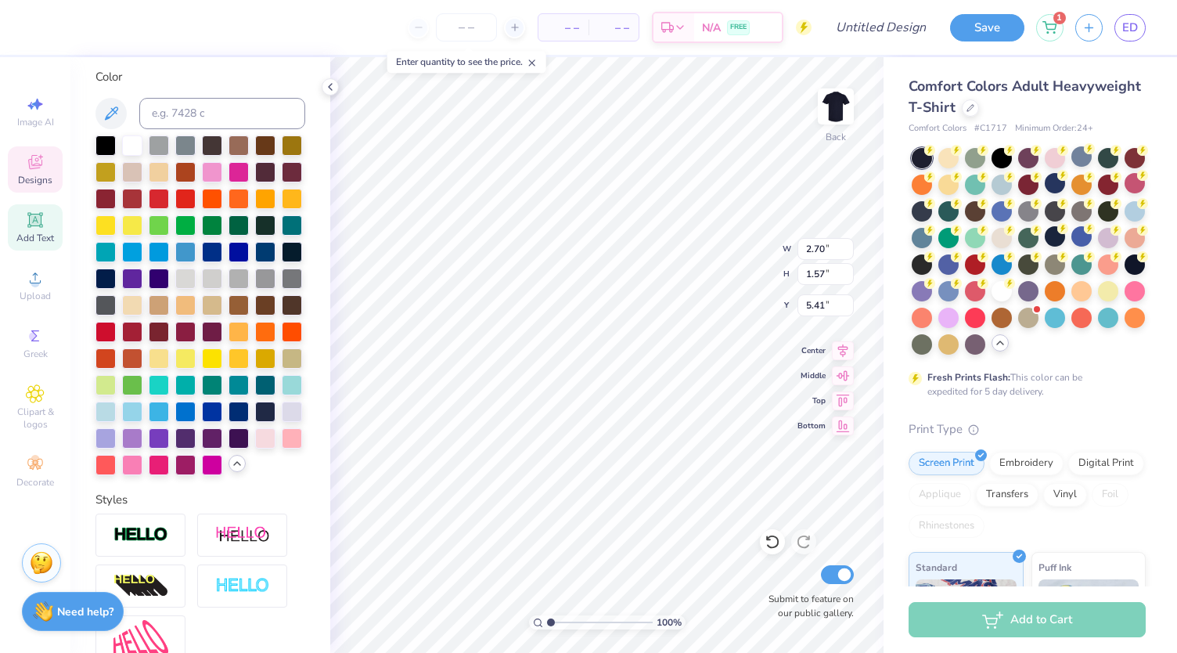
scroll to position [288, 0]
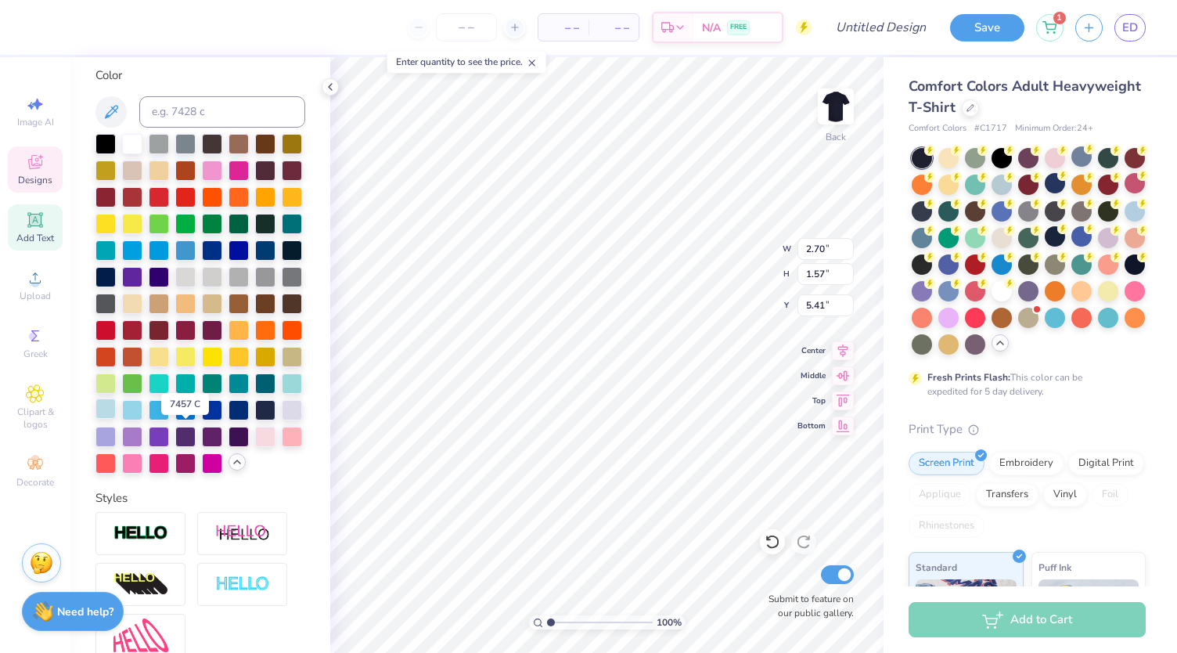
click at [116, 419] on div at bounding box center [105, 408] width 20 height 20
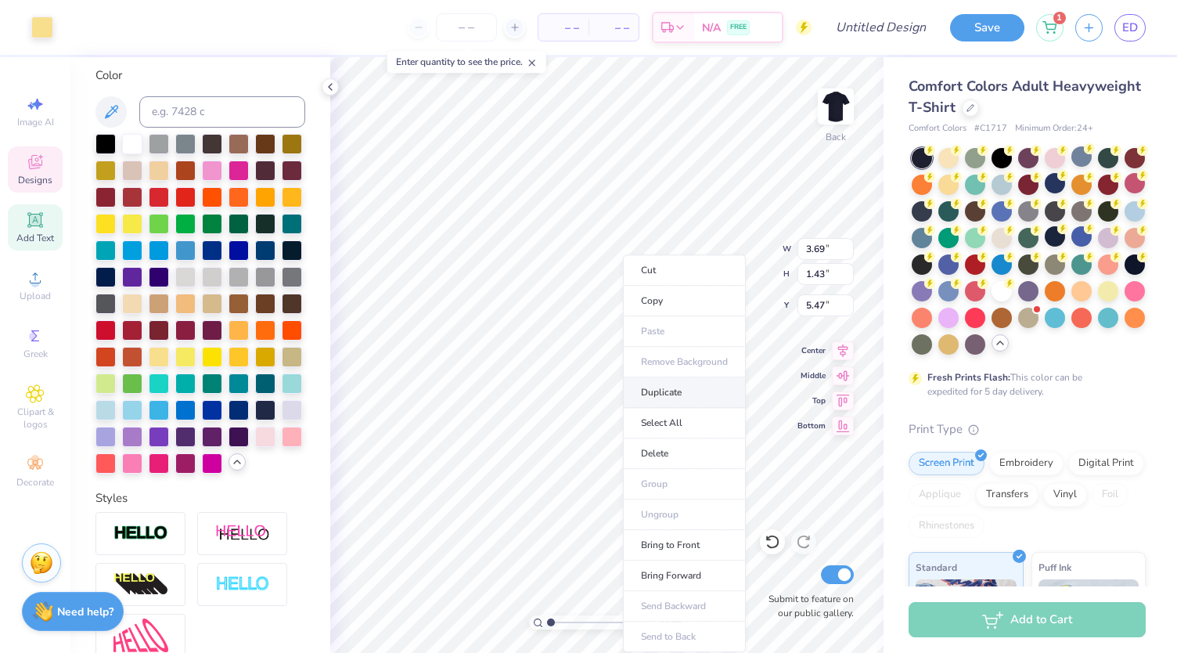
click at [653, 397] on li "Duplicate" at bounding box center [684, 392] width 123 height 31
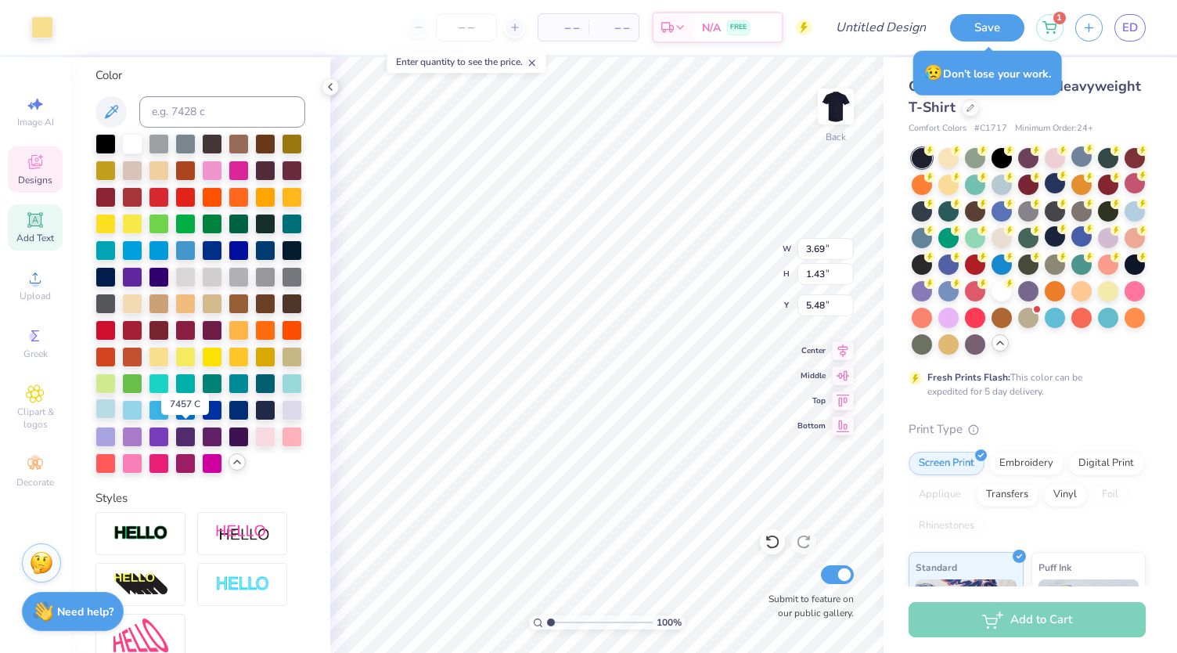
click at [116, 419] on div at bounding box center [105, 408] width 20 height 20
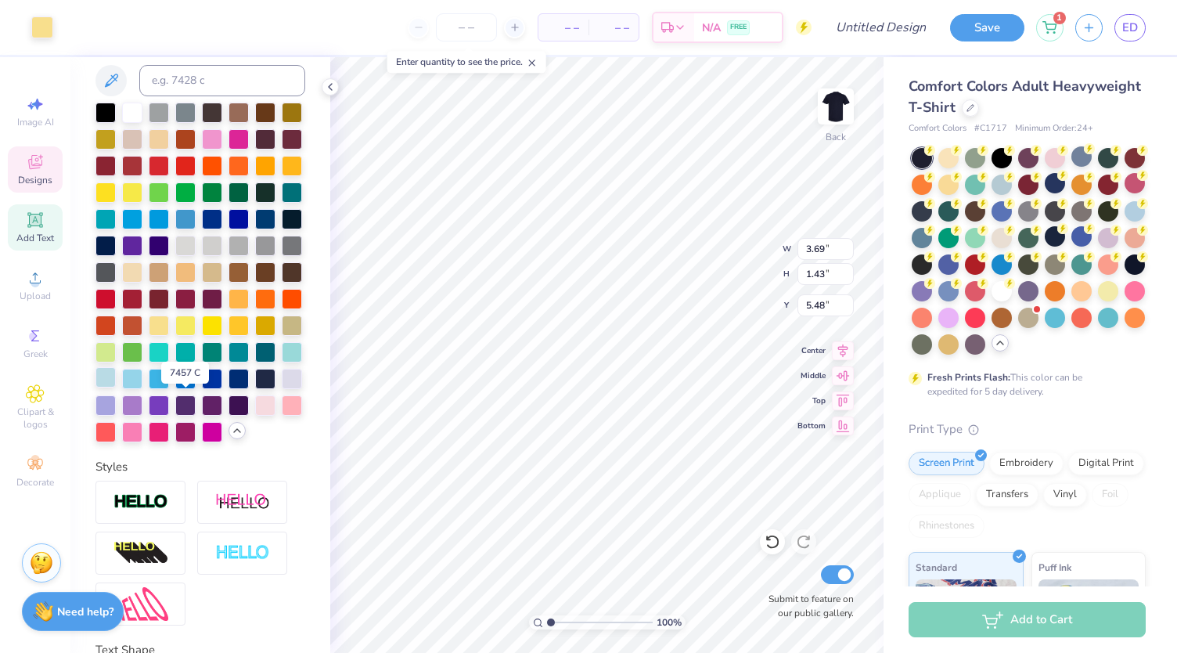
click at [116, 387] on div at bounding box center [105, 377] width 20 height 20
type input "5.58"
click at [49, 33] on div at bounding box center [42, 26] width 22 height 22
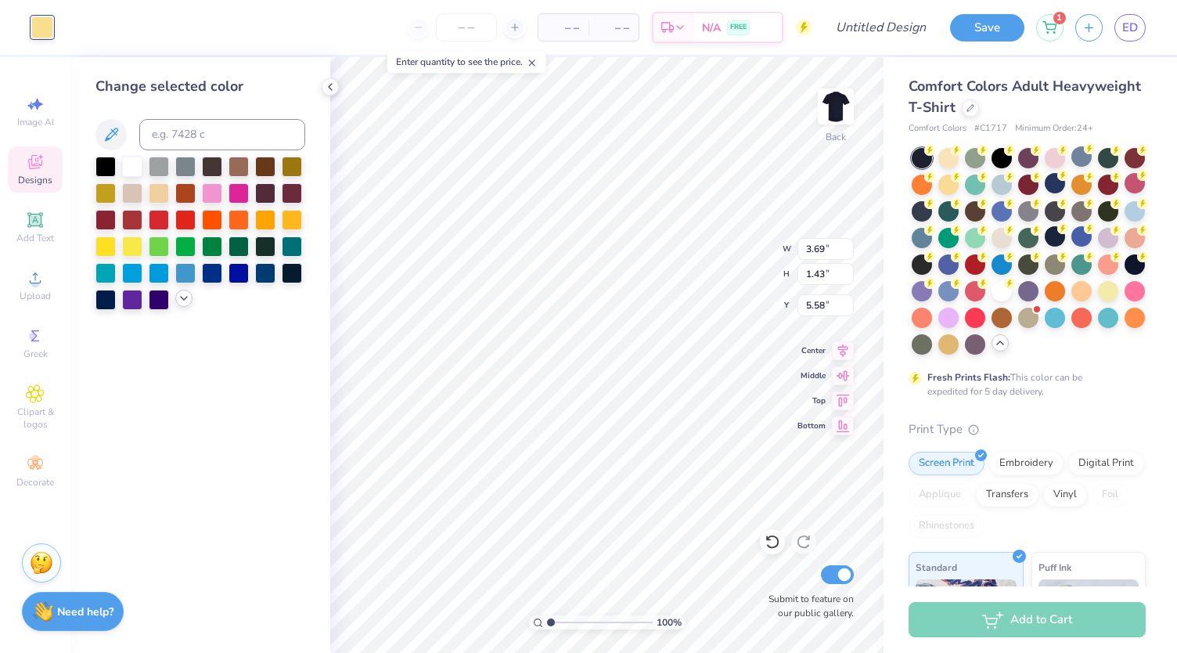
click at [183, 297] on icon at bounding box center [184, 298] width 13 height 13
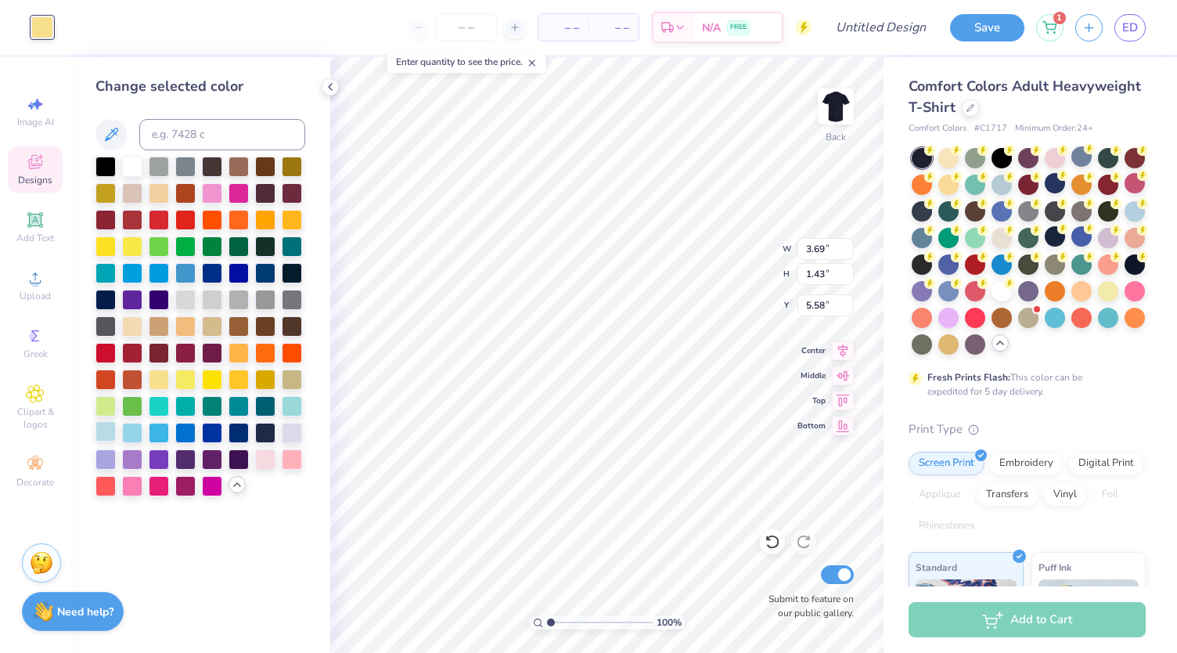
click at [103, 438] on div at bounding box center [105, 431] width 20 height 20
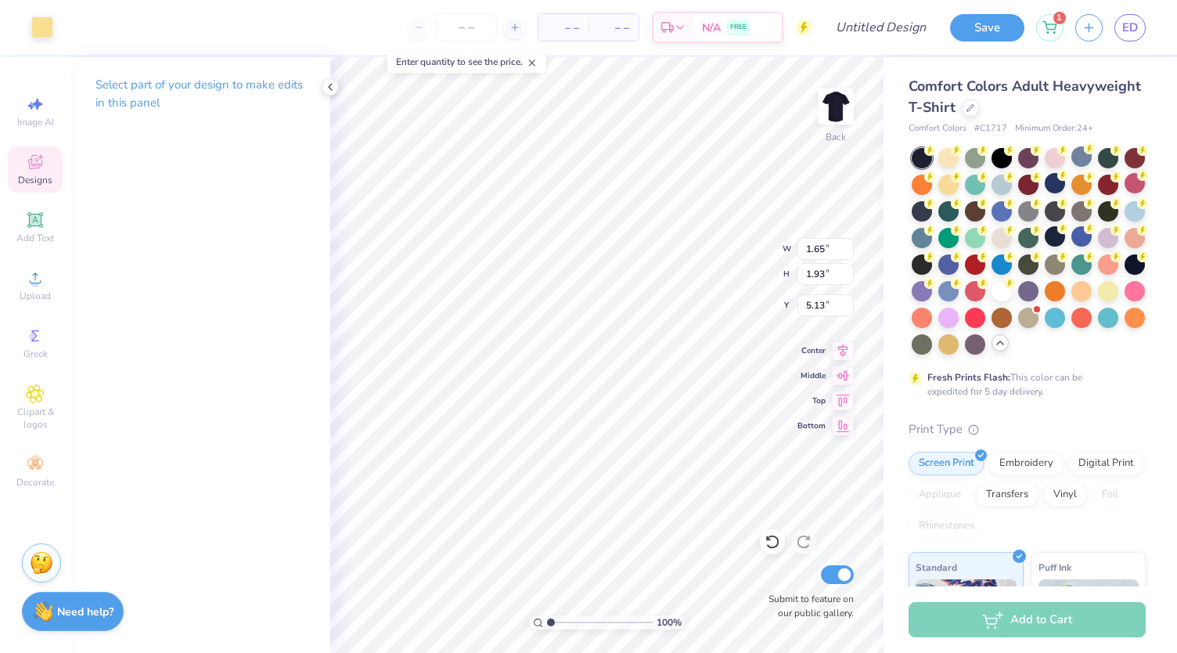
type input "5.13"
type input "3.69"
type input "1.43"
type input "5.38"
click at [711, 617] on li "Send to Back" at bounding box center [712, 625] width 123 height 31
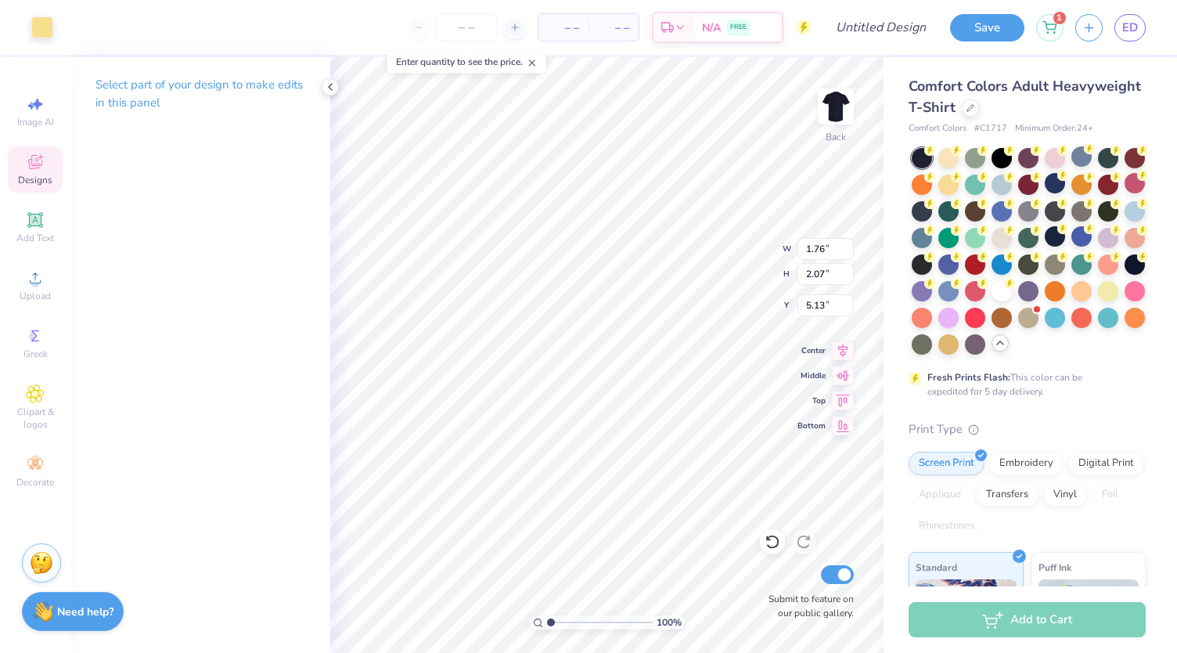
type input "1.76"
type input "2.07"
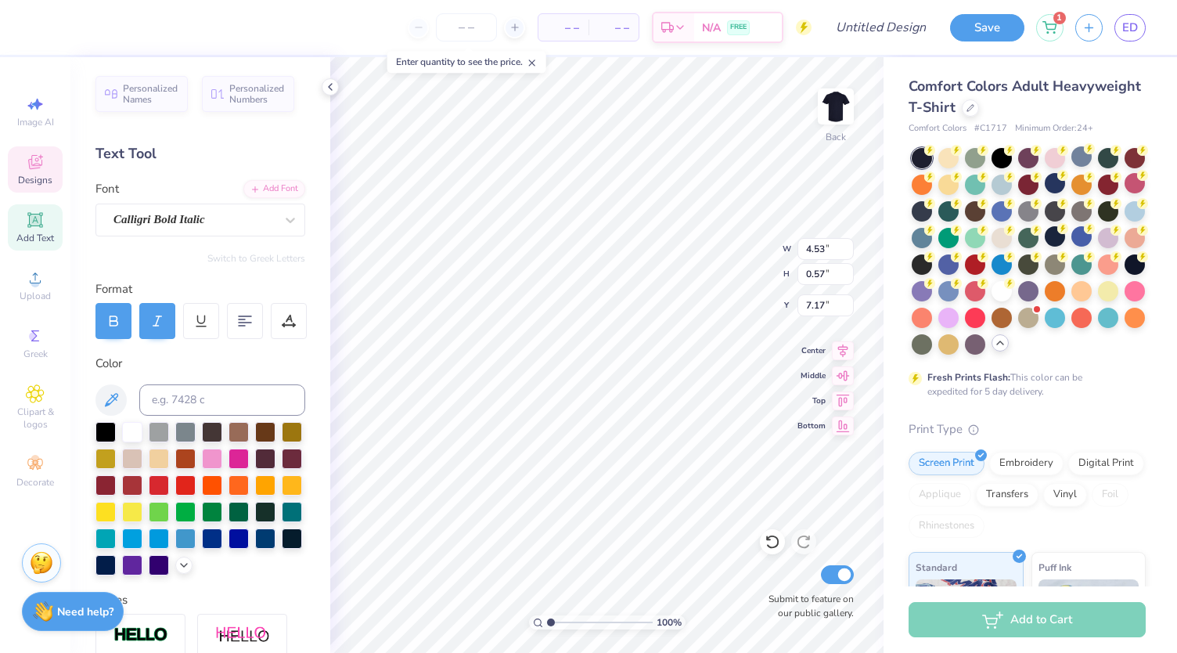
type input "4.53"
type input "0.57"
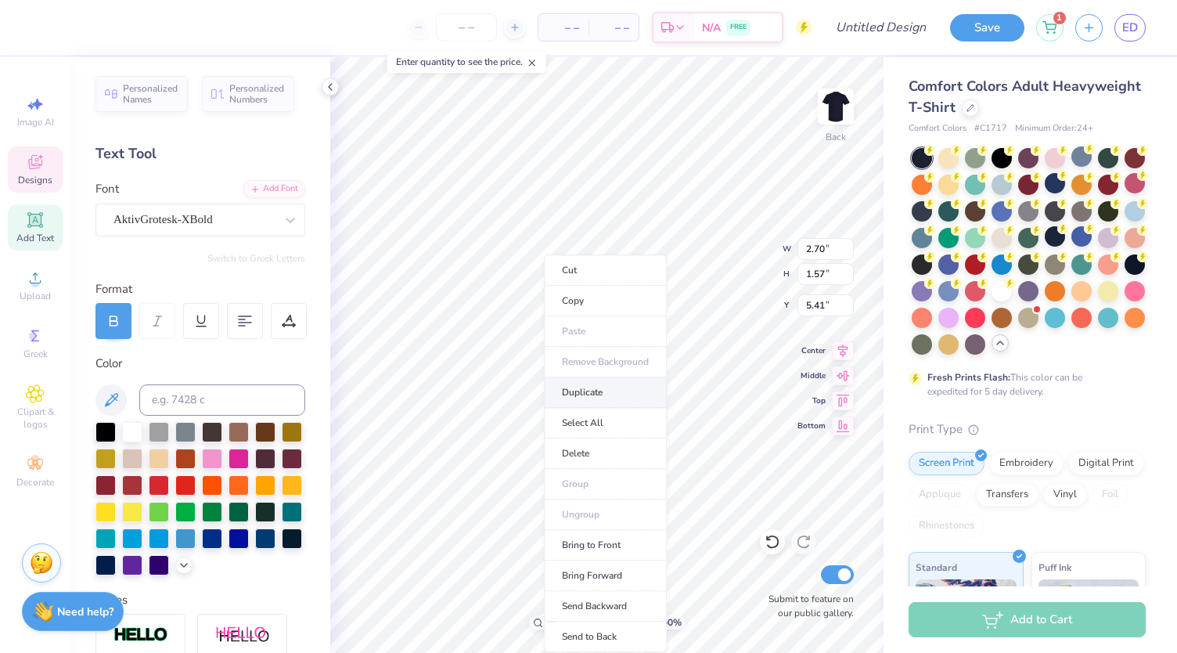
click at [584, 383] on li "Duplicate" at bounding box center [605, 392] width 123 height 31
type input "6.41"
type textarea "K"
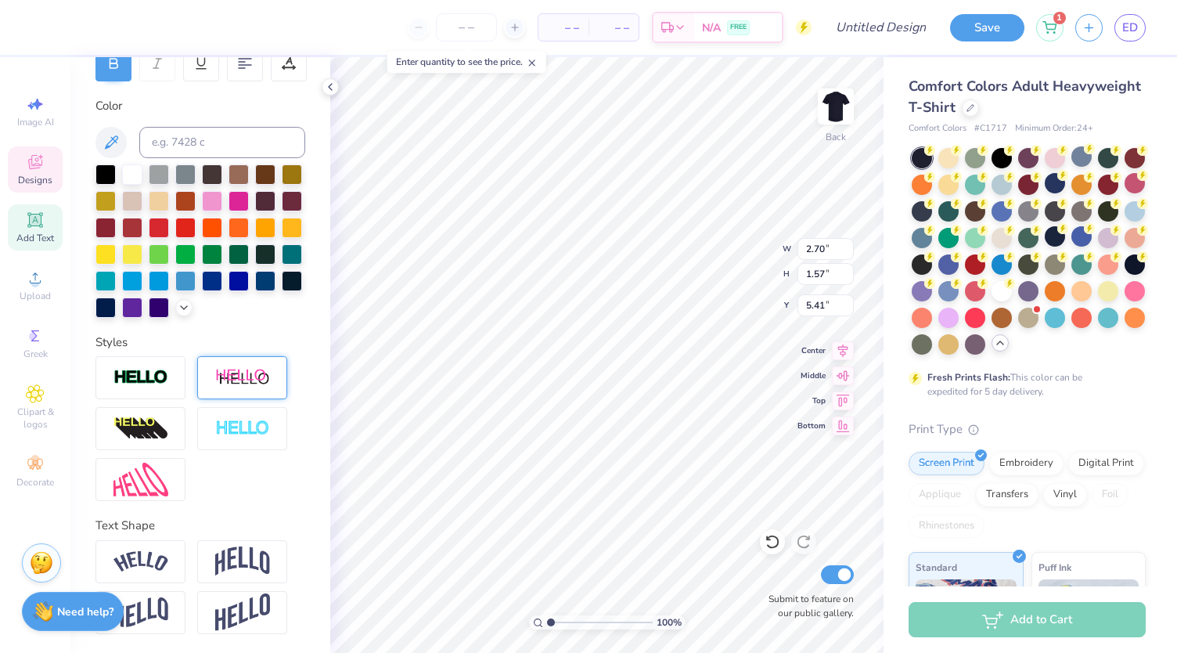
click at [239, 391] on div at bounding box center [242, 377] width 90 height 43
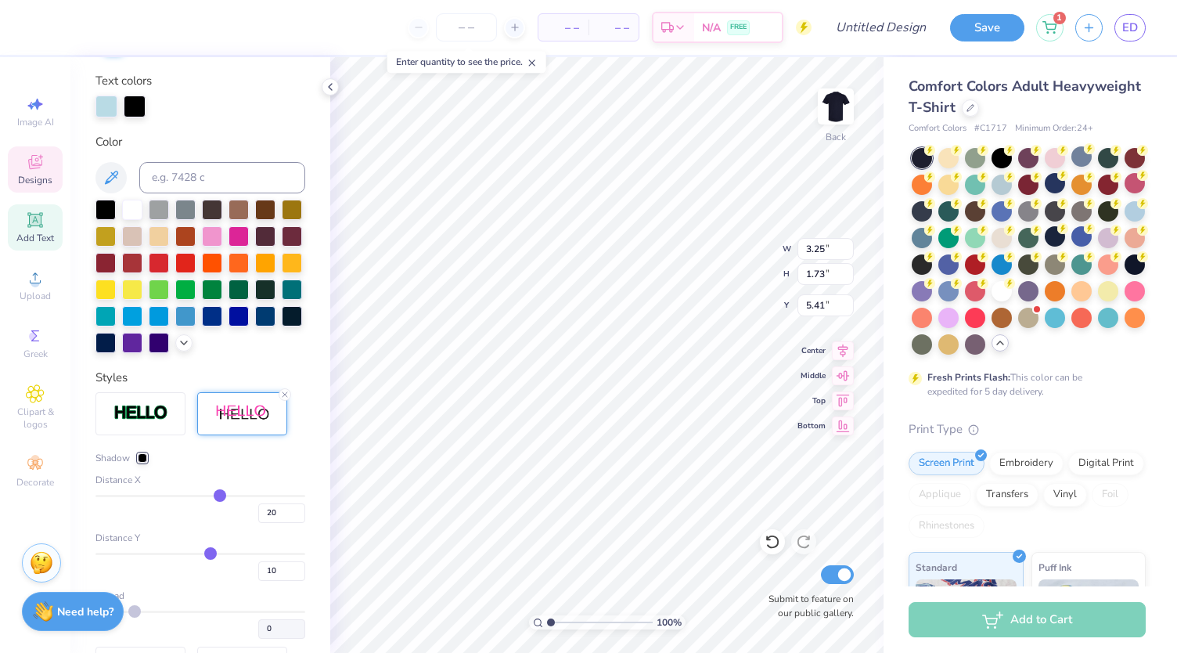
type input "3.25"
type input "1.73"
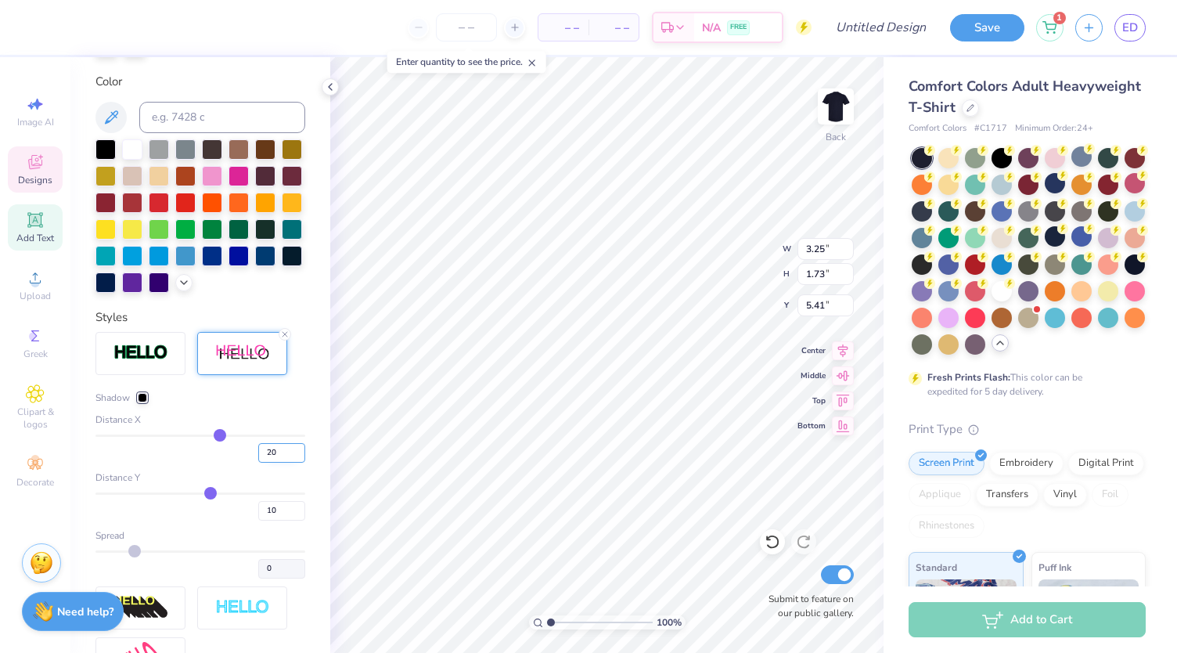
click at [266, 463] on input "20" at bounding box center [281, 453] width 47 height 20
type input "2"
click at [208, 484] on div "Distance Y" at bounding box center [200, 477] width 210 height 14
type input "2.76"
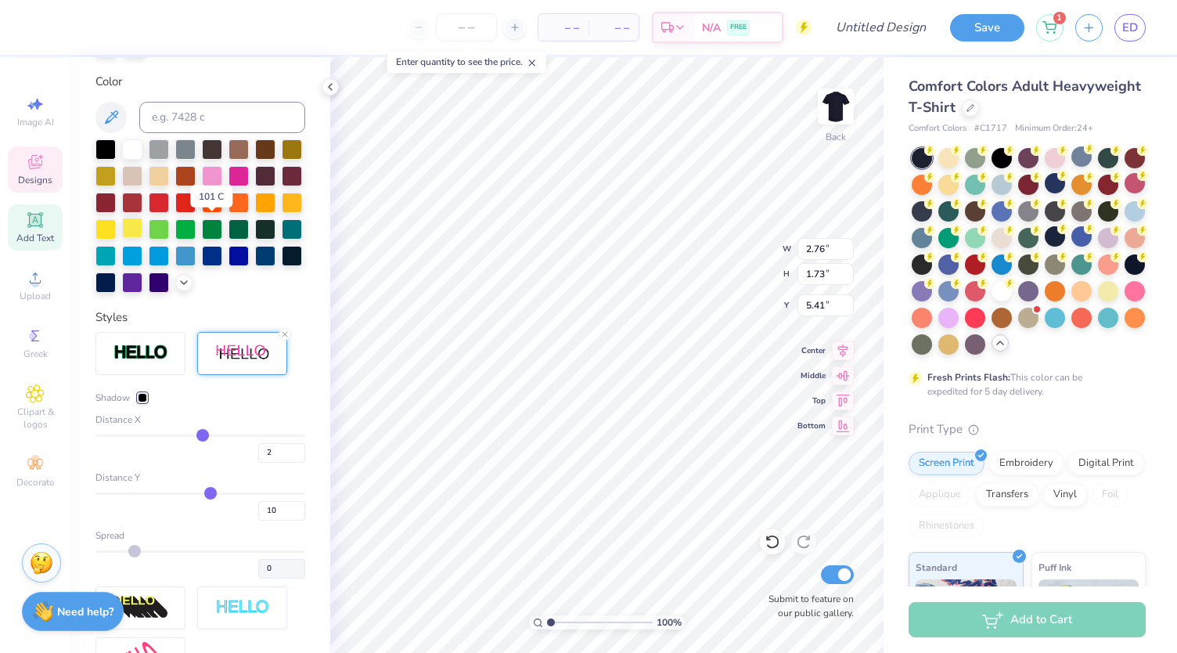
click at [142, 229] on div at bounding box center [132, 228] width 20 height 20
click at [178, 287] on icon at bounding box center [184, 281] width 13 height 13
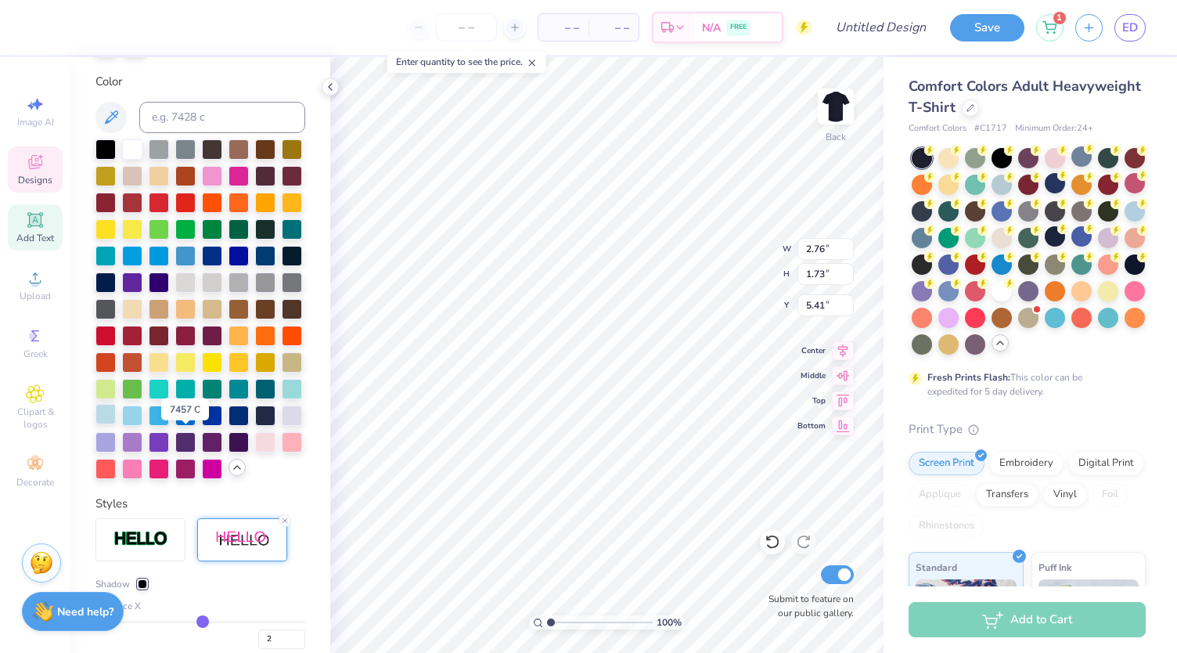
click at [116, 424] on div at bounding box center [105, 414] width 20 height 20
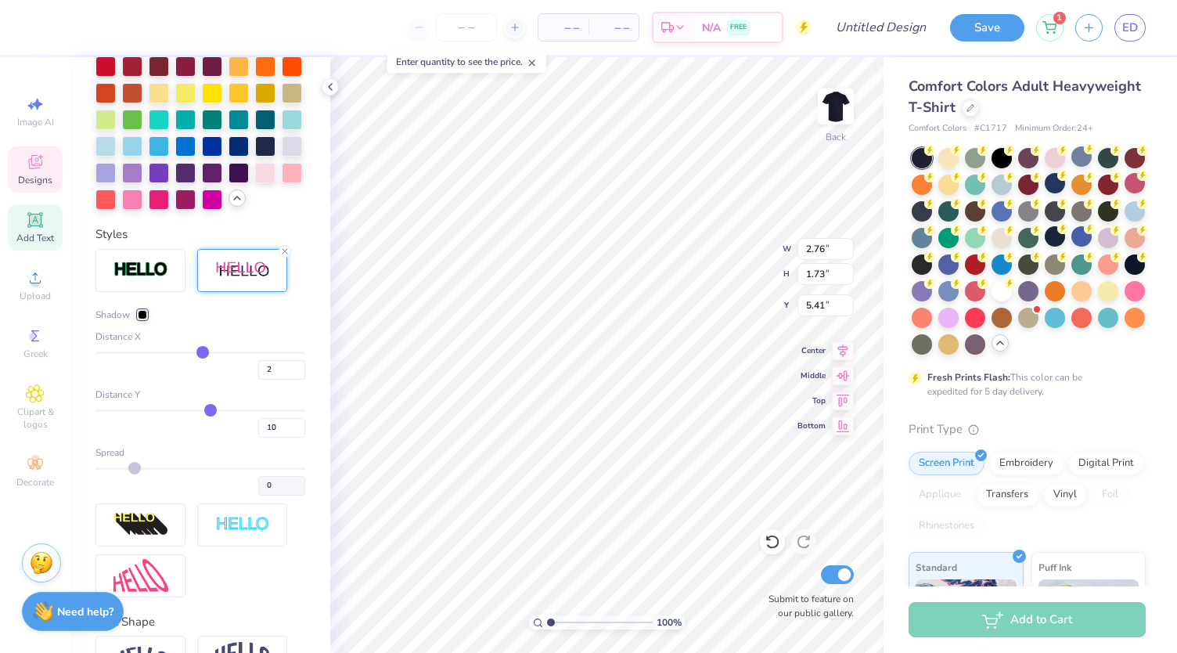
scroll to position [610, 0]
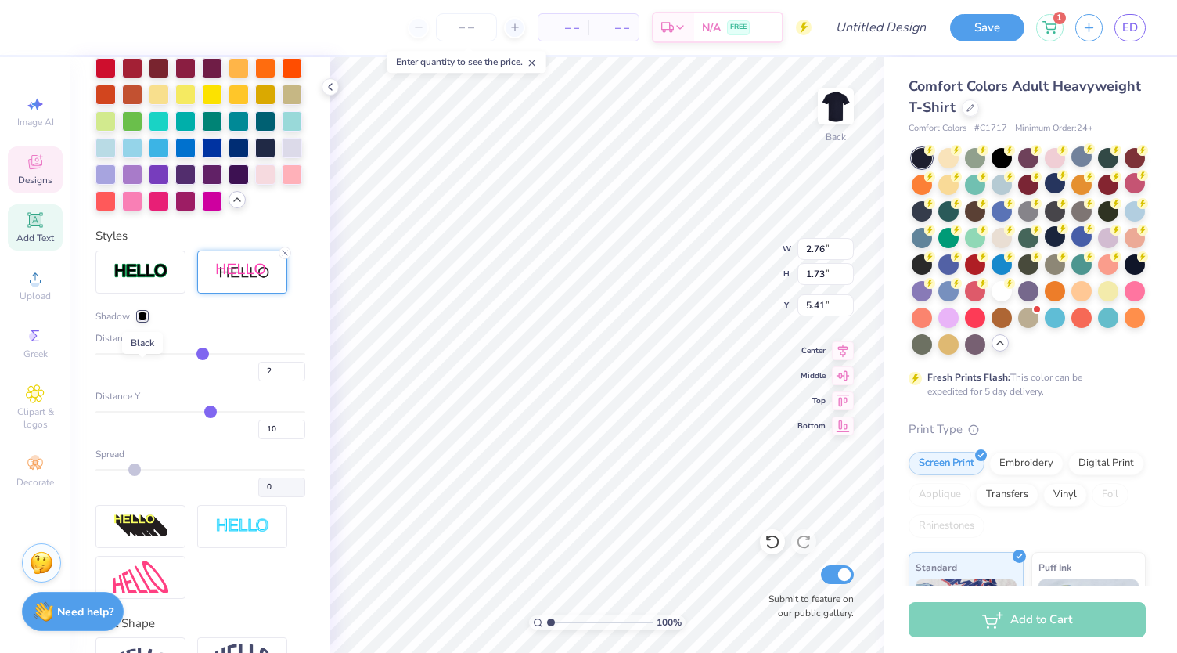
click at [144, 321] on div at bounding box center [142, 315] width 9 height 9
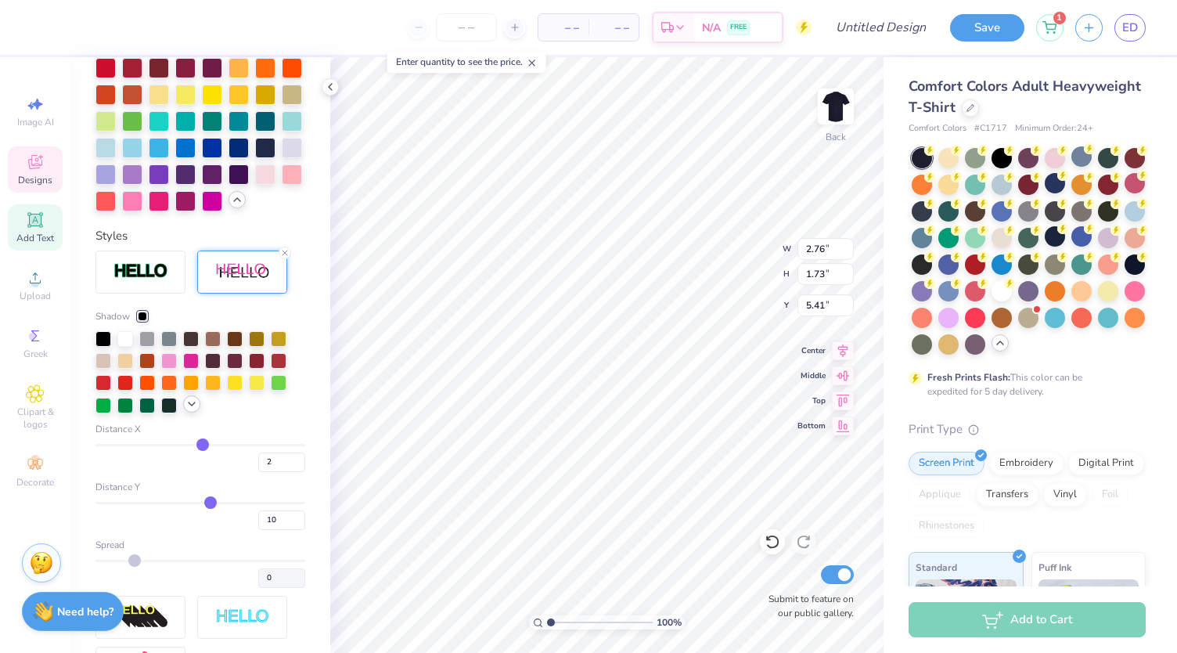
click at [193, 410] on icon at bounding box center [191, 404] width 13 height 13
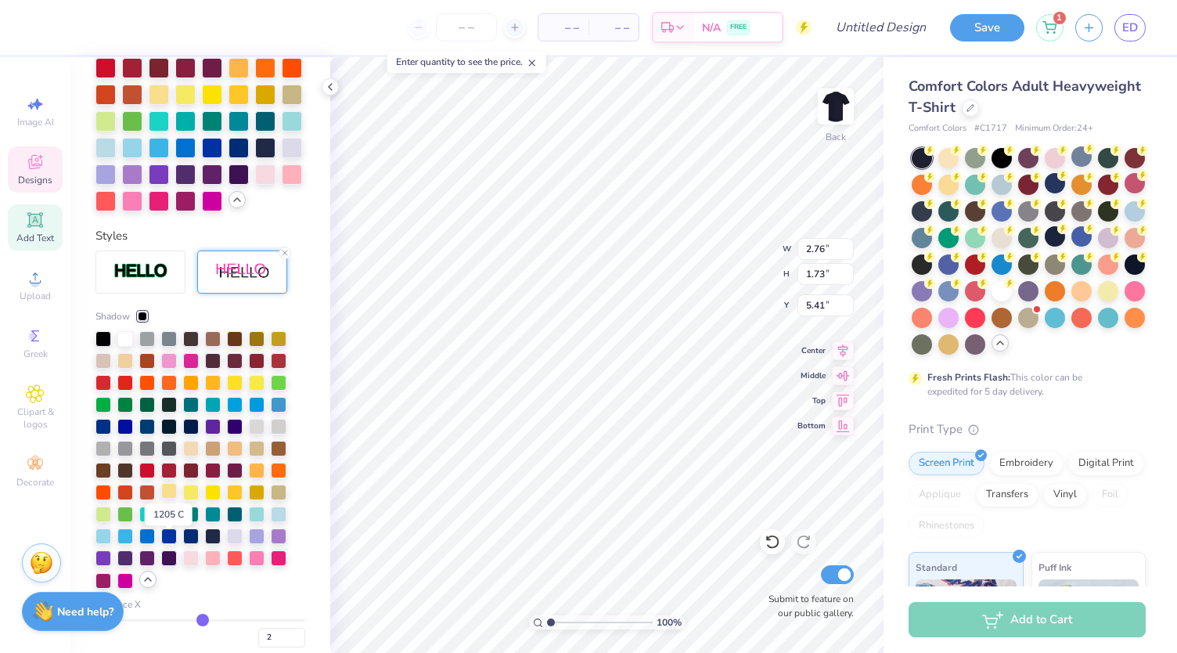
click at [169, 499] on div at bounding box center [169, 491] width 16 height 16
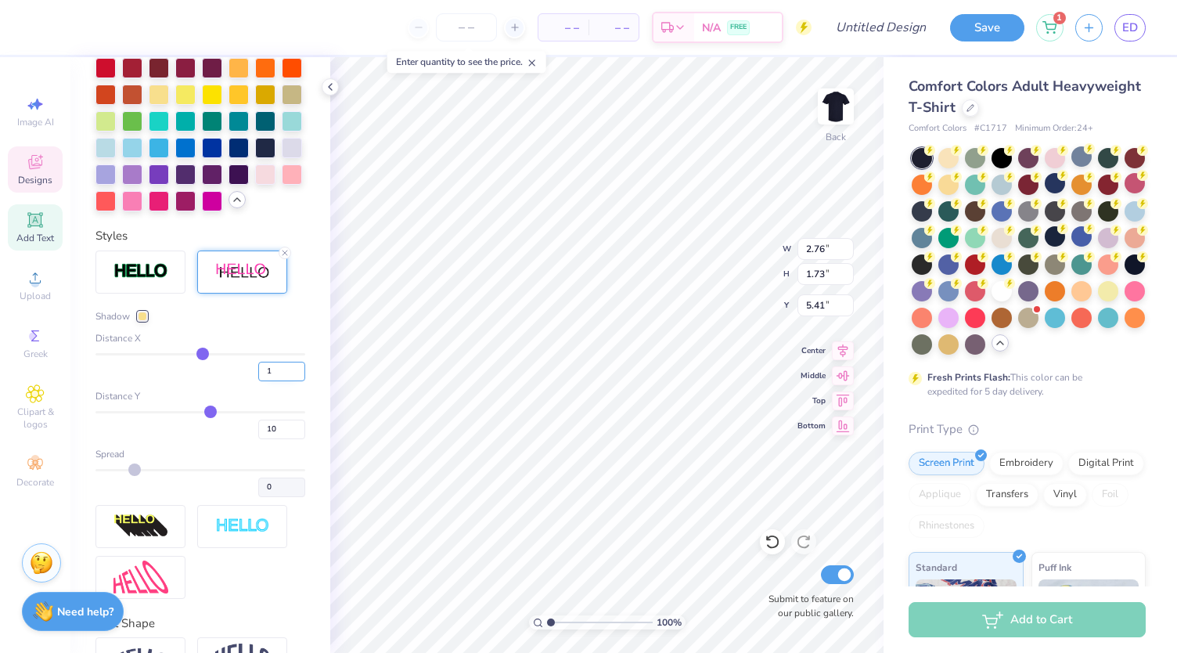
type input "1"
click at [286, 381] on input "1" at bounding box center [281, 372] width 47 height 20
type input "1"
click at [286, 439] on input "9" at bounding box center [281, 429] width 47 height 20
click at [286, 439] on input "8" at bounding box center [281, 429] width 47 height 20
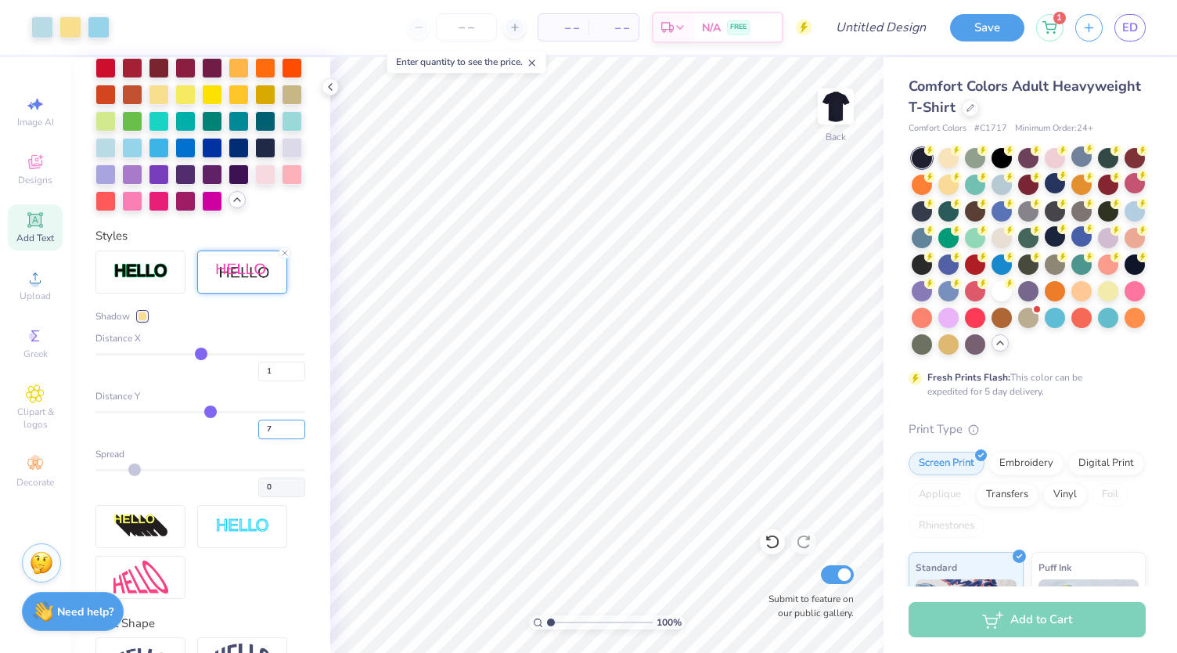
type input "7"
click at [286, 439] on input "7" at bounding box center [281, 429] width 47 height 20
type input "7"
type input "2"
click at [286, 381] on input "2" at bounding box center [281, 372] width 47 height 20
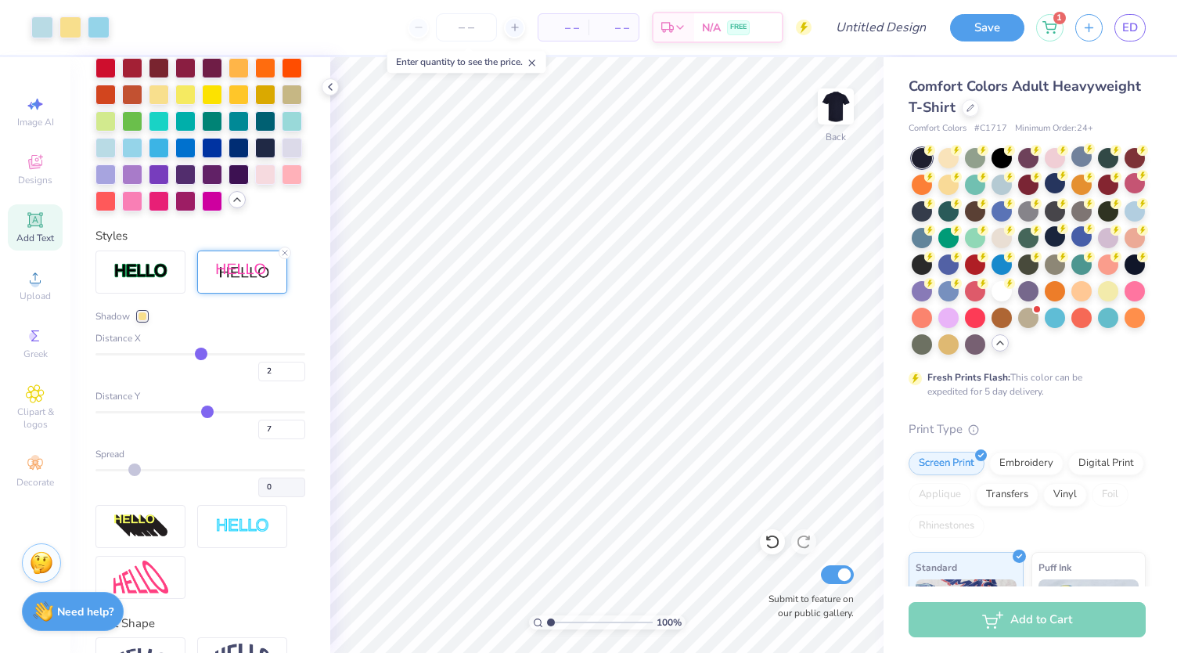
type input "2"
type input "6"
click at [288, 439] on input "6" at bounding box center [281, 429] width 47 height 20
type input "6"
click at [116, 157] on div at bounding box center [105, 146] width 20 height 20
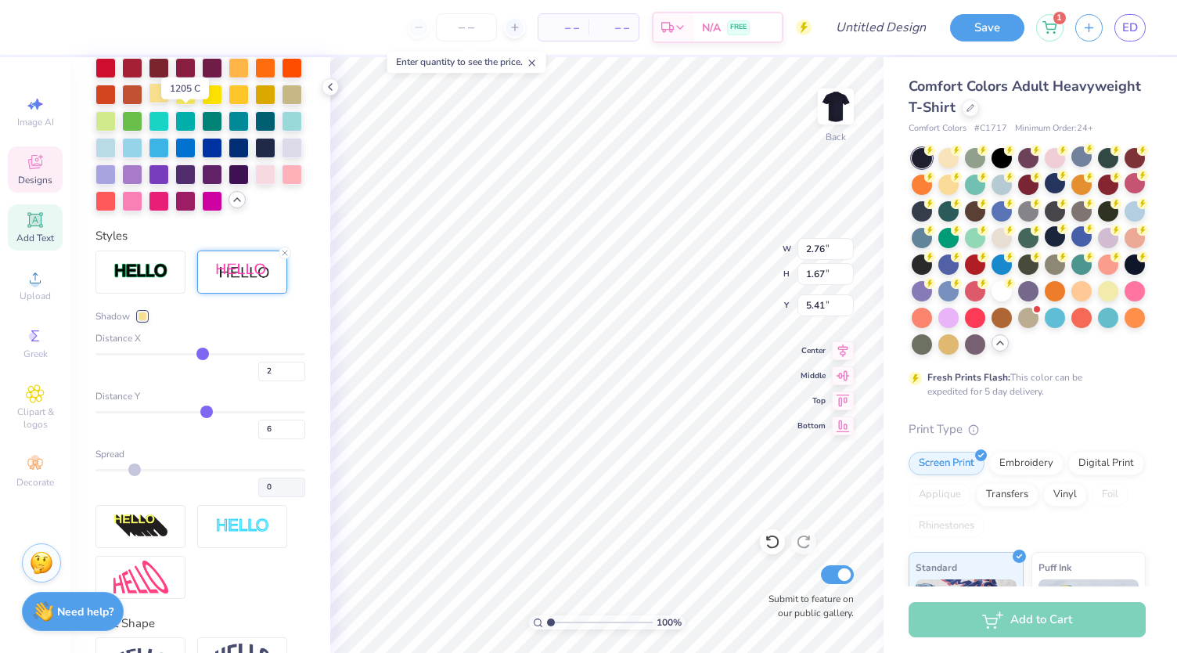
click at [169, 103] on div at bounding box center [159, 93] width 20 height 20
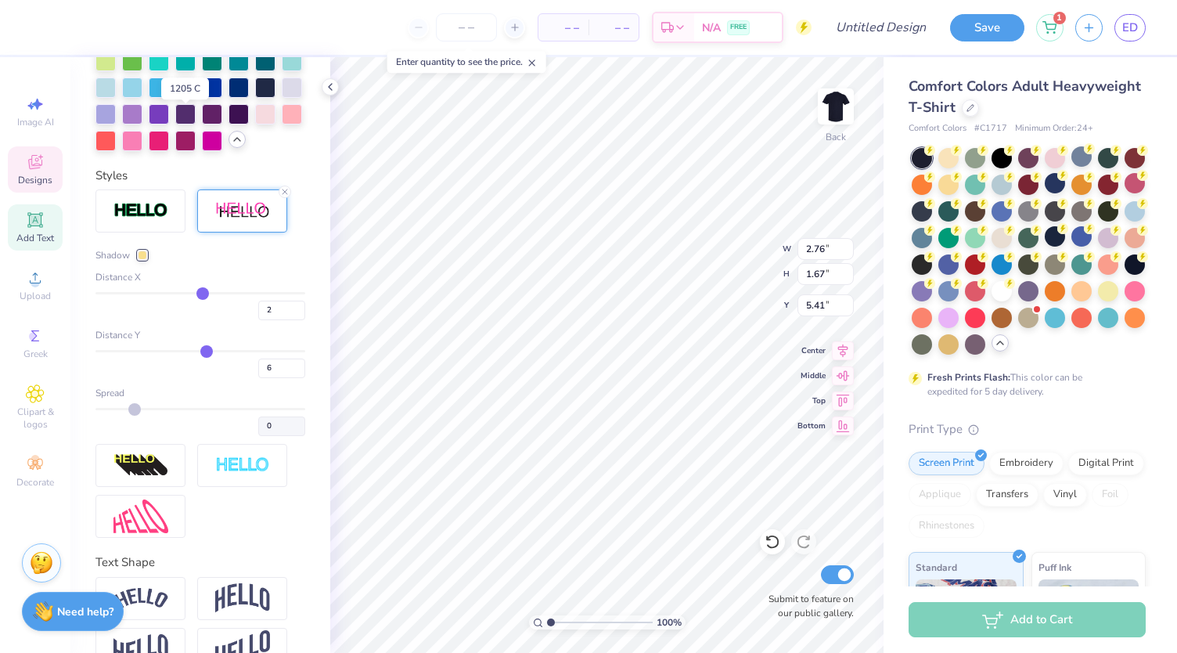
scroll to position [549, 0]
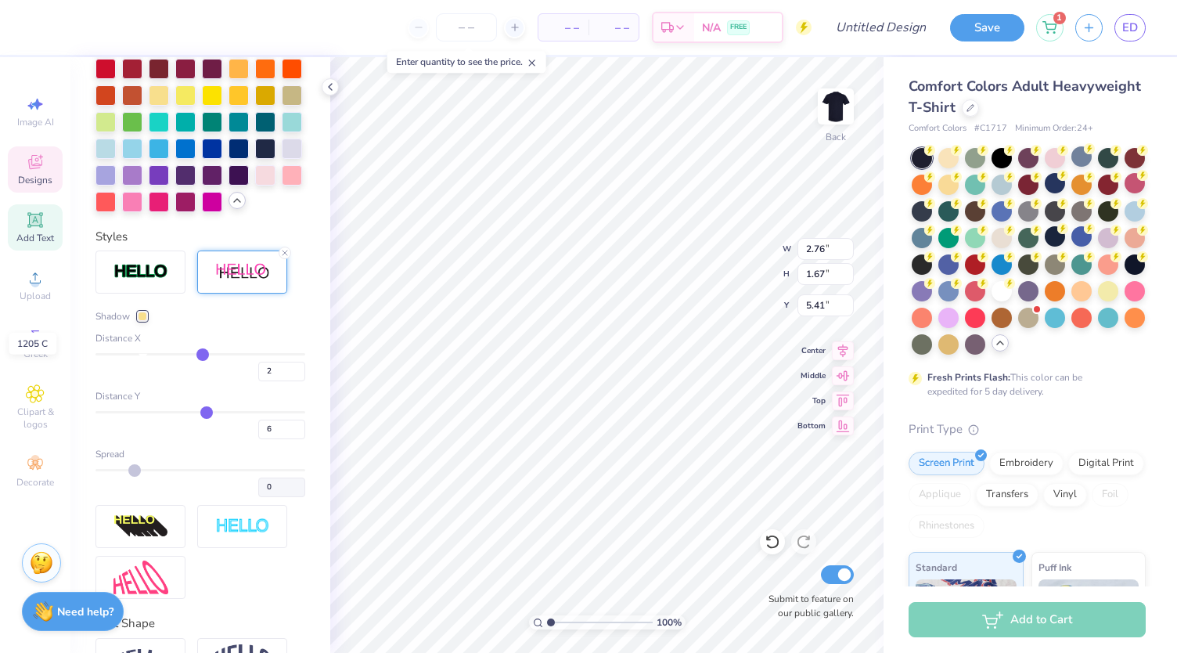
click at [144, 321] on div at bounding box center [142, 315] width 9 height 9
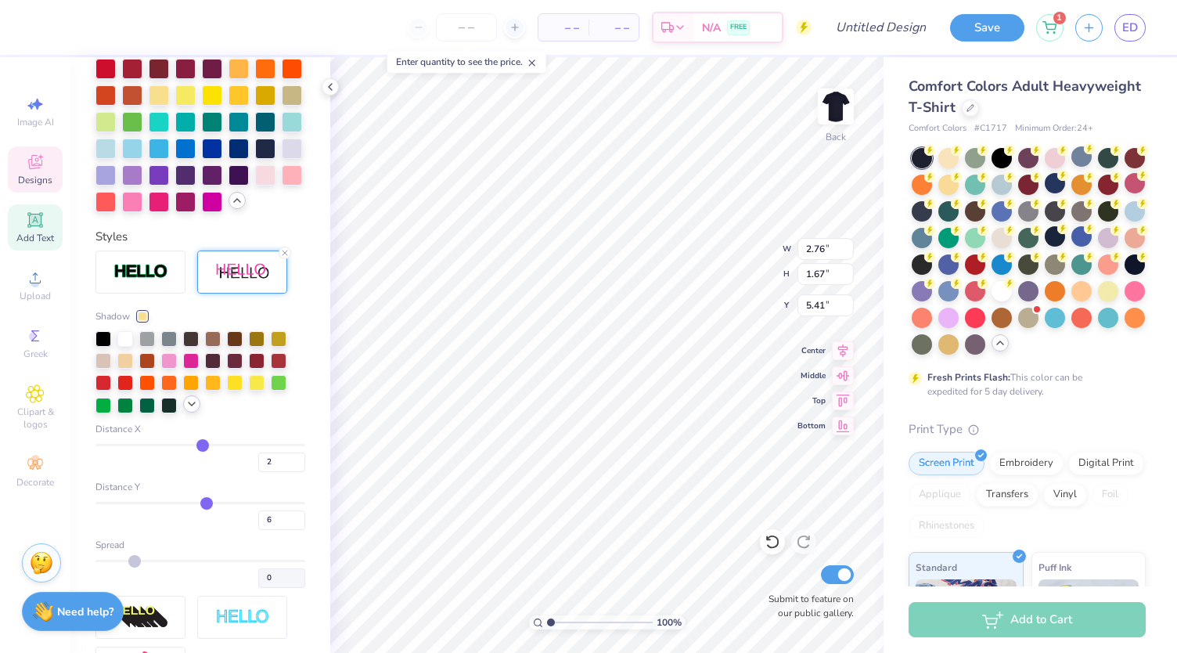
click at [192, 412] on div at bounding box center [191, 403] width 17 height 17
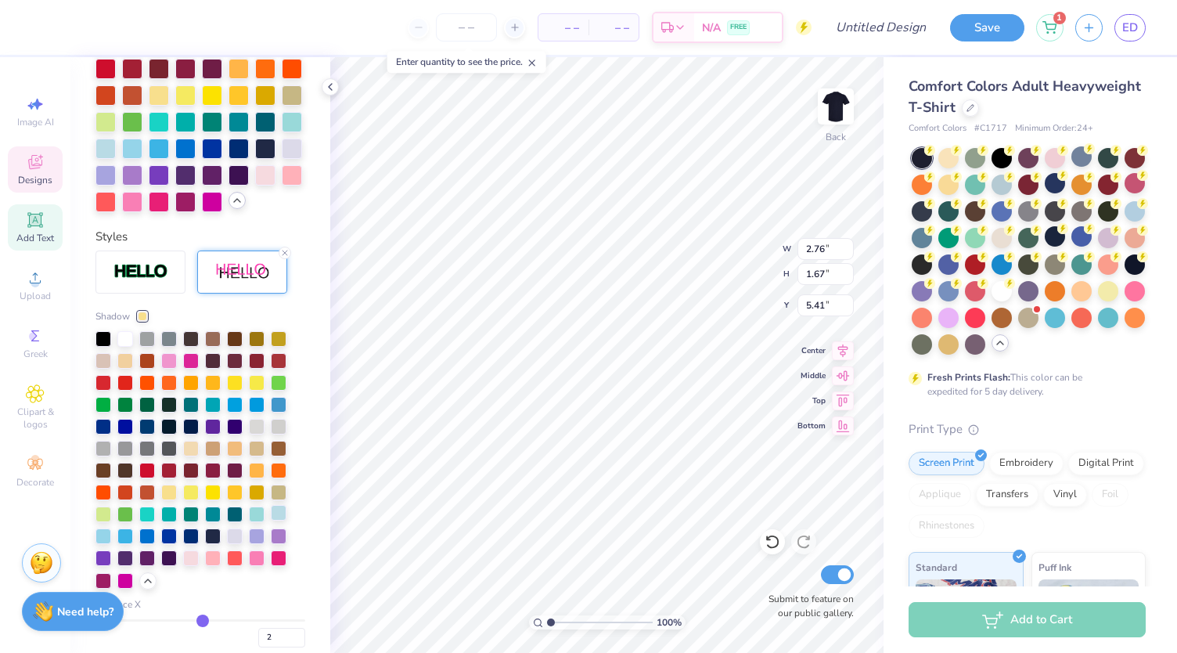
click at [281, 520] on div at bounding box center [279, 513] width 16 height 16
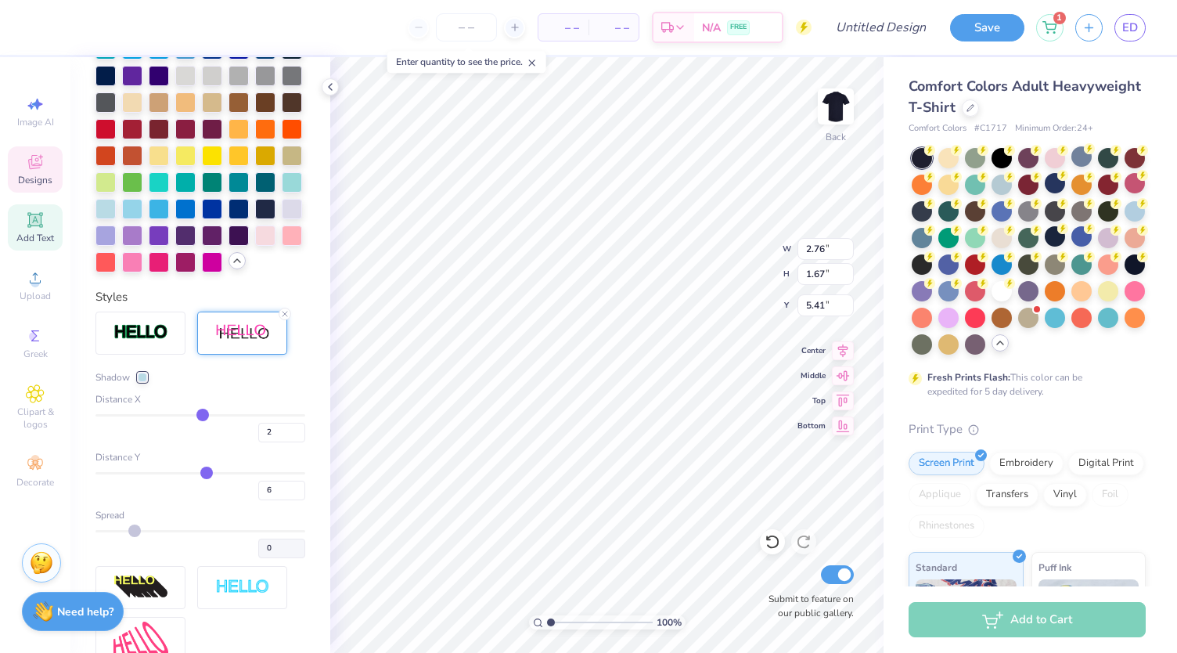
scroll to position [610, 0]
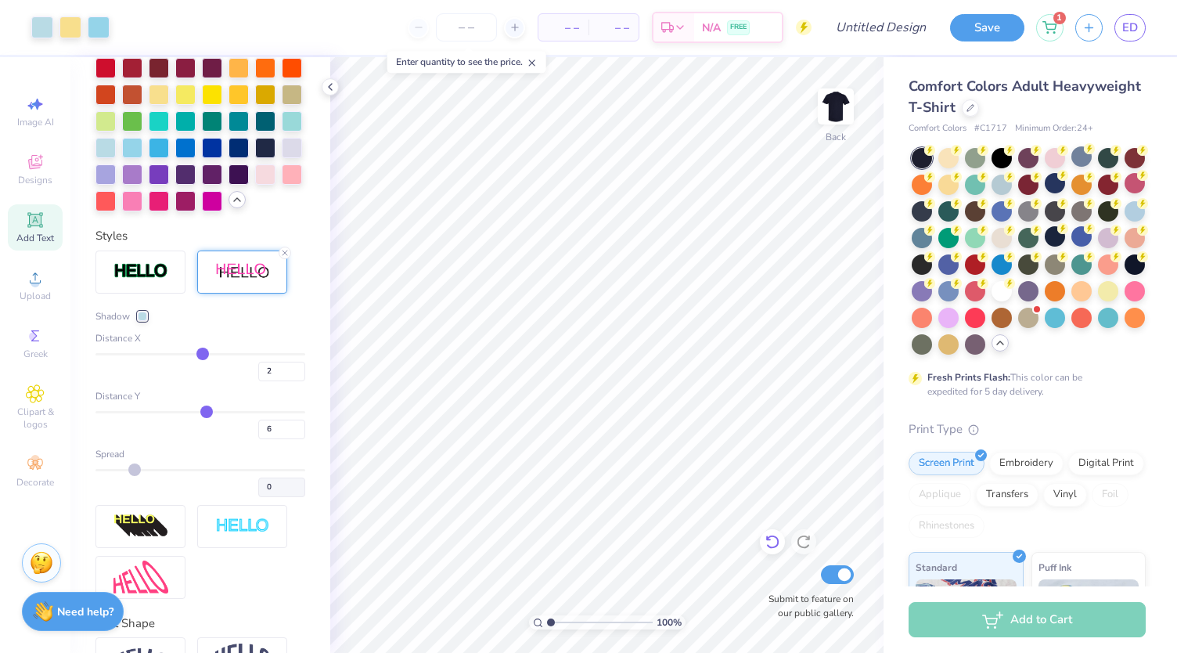
click at [769, 542] on icon at bounding box center [773, 542] width 16 height 16
click at [888, 27] on input "Design Title" at bounding box center [900, 27] width 77 height 31
type input "5k tee"
click at [1045, 247] on div at bounding box center [1055, 236] width 20 height 20
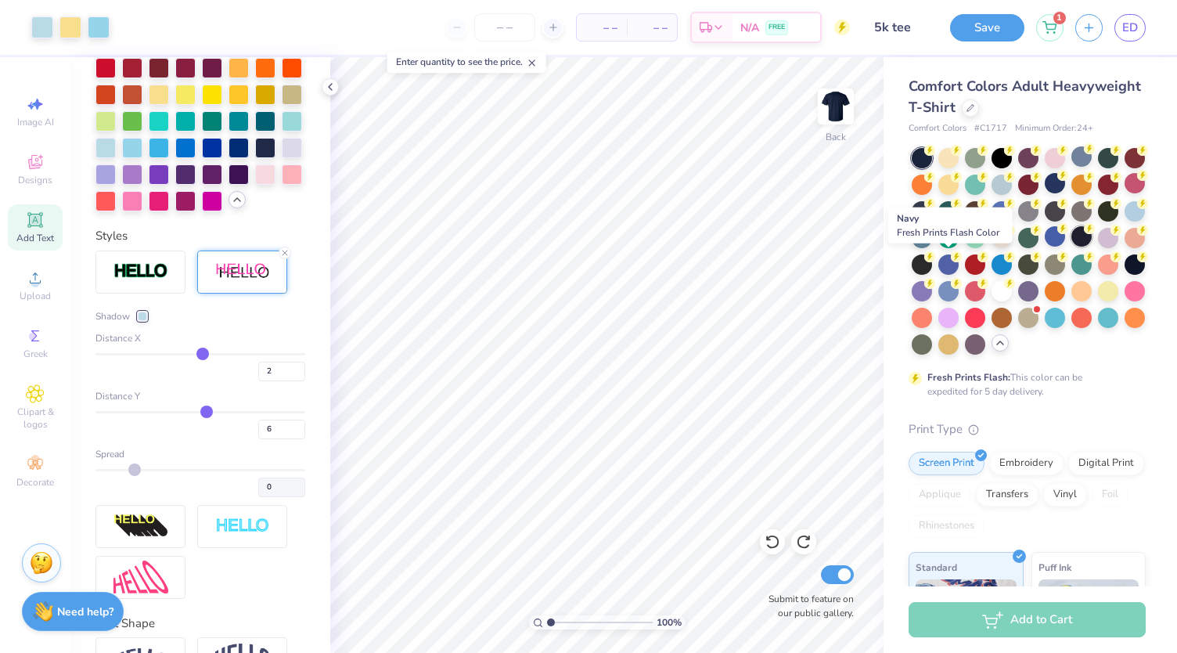
click at [1071, 247] on div at bounding box center [1081, 236] width 20 height 20
click at [986, 25] on button "Save" at bounding box center [987, 25] width 74 height 27
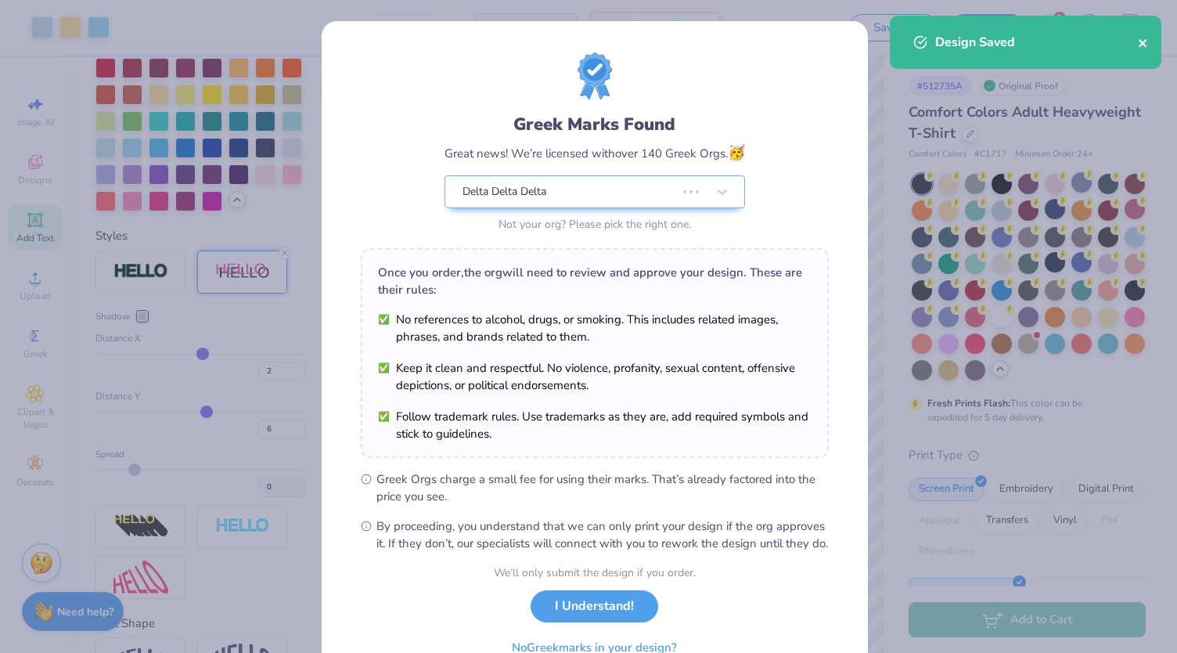
click at [1141, 43] on icon "close" at bounding box center [1143, 43] width 8 height 8
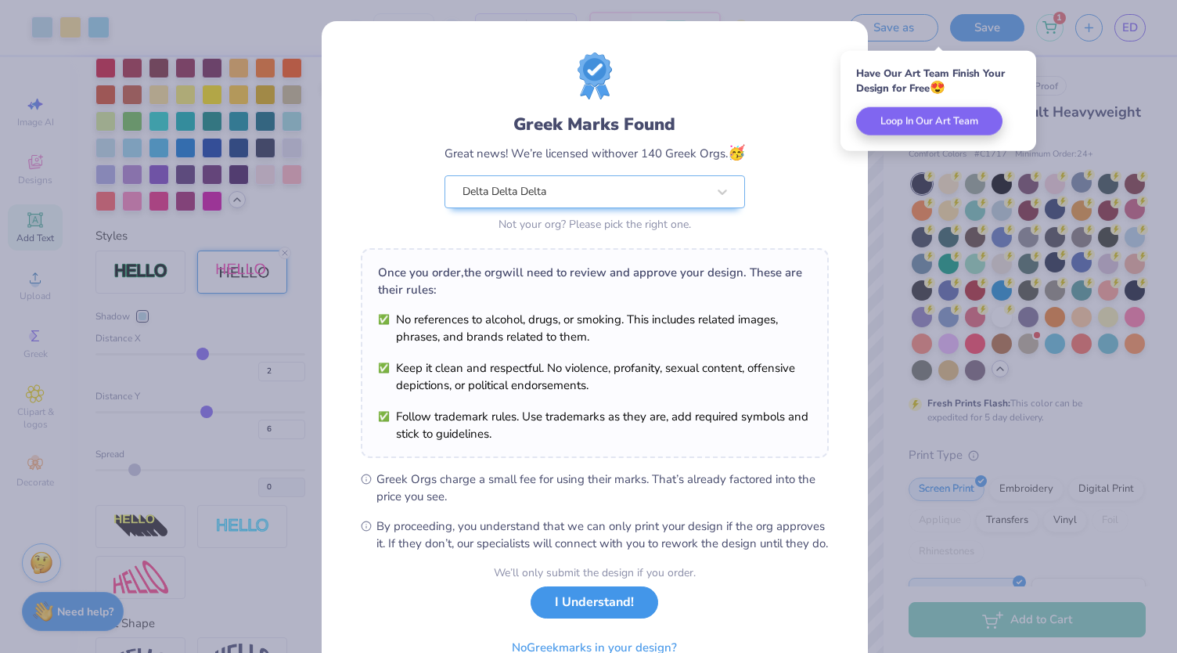
click at [614, 618] on button "I Understand!" at bounding box center [595, 602] width 128 height 32
